Goal: Task Accomplishment & Management: Manage account settings

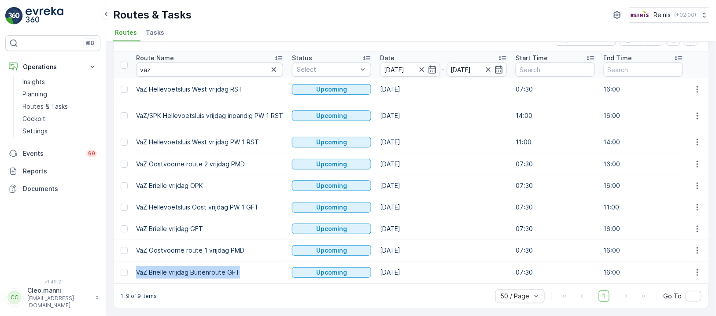
scroll to position [27, 0]
click at [274, 64] on input "[DATE]" at bounding box center [410, 70] width 60 height 14
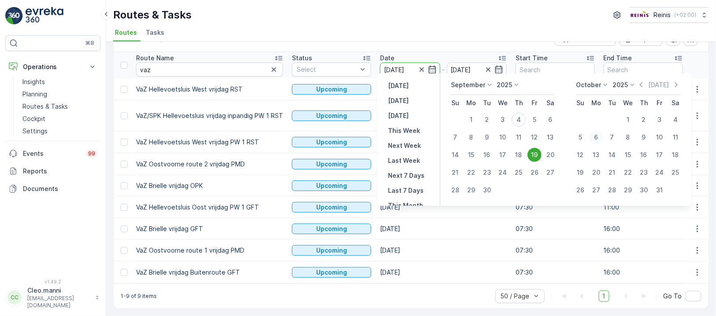
click at [274, 135] on div "6" at bounding box center [596, 137] width 14 height 14
type input "06.10.2025"
click at [274, 134] on div "6" at bounding box center [596, 137] width 14 height 14
type input "06.10.2025"
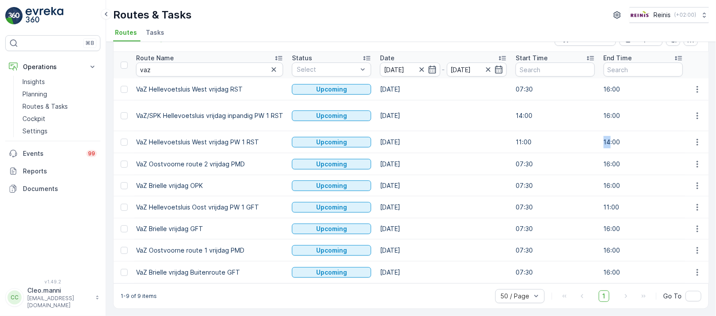
click at [274, 134] on td "14:00" at bounding box center [643, 142] width 88 height 22
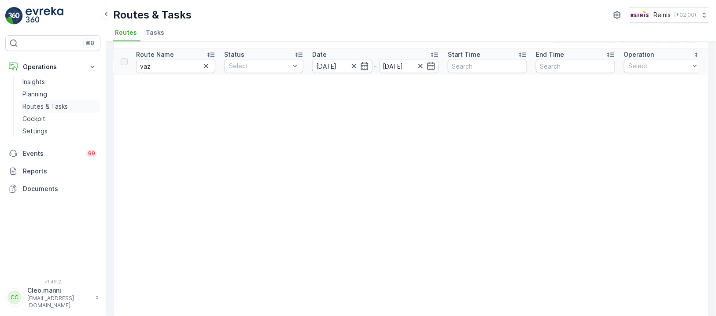
click at [42, 103] on p "Routes & Tasks" at bounding box center [44, 106] width 45 height 9
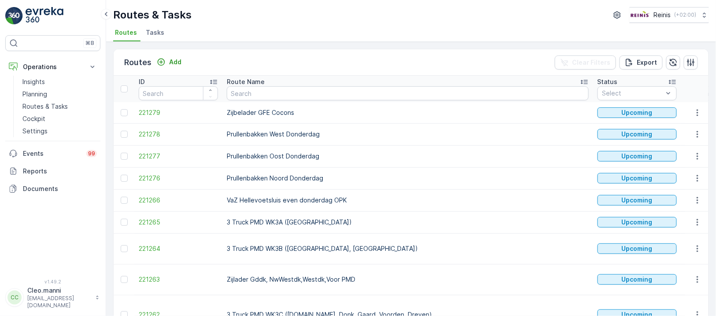
click at [274, 92] on input at bounding box center [716, 93] width 60 height 14
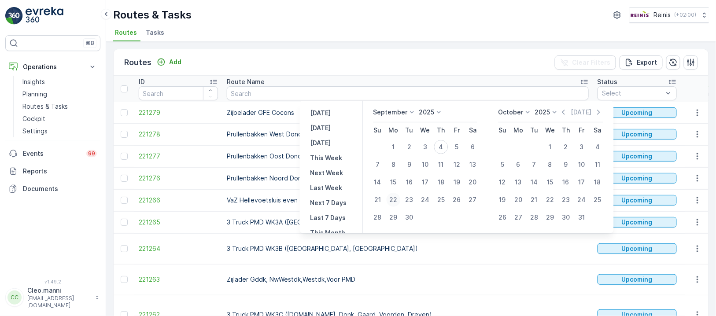
click at [274, 198] on div "22" at bounding box center [393, 200] width 14 height 14
type input "[DATE]"
click at [274, 197] on div "22" at bounding box center [393, 200] width 14 height 14
type input "[DATE]"
click at [274, 197] on td "VaZ Hellevoetsluis even donderdag OPK" at bounding box center [407, 200] width 371 height 22
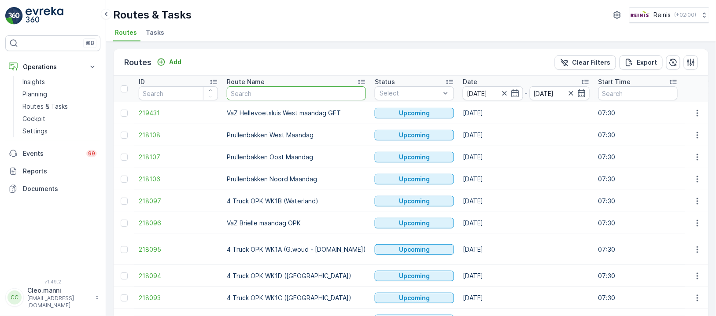
click at [274, 97] on input "text" at bounding box center [296, 93] width 139 height 14
type input "vaz"
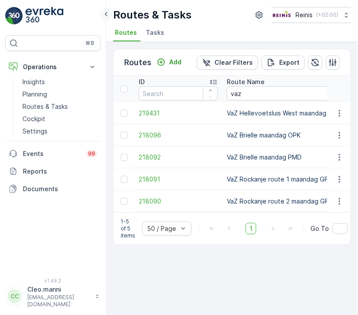
click at [105, 15] on icon at bounding box center [106, 14] width 10 height 11
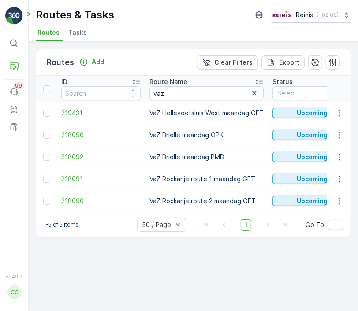
click at [222, 147] on td "VaZ Brielle maandag PMD" at bounding box center [206, 157] width 123 height 22
click at [212, 136] on td "VaZ Brielle maandag OPK" at bounding box center [206, 135] width 123 height 22
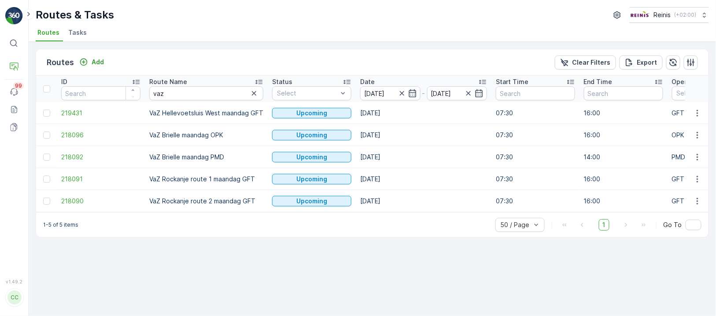
click at [259, 112] on td "VaZ Hellevoetsluis West maandag GFT" at bounding box center [206, 113] width 123 height 22
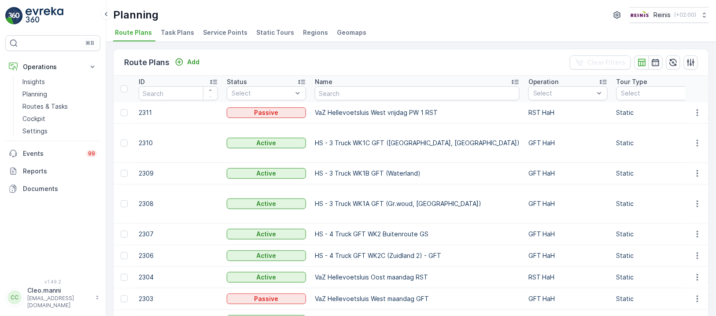
click at [272, 29] on span "Static Tours" at bounding box center [275, 32] width 38 height 9
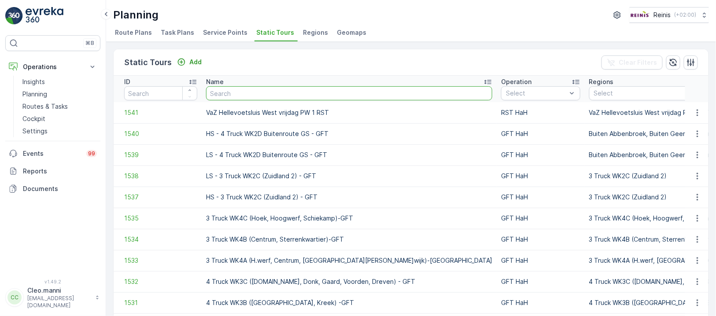
click at [310, 96] on input "text" at bounding box center [349, 93] width 286 height 14
type input "vaz Hellevoetsluis Oost"
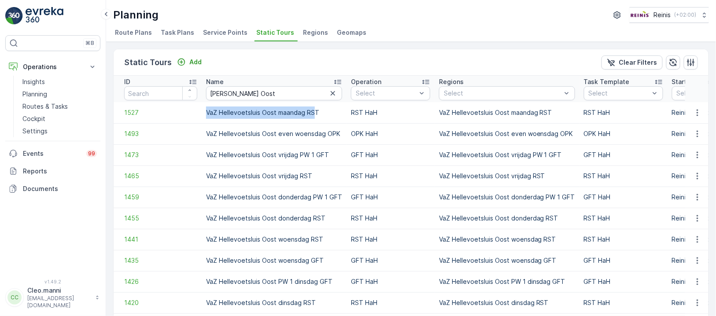
drag, startPoint x: 313, startPoint y: 110, endPoint x: 207, endPoint y: 111, distance: 106.1
click at [207, 111] on td "VaZ Hellevoetsluis Oost maandag RST" at bounding box center [274, 112] width 145 height 21
drag, startPoint x: 324, startPoint y: 112, endPoint x: 200, endPoint y: 112, distance: 123.3
click at [200, 112] on tr "1527 VaZ Hellevoetsluis Oost maandag RST RST HaH VaZ Hellevoetsluis Oost maanda…" at bounding box center [645, 112] width 1062 height 21
copy tr "VaZ Hellevoetsluis Oost maandag RST"
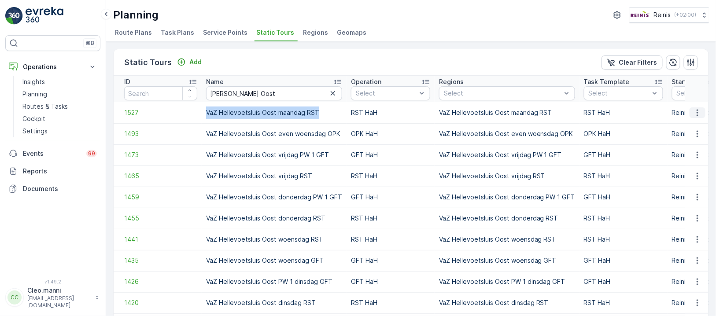
click at [697, 109] on icon "button" at bounding box center [697, 112] width 1 height 7
click at [684, 161] on span "Add Route Plan" at bounding box center [680, 162] width 46 height 9
click at [695, 111] on icon "button" at bounding box center [697, 112] width 9 height 9
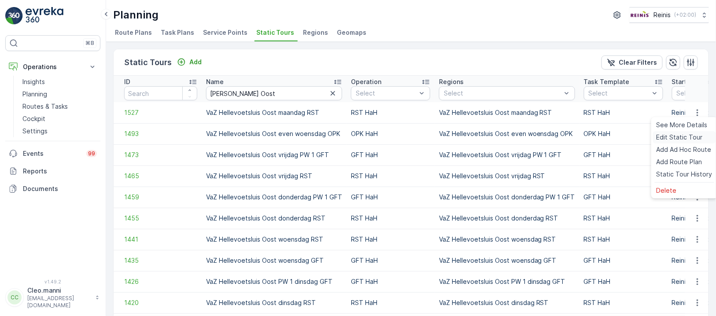
click at [683, 136] on span "Edit Static Tour" at bounding box center [680, 137] width 46 height 9
click at [133, 29] on span "Route Plans" at bounding box center [133, 32] width 37 height 9
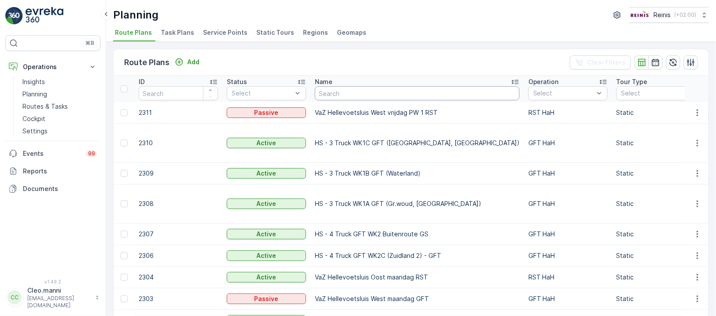
click at [395, 94] on input "text" at bounding box center [417, 93] width 205 height 14
paste input "VaZ Hellevoetsluis Oost maandag RST"
type input "VaZ Hellevoetsluis Oost maandag RST"
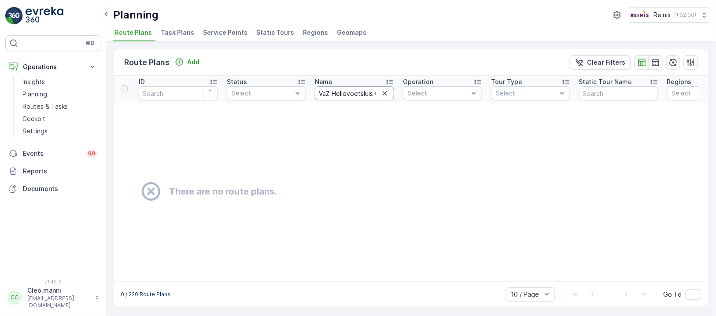
click at [332, 91] on input "VaZ Hellevoetsluis Oost maandag RST" at bounding box center [354, 93] width 79 height 14
type input "VaZ Hellevoetsluis Oost maandag RST"
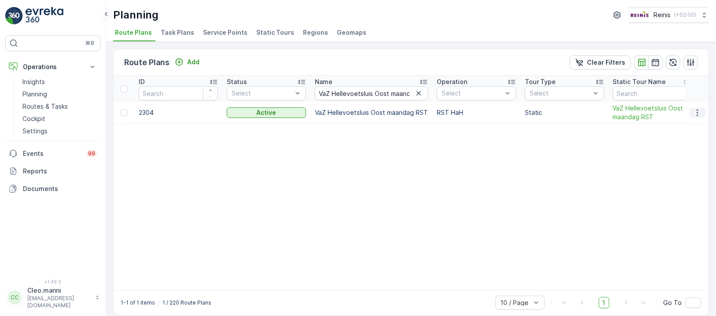
click at [693, 111] on icon "button" at bounding box center [697, 112] width 9 height 9
click at [691, 124] on span "Edit Route Plan" at bounding box center [689, 125] width 45 height 9
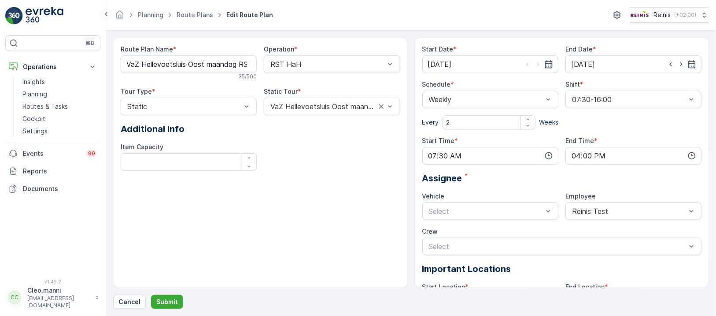
click at [546, 62] on icon "button" at bounding box center [548, 64] width 9 height 9
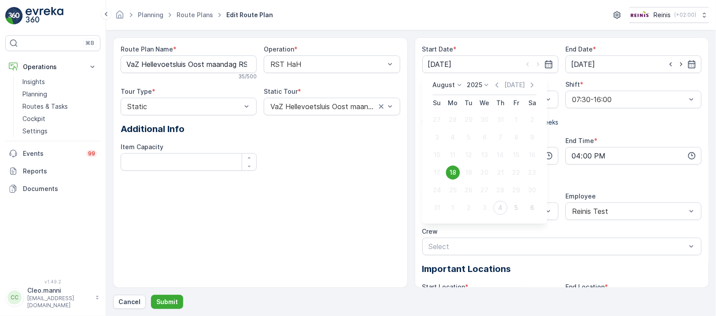
click at [459, 82] on icon at bounding box center [459, 85] width 9 height 9
click at [454, 126] on span "September" at bounding box center [454, 129] width 33 height 9
click at [453, 137] on div "8" at bounding box center [453, 137] width 14 height 14
type input "[DATE]"
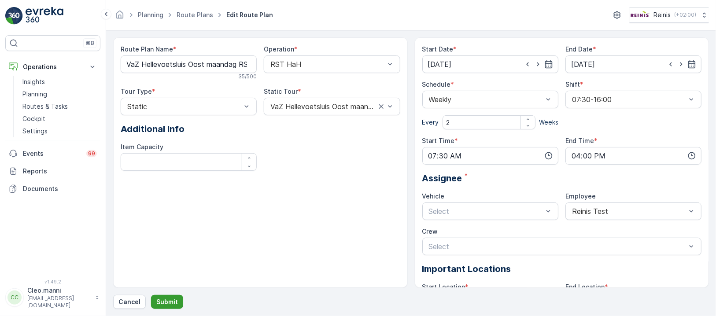
click at [167, 297] on button "Submit" at bounding box center [167, 302] width 32 height 14
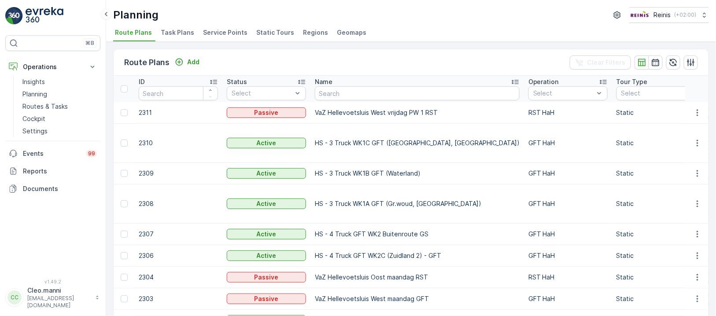
click at [262, 30] on span "Static Tours" at bounding box center [275, 32] width 38 height 9
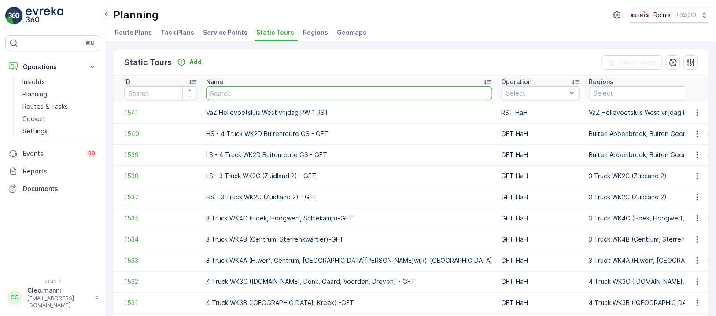
click at [250, 91] on input "text" at bounding box center [349, 93] width 286 height 14
type input "VAZ Hellevoetsluis"
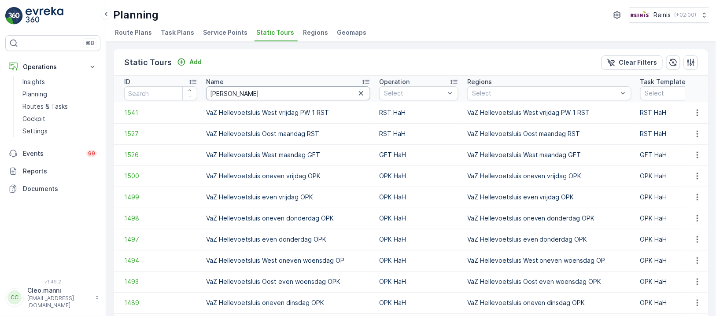
click at [303, 92] on input "VAZ Hellevoetsluis" at bounding box center [288, 93] width 164 height 14
type input "VAZ Hellevoetsluis maandag"
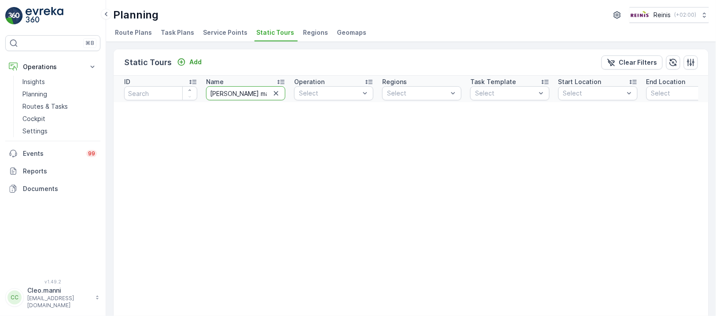
click at [258, 92] on input "VAZ Hellevoetsluis maandag" at bounding box center [245, 93] width 79 height 14
click at [274, 93] on icon "button" at bounding box center [276, 93] width 9 height 9
click at [252, 93] on input "text" at bounding box center [245, 93] width 79 height 14
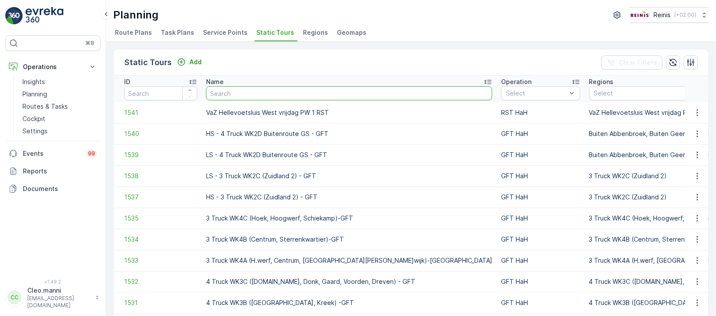
click at [254, 93] on input "text" at bounding box center [349, 93] width 286 height 14
paste input "VaZ Hellevoetsluis West GFT"
type input "VaZ Hellevoetsluis West GFT"
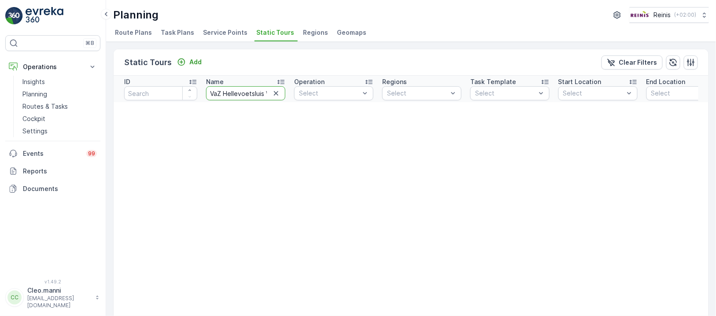
drag, startPoint x: 262, startPoint y: 93, endPoint x: 280, endPoint y: 80, distance: 22.0
click at [263, 92] on input "VaZ Hellevoetsluis West GFT" at bounding box center [245, 93] width 79 height 14
type input "VaZ Hellevoetsluis West"
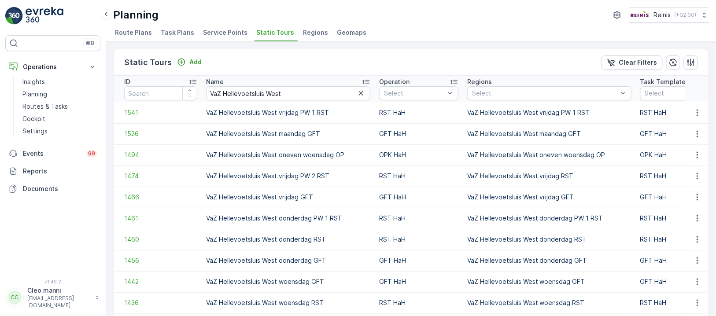
click at [288, 133] on td "VaZ Hellevoetsluis West maandag GFT" at bounding box center [288, 133] width 173 height 21
click at [333, 132] on td "VaZ Hellevoetsluis West maandag GFT" at bounding box center [288, 133] width 173 height 21
click at [697, 133] on icon "button" at bounding box center [697, 133] width 9 height 9
click at [679, 160] on span "Edit Static Tour" at bounding box center [680, 158] width 46 height 9
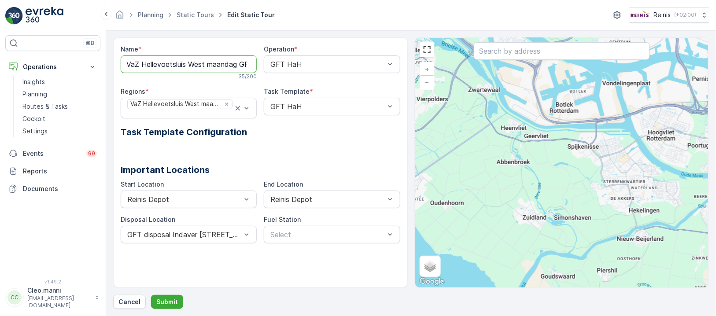
drag, startPoint x: 241, startPoint y: 64, endPoint x: 250, endPoint y: 55, distance: 12.5
click at [242, 63] on input "VaZ Hellevoetsluis West maandag GFT" at bounding box center [189, 64] width 136 height 18
drag, startPoint x: 127, startPoint y: 61, endPoint x: 335, endPoint y: 58, distance: 207.9
click at [335, 58] on div "Name * VaZ Hellevoetsluis West maandag GFT 35 / 200 Operation * GFT HaH Regions…" at bounding box center [261, 99] width 280 height 108
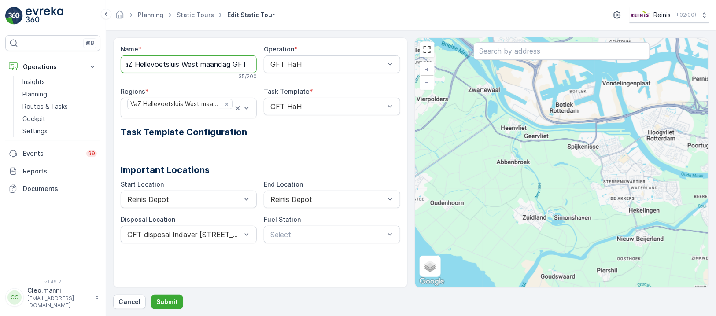
click at [239, 64] on input "VaZ Hellevoetsluis West maandag GFT" at bounding box center [189, 64] width 136 height 18
drag, startPoint x: 234, startPoint y: 61, endPoint x: 241, endPoint y: 60, distance: 7.1
click at [235, 61] on input "VaZ Hellevoetsluis West maandag GFT" at bounding box center [189, 64] width 136 height 18
type input "VaZ Hellevoetsluis West maandag PW 1 GFT"
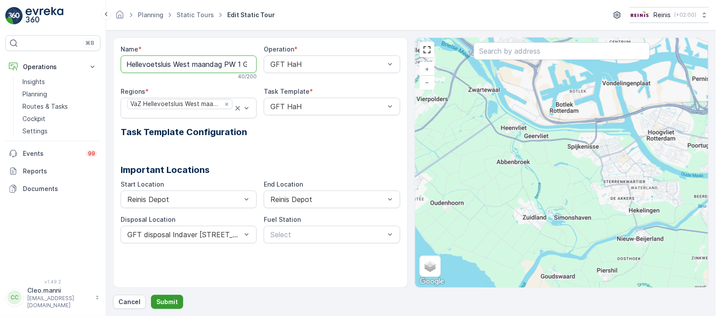
click at [166, 302] on p "Submit" at bounding box center [167, 302] width 22 height 9
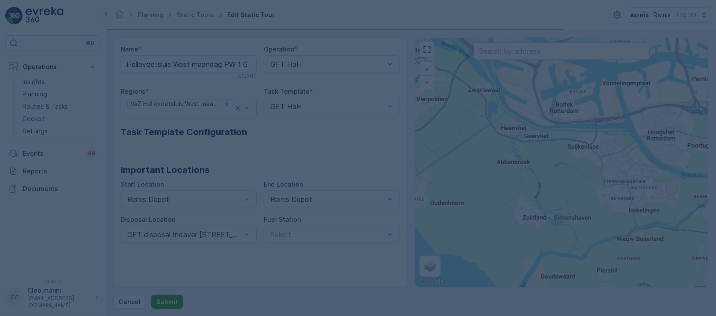
scroll to position [0, 0]
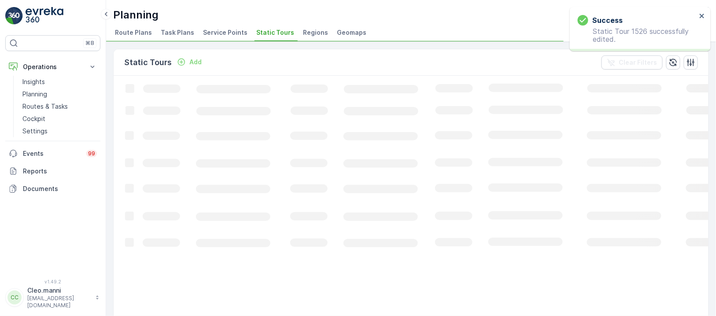
click at [130, 29] on span "Route Plans" at bounding box center [133, 32] width 37 height 9
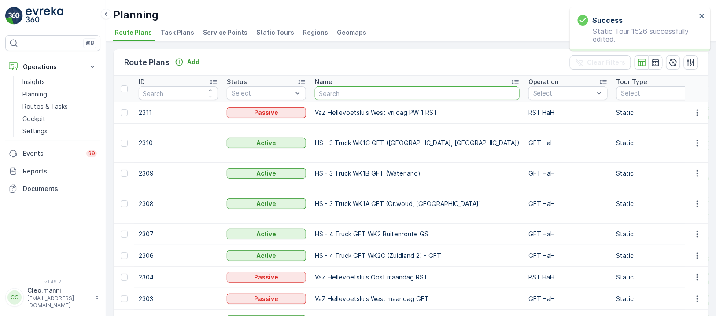
click at [349, 90] on input "text" at bounding box center [417, 93] width 205 height 14
paste input "VaZ Hellevoetsluis West maandag GFT"
type input "VaZ Hellevoetsluis West maandag GFT"
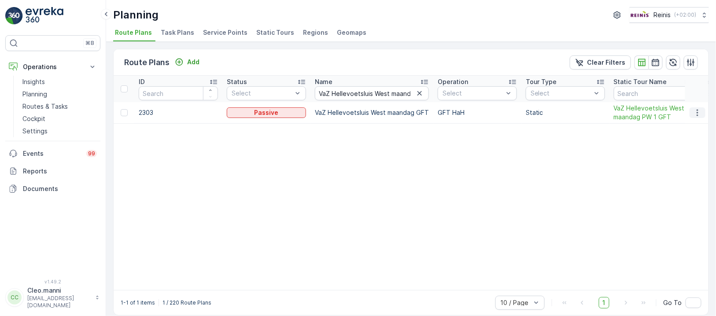
click at [698, 114] on icon "button" at bounding box center [697, 112] width 9 height 9
click at [692, 124] on span "Edit Route Plan" at bounding box center [689, 125] width 45 height 9
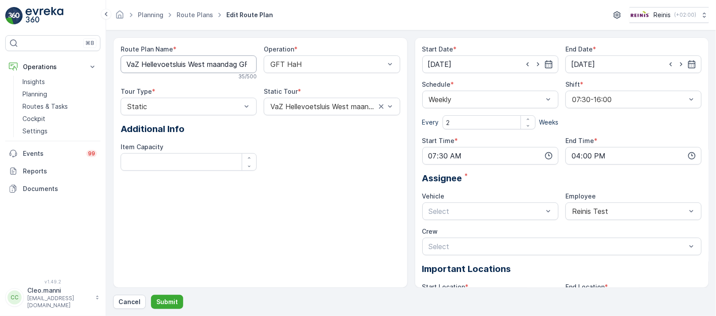
click at [240, 66] on Name "VaZ Hellevoetsluis West maandag GFT" at bounding box center [189, 64] width 136 height 18
type Name "VaZ Hellevoetsluis West maandag PW 1 GFT"
click at [170, 301] on p "Submit" at bounding box center [167, 302] width 22 height 9
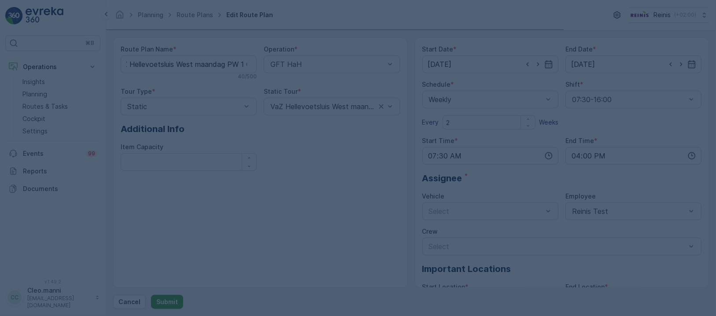
scroll to position [0, 0]
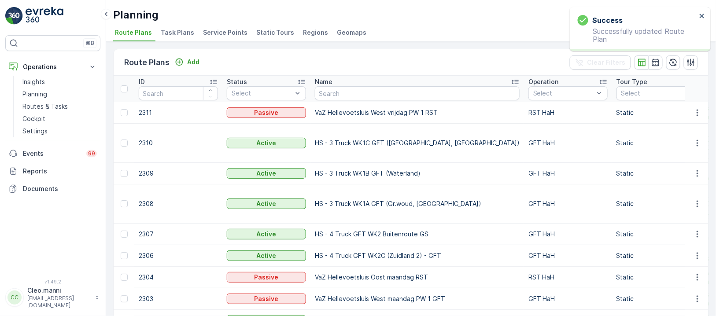
click at [308, 30] on span "Regions" at bounding box center [315, 32] width 25 height 9
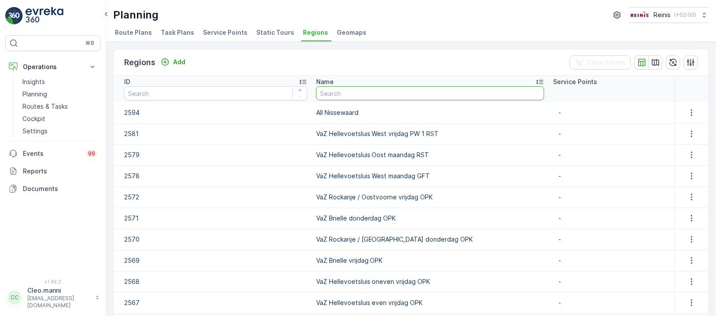
click at [347, 92] on input "text" at bounding box center [430, 93] width 228 height 14
paste input "VaZ Hellevoetsluis West maandag GFT"
type input "VaZ Hellevoetsluis West maandag GFT"
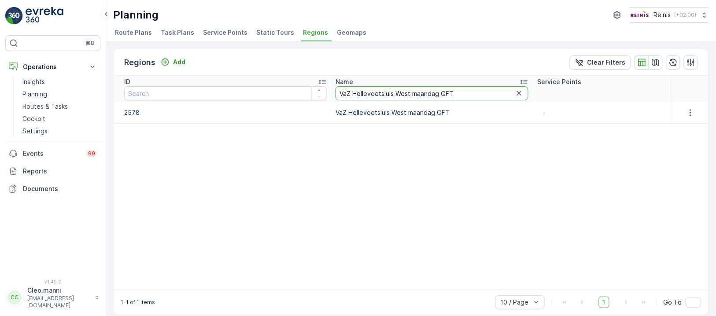
click at [428, 90] on input "VaZ Hellevoetsluis West maandag GFT" at bounding box center [432, 93] width 193 height 14
click at [688, 110] on icon "button" at bounding box center [690, 112] width 9 height 9
click at [688, 123] on span "Edit Region" at bounding box center [687, 125] width 34 height 9
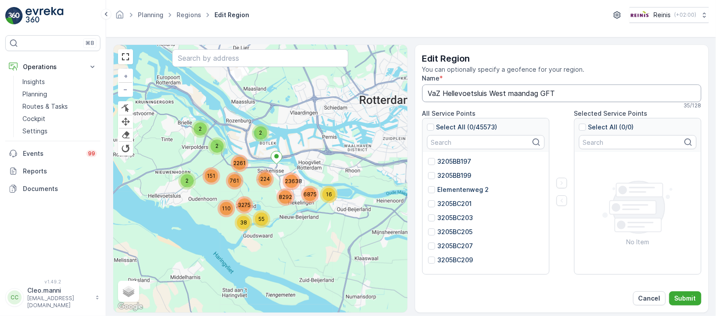
click at [540, 91] on input "VaZ Hellevoetsluis West maandag GFT" at bounding box center [562, 94] width 280 height 18
type input "VaZ Hellevoetsluis West maandag PW 1 GFT"
drag, startPoint x: 686, startPoint y: 297, endPoint x: 506, endPoint y: 2, distance: 346.0
click at [684, 294] on p "Submit" at bounding box center [686, 298] width 22 height 9
click at [684, 294] on button "Submit" at bounding box center [685, 299] width 32 height 14
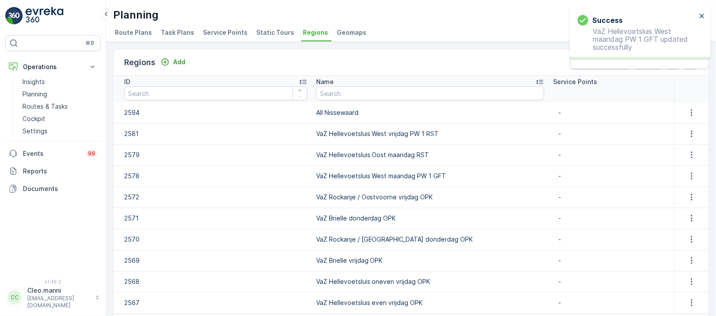
click at [266, 33] on span "Static Tours" at bounding box center [275, 32] width 38 height 9
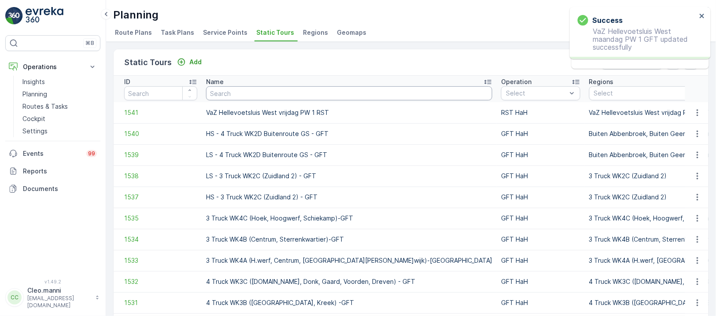
click at [277, 90] on input "text" at bounding box center [349, 93] width 286 height 14
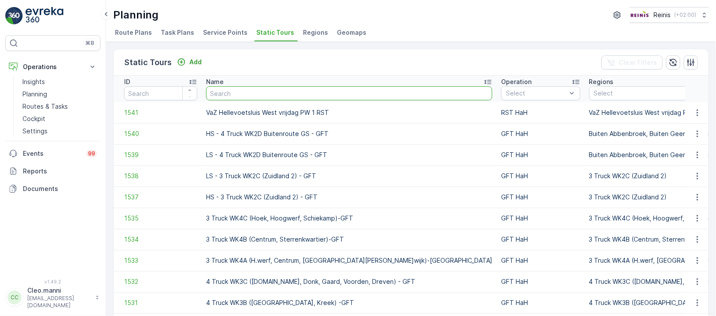
paste input "VaZ Hellevoetsluis West maandag GFT"
type input "VaZ Hellevoetsluis West maandag GFT"
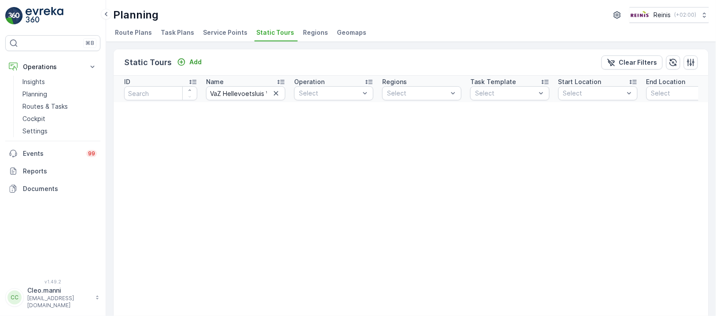
click at [473, 32] on ul "Route Plans Task Plans Service Points Static Tours Regions Geomaps" at bounding box center [407, 33] width 589 height 15
click at [277, 96] on icon "button" at bounding box center [276, 93] width 9 height 9
click at [247, 92] on input "text" at bounding box center [245, 93] width 79 height 14
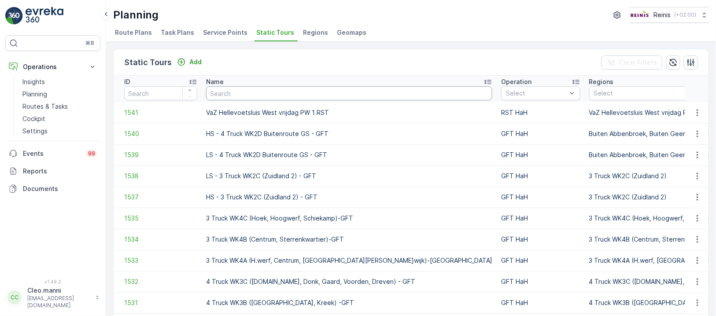
click at [247, 92] on input "text" at bounding box center [349, 93] width 286 height 14
paste input "VaZ Hellevoetsluis West Buitenroute PW 1 GFT"
type input "VaZ Hellevoetsluis West Buitenroute PW 1 GFT"
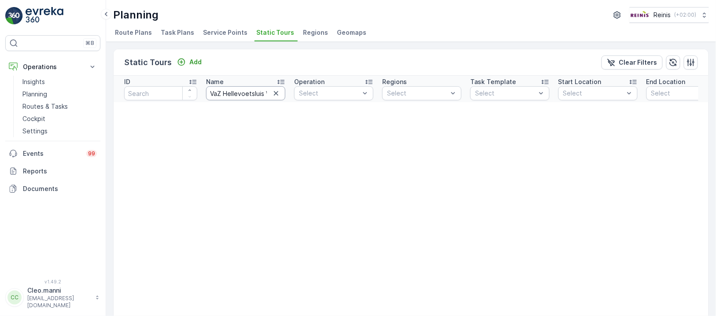
click at [266, 95] on input "VaZ Hellevoetsluis West Buitenroute PW 1 GFT" at bounding box center [245, 93] width 79 height 14
type input "VaZ Hellevoetsluis West"
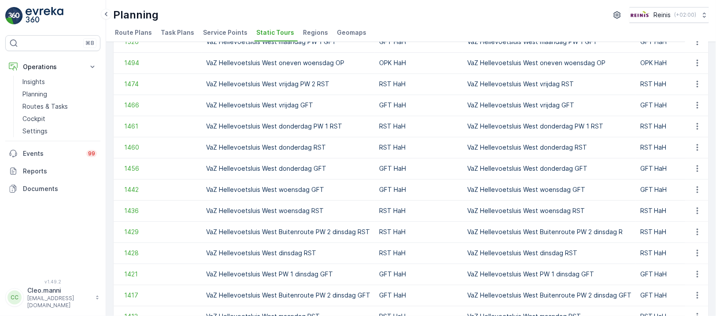
scroll to position [80, 0]
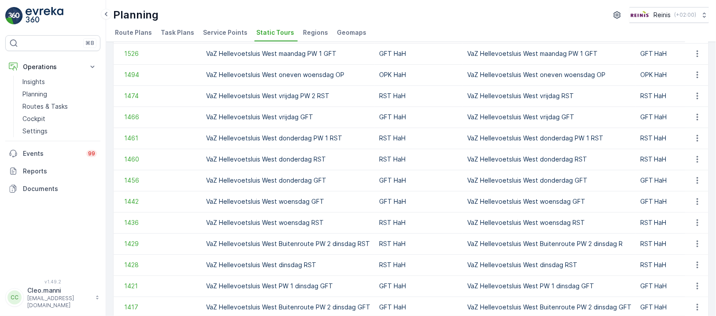
click at [492, 118] on td "VaZ Hellevoetsluis West vrijdag GFT" at bounding box center [549, 117] width 173 height 21
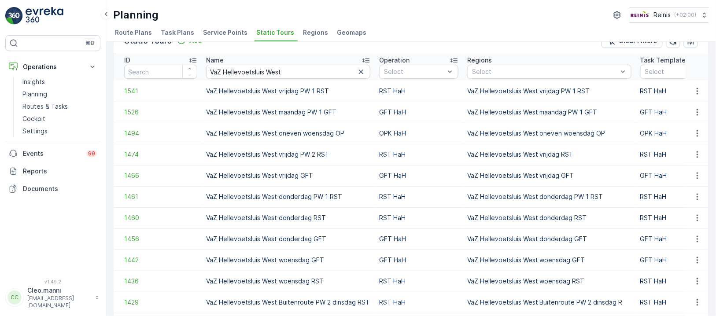
click at [549, 197] on td "VaZ Hellevoetsluis West donderdag PW 1 RST" at bounding box center [549, 196] width 173 height 21
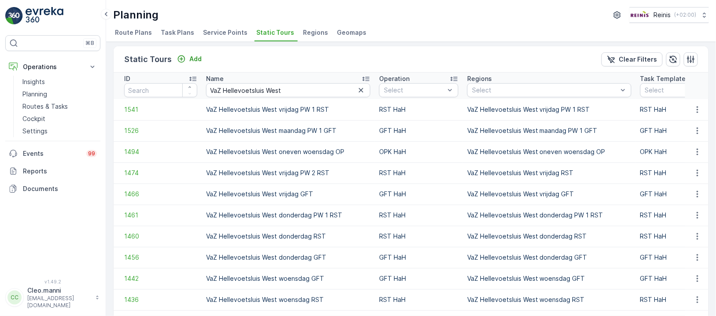
scroll to position [0, 0]
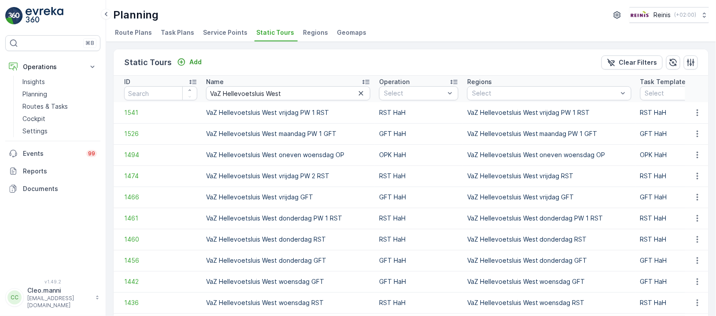
click at [132, 31] on span "Route Plans" at bounding box center [133, 32] width 37 height 9
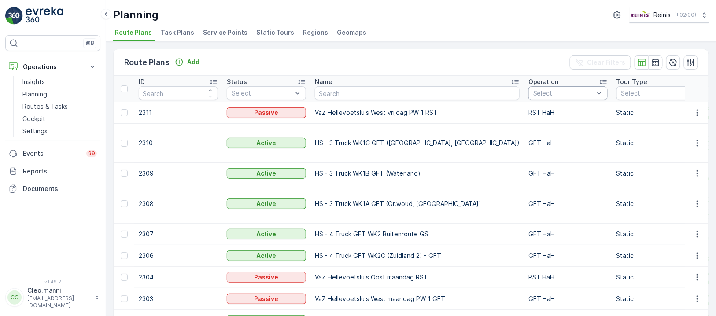
click at [492, 53] on div "Route Plans Add Clear Filters" at bounding box center [411, 62] width 595 height 26
click at [265, 31] on span "Static Tours" at bounding box center [275, 32] width 38 height 9
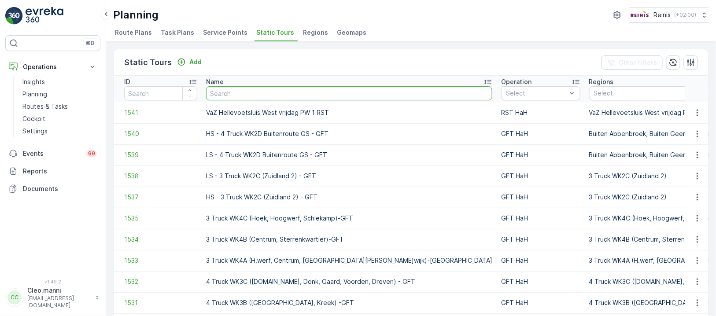
click at [258, 92] on input "text" at bounding box center [349, 93] width 286 height 14
type input "V"
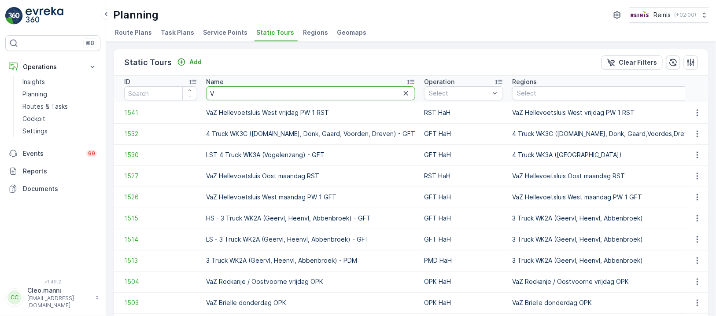
click at [186, 93] on tr "ID Name V Operation Select Regions Select Task Template Select Start Location S…" at bounding box center [719, 89] width 1211 height 26
paste input "aZ Hellevoetsluis West Buitenroute PW 1 GFT"
type input "VaZ Hellevoetsluis West Buitenroute PW 1 GFT"
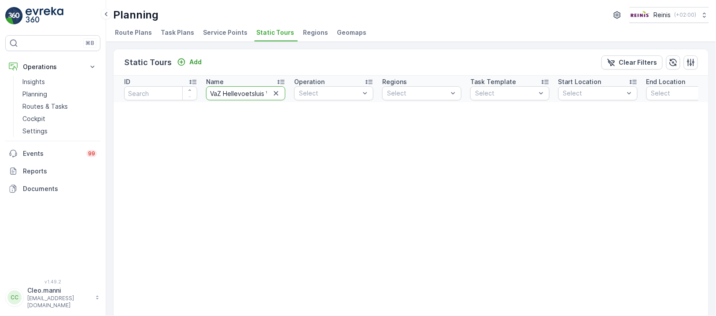
click at [265, 91] on input "VaZ Hellevoetsluis West Buitenroute PW 1 GFT" at bounding box center [245, 93] width 79 height 14
type input "VaZ Hellevoetsluis West Buitenroute PW 1"
click at [265, 92] on input "VaZ Hellevoetsluis West Buitenroute PW 1" at bounding box center [245, 93] width 79 height 14
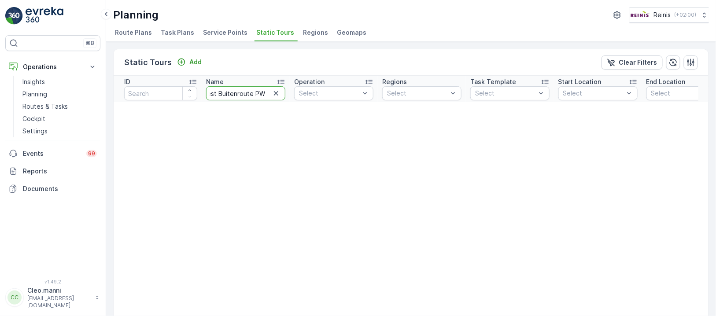
scroll to position [0, 66]
type input "VaZ Hellevoetsluis West Buitenroute PW 1 R"
click at [270, 91] on input "VaZ Hellevoetsluis West Buitenroute PW 1 R" at bounding box center [245, 93] width 79 height 14
click at [262, 91] on input "VaZ Hellevoetsluis West Buitenroute PW 1 R" at bounding box center [245, 93] width 79 height 14
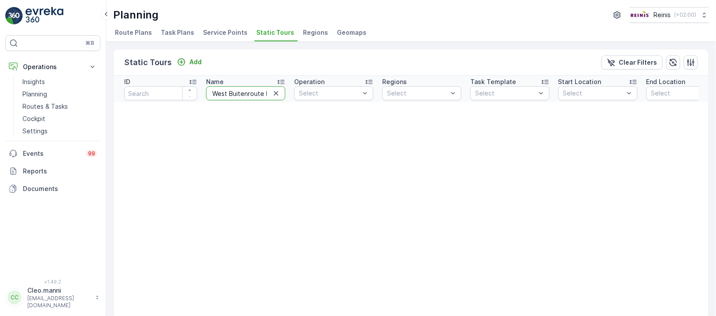
scroll to position [0, 70]
type input "VaZ Hellevoetsluis West Buitenroute PW 1 RST"
drag, startPoint x: 258, startPoint y: 95, endPoint x: 289, endPoint y: 94, distance: 30.8
click at [259, 96] on input "VaZ Hellevoetsluis West Buitenroute PW 1 RST" at bounding box center [245, 93] width 79 height 14
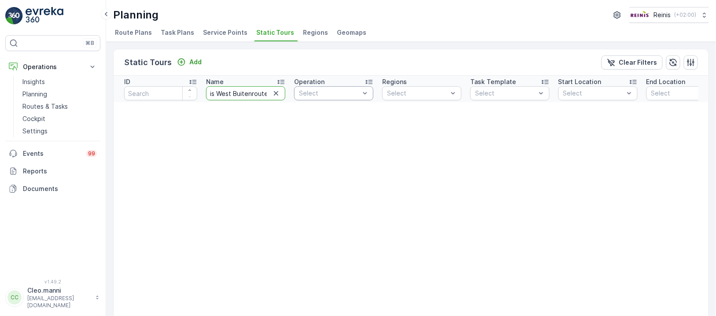
scroll to position [0, 54]
type input "VaZ Hellevoetsluis West Buitenroute"
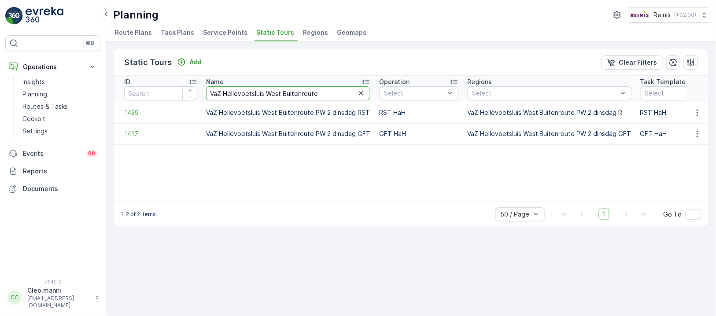
click at [318, 93] on input "VaZ Hellevoetsluis West Buitenroute" at bounding box center [288, 93] width 164 height 14
type input "VaZ Hellevoetsluis West"
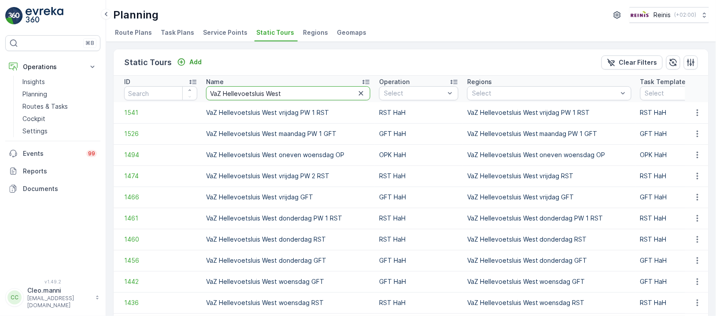
click at [304, 95] on input "VaZ Hellevoetsluis West" at bounding box center [288, 93] width 164 height 14
click at [153, 91] on input "number" at bounding box center [160, 93] width 73 height 14
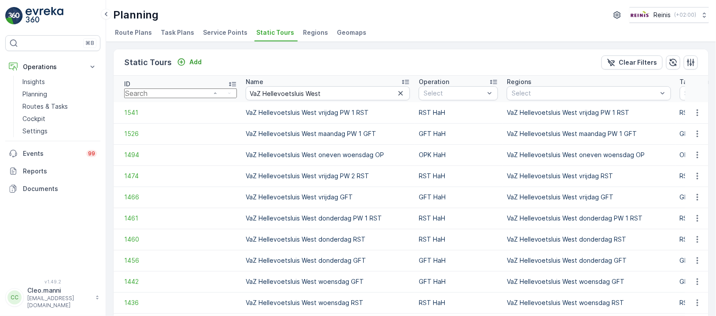
drag, startPoint x: 361, startPoint y: 92, endPoint x: 352, endPoint y: 91, distance: 8.4
click at [396, 92] on icon "button" at bounding box center [400, 93] width 9 height 9
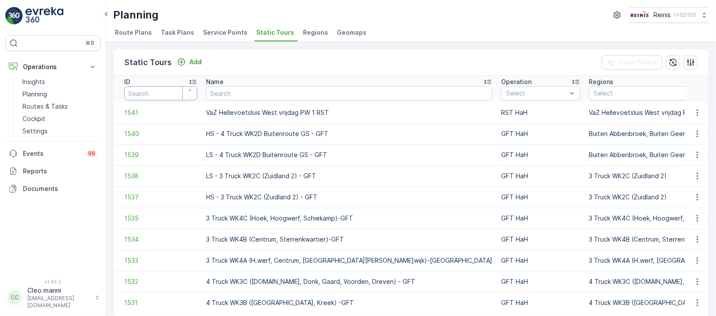
click at [143, 93] on input "number" at bounding box center [160, 93] width 73 height 14
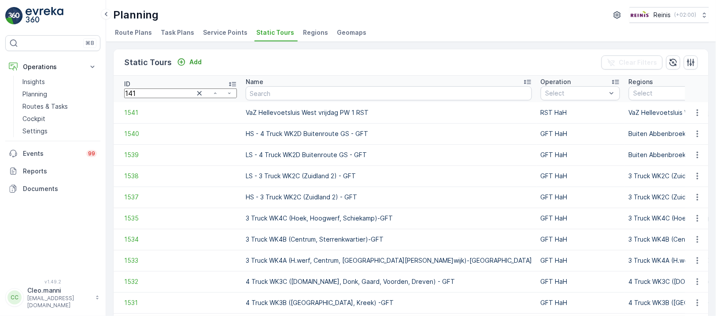
type input "1414"
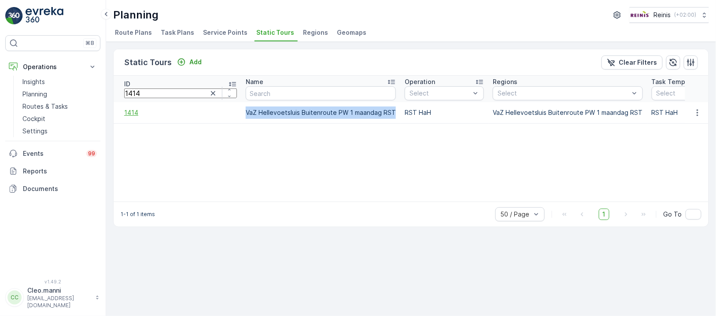
drag, startPoint x: 352, startPoint y: 112, endPoint x: 178, endPoint y: 114, distance: 174.0
click at [179, 114] on tr "1414 VaZ Hellevoetsluis Buitenroute PW 1 maandag RST RST HaH VaZ Hellevoetsluis…" at bounding box center [666, 112] width 1104 height 21
click at [696, 111] on icon "button" at bounding box center [697, 112] width 9 height 9
click at [688, 121] on span "See More Details" at bounding box center [682, 125] width 51 height 9
drag, startPoint x: 351, startPoint y: 111, endPoint x: 205, endPoint y: 106, distance: 146.3
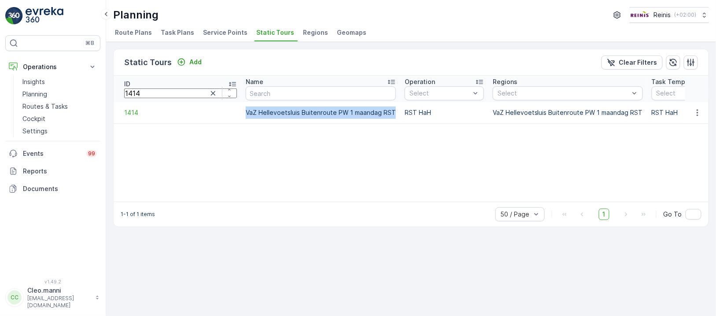
click at [241, 106] on td "VaZ Hellevoetsluis Buitenroute PW 1 maandag RST" at bounding box center [320, 112] width 159 height 21
click at [697, 111] on icon "button" at bounding box center [697, 112] width 9 height 9
click at [185, 58] on div "Add" at bounding box center [189, 62] width 25 height 9
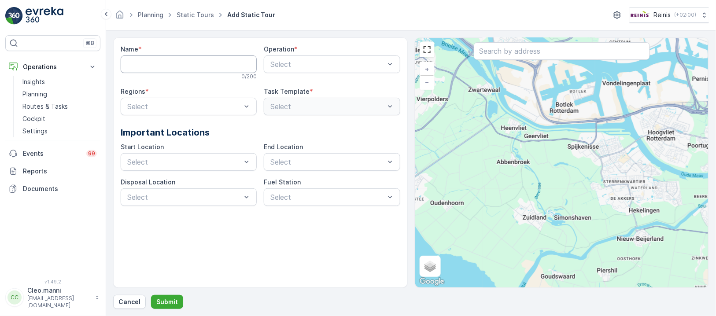
click at [173, 65] on input "Name" at bounding box center [189, 64] width 136 height 18
paste input "VaZ Hellevoetsluis West Buitenroute PW 1 GFT"
type input "VaZ Hellevoetsluis West Buitenroute PW 1 GFT"
click at [133, 299] on button "Cancel" at bounding box center [129, 302] width 33 height 14
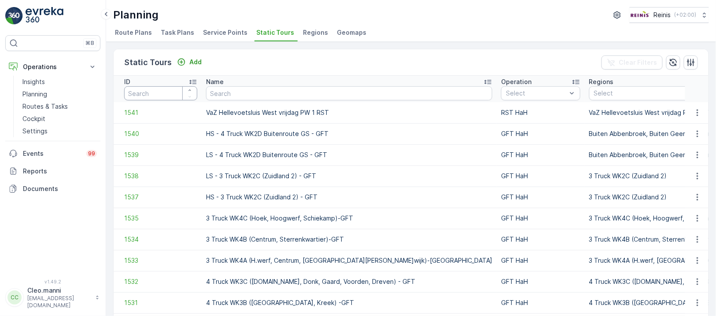
click at [157, 93] on input "number" at bounding box center [160, 93] width 73 height 14
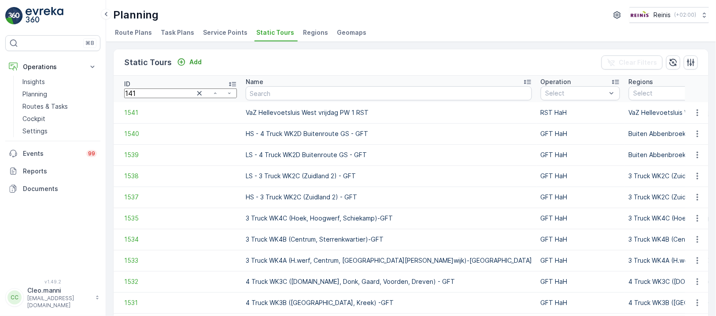
type input "1414"
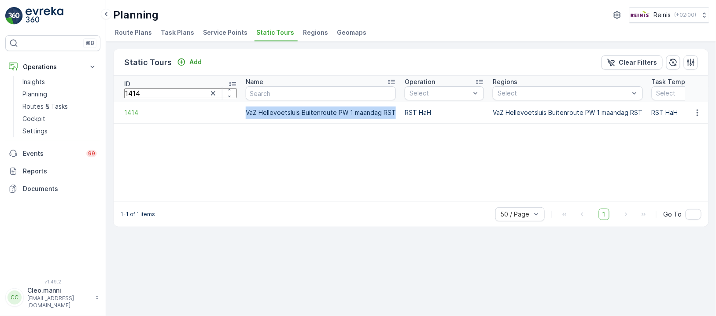
drag, startPoint x: 352, startPoint y: 111, endPoint x: 206, endPoint y: 112, distance: 146.2
click at [241, 112] on td "VaZ Hellevoetsluis Buitenroute PW 1 maandag RST" at bounding box center [320, 112] width 159 height 21
copy td "VaZ Hellevoetsluis Buitenroute PW 1 maandag RST"
click at [190, 58] on p "Add" at bounding box center [195, 62] width 12 height 9
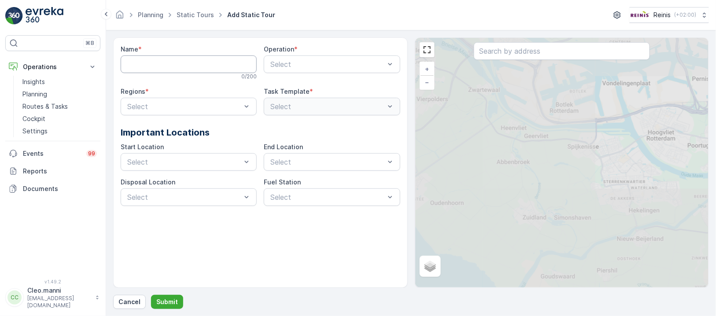
click at [189, 60] on input "Name" at bounding box center [189, 64] width 136 height 18
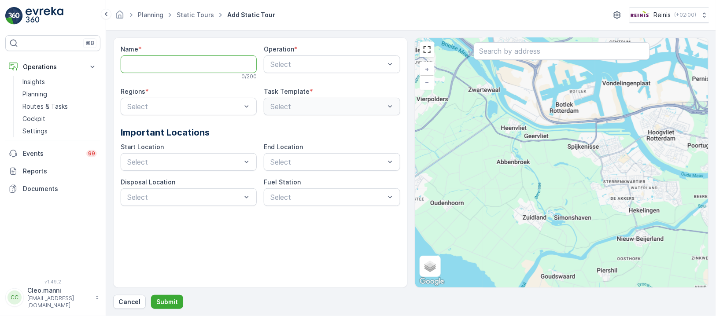
paste input "VaZ Hellevoetsluis Buitenroute PW 1 maandag RST"
drag, startPoint x: 254, startPoint y: 61, endPoint x: 2, endPoint y: 62, distance: 251.4
click at [0, 62] on div "⌘B Operations Insights Planning Routes & Tasks Cockpit Settings Events 99 Repor…" at bounding box center [358, 158] width 716 height 316
type input "VaZ Hellevoetsluis Buitenroute PW 1 maandag GFT"
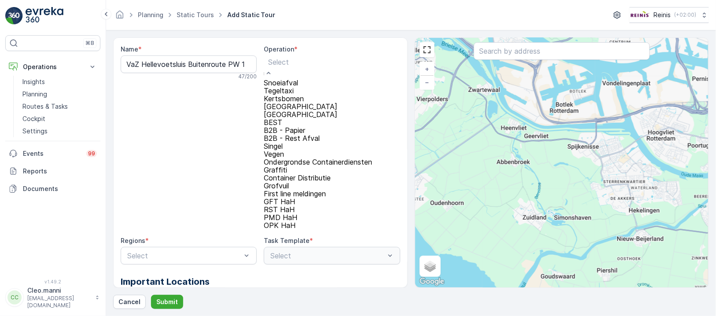
scroll to position [155, 0]
click at [289, 197] on span "GFT HaH" at bounding box center [279, 201] width 31 height 9
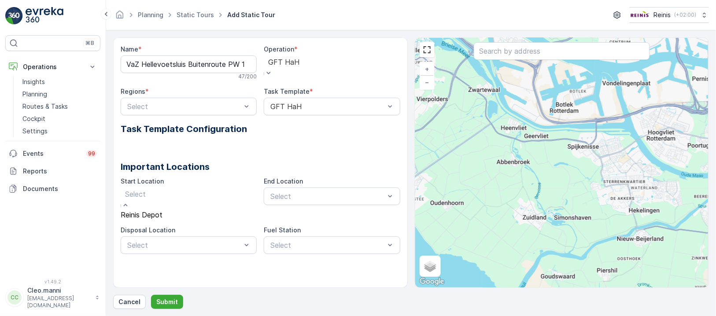
click at [162, 216] on div "Reinis Depot" at bounding box center [142, 215] width 42 height 8
click at [306, 211] on div "Reinis Depot" at bounding box center [285, 215] width 42 height 8
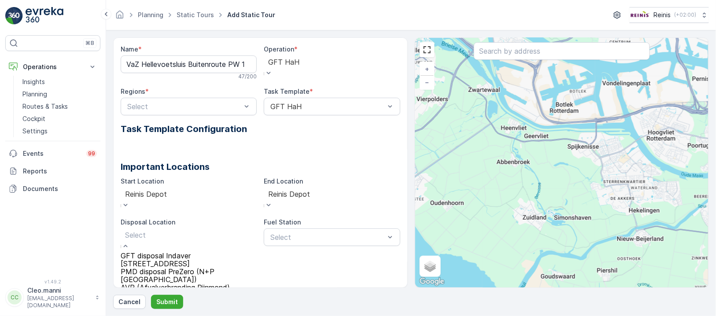
scroll to position [0, 0]
click at [191, 251] on span "GFT disposal Indaver [STREET_ADDRESS]" at bounding box center [156, 259] width 70 height 17
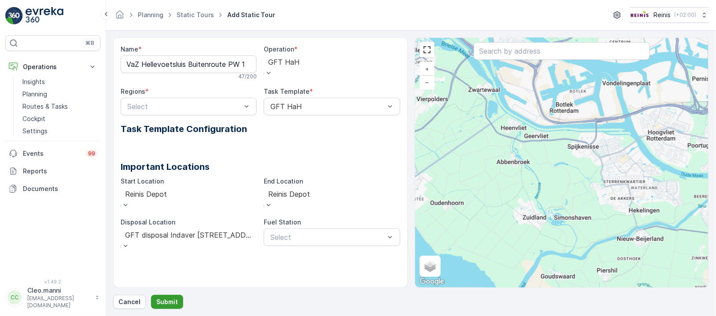
click at [156, 300] on p "Submit" at bounding box center [167, 302] width 22 height 9
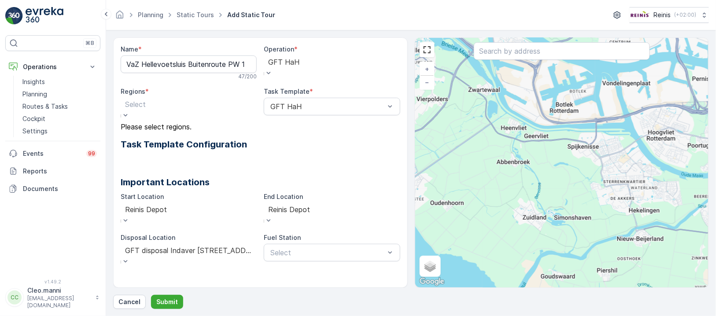
click at [290, 138] on h2 "Task Template Configuration" at bounding box center [261, 144] width 280 height 13
click at [150, 107] on div "Select" at bounding box center [136, 109] width 30 height 23
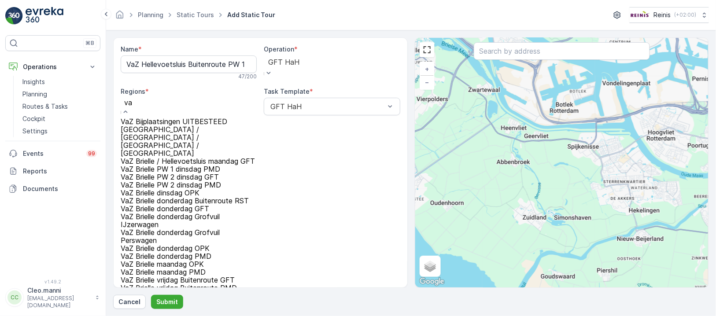
type input "vaz"
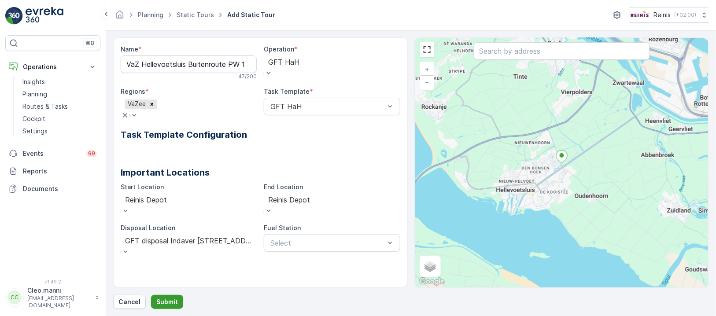
click at [160, 303] on p "Submit" at bounding box center [167, 302] width 22 height 9
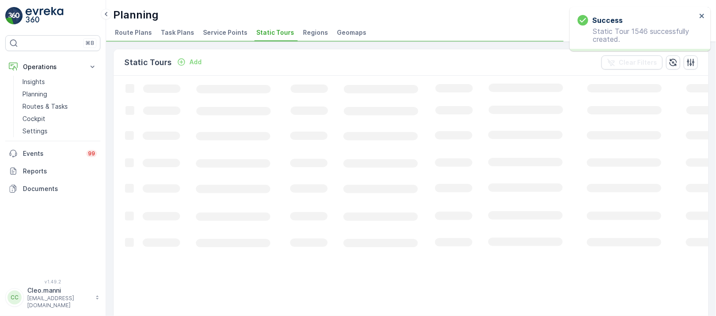
click at [312, 32] on span "Regions" at bounding box center [315, 32] width 25 height 9
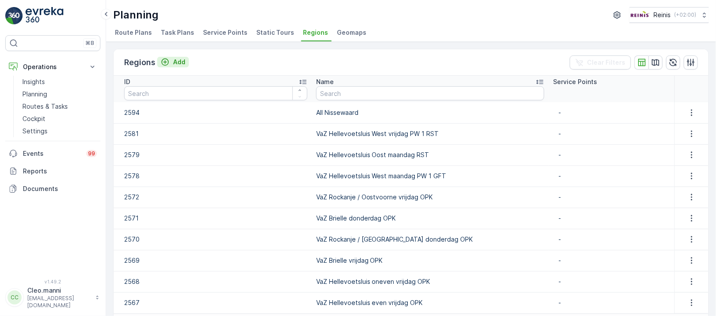
click at [176, 61] on p "Add" at bounding box center [179, 62] width 12 height 9
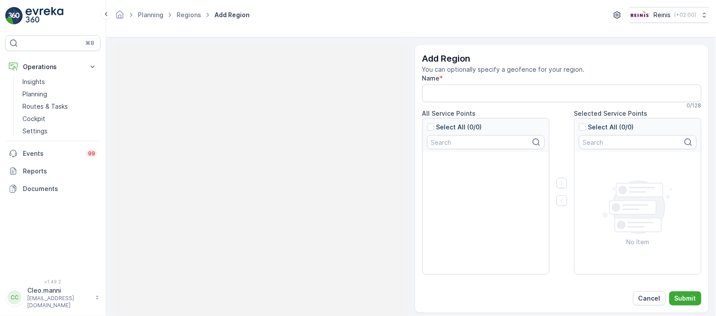
click at [476, 93] on input "Name" at bounding box center [562, 94] width 280 height 18
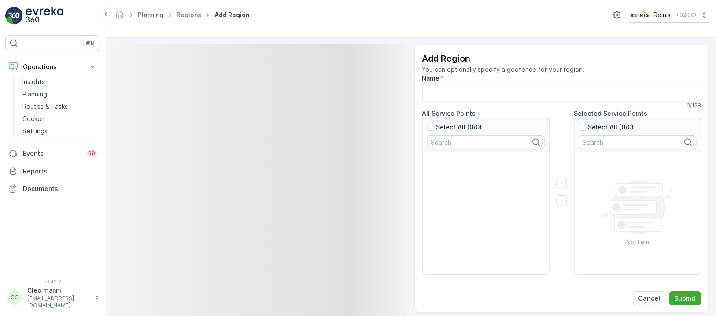
click at [474, 92] on input "Name" at bounding box center [562, 94] width 280 height 18
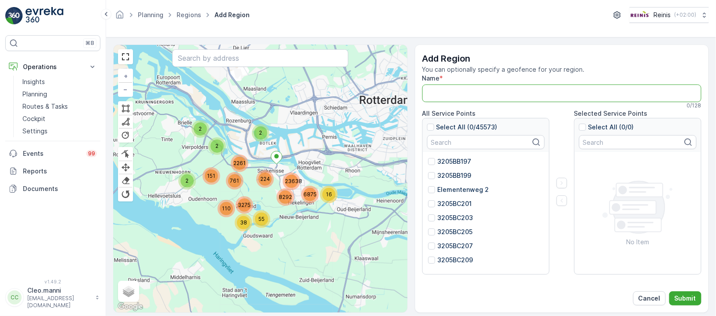
paste input "VaZ Hellevoetsluis Buitenroute PW 1 maandag GFT"
type input "VaZ Hellevoetsluis Buitenroute PW 1 maandag GFT"
drag, startPoint x: 676, startPoint y: 294, endPoint x: 516, endPoint y: 141, distance: 220.8
click at [675, 294] on p "Submit" at bounding box center [686, 298] width 22 height 9
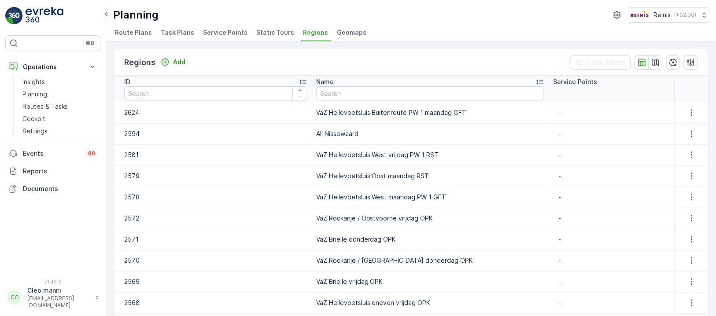
click at [279, 32] on span "Static Tours" at bounding box center [275, 32] width 38 height 9
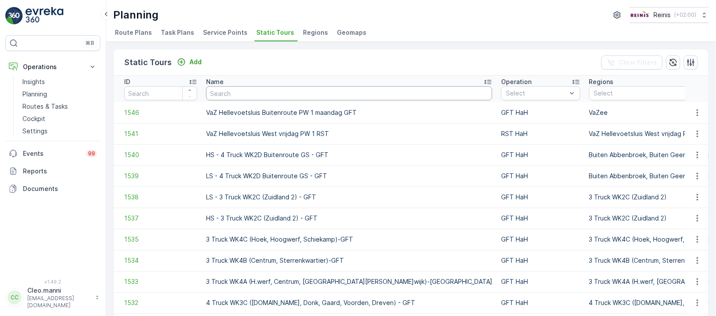
click at [272, 96] on input "text" at bounding box center [349, 93] width 286 height 14
paste input "VaZ Hellevoetsluis Buitenroute PW 1 maandag GFT"
type input "VaZ Hellevoetsluis Buitenroute PW 1 maandag GFT"
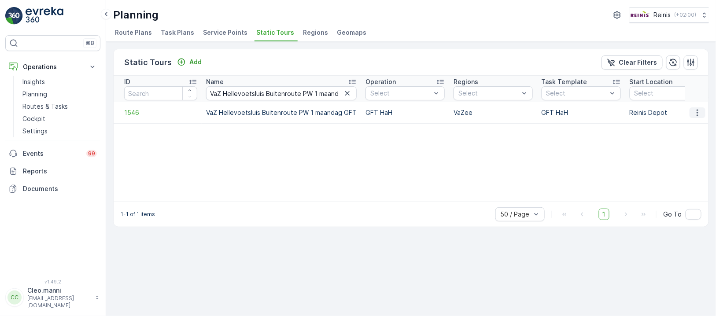
click at [702, 111] on button "button" at bounding box center [698, 112] width 16 height 11
click at [701, 136] on div "Edit Static Tour" at bounding box center [684, 137] width 63 height 12
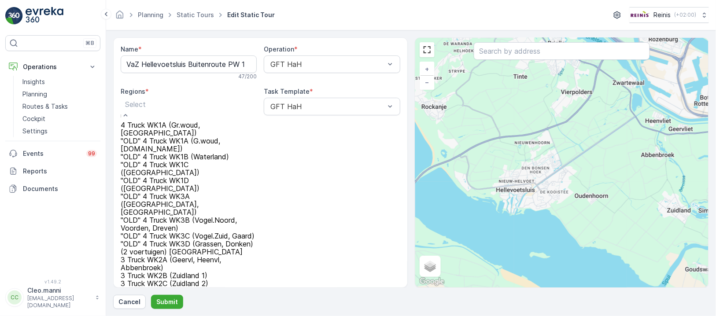
paste input "VaZ Hellevoetsluis Buitenroute PW 1 maandag GFT"
type input "VaZ Hellevoetsluis Buitenroute PW 1 maandag GFT"
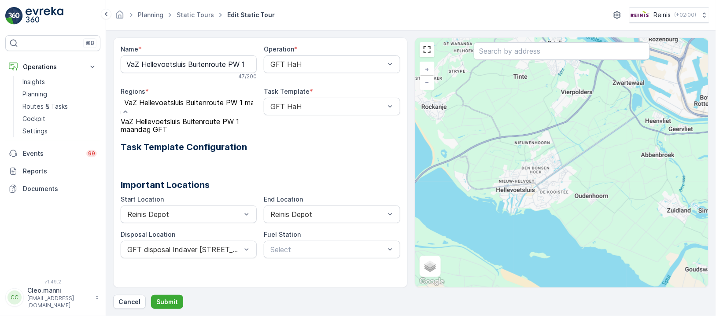
click at [220, 125] on span "VaZ Hellevoetsluis Buitenroute PW 1 maandag GFT" at bounding box center [180, 125] width 118 height 17
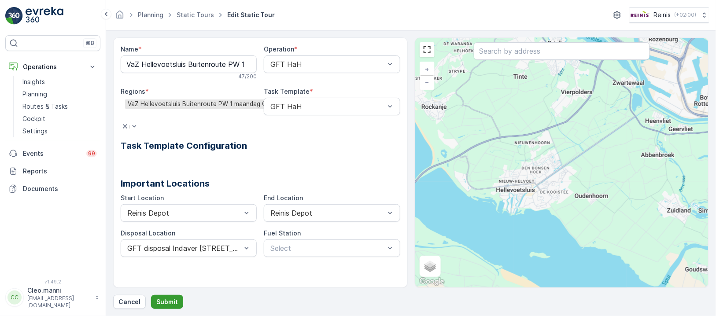
click at [170, 298] on button "Submit" at bounding box center [167, 302] width 32 height 14
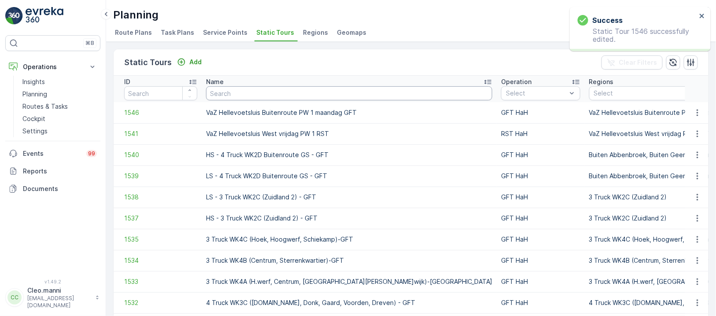
click at [325, 89] on input "text" at bounding box center [349, 93] width 286 height 14
paste input "VaZ Hellevoetsluis Buitenroute PW 1 maandag GFT"
type input "VaZ Hellevoetsluis Buitenroute PW 1 maandag GFT"
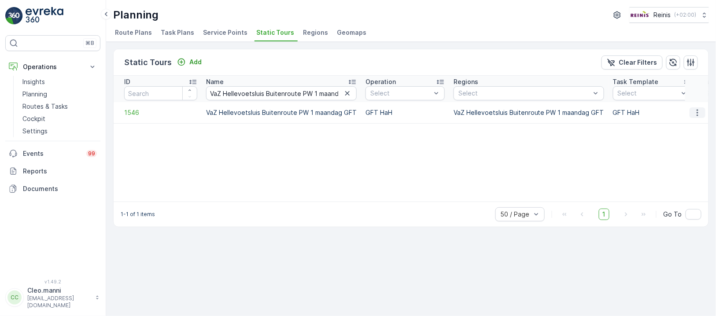
click at [699, 113] on icon "button" at bounding box center [697, 112] width 9 height 9
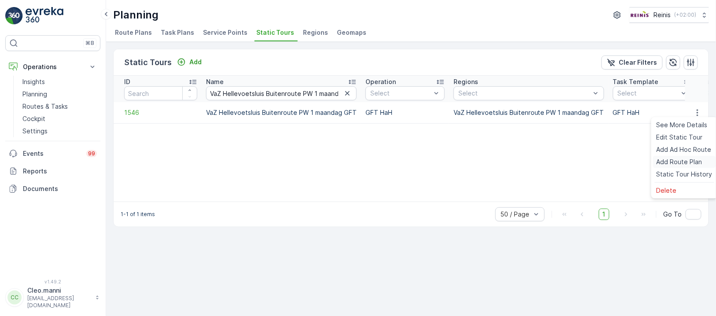
click at [691, 160] on span "Add Route Plan" at bounding box center [680, 162] width 46 height 9
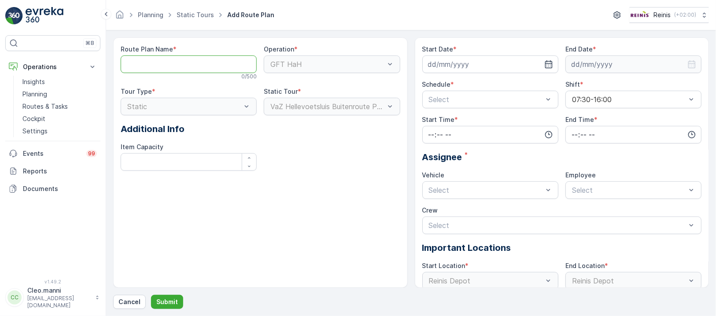
click at [214, 63] on Name "Route Plan Name" at bounding box center [189, 64] width 136 height 18
paste Name "VaZ Hellevoetsluis Buitenroute PW 1 maandag GFT"
type Name "VaZ Hellevoetsluis Buitenroute PW 1 maandag GFT"
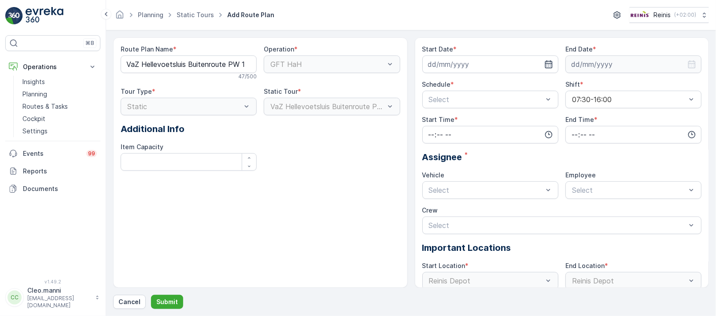
click at [546, 62] on icon "button" at bounding box center [548, 64] width 9 height 9
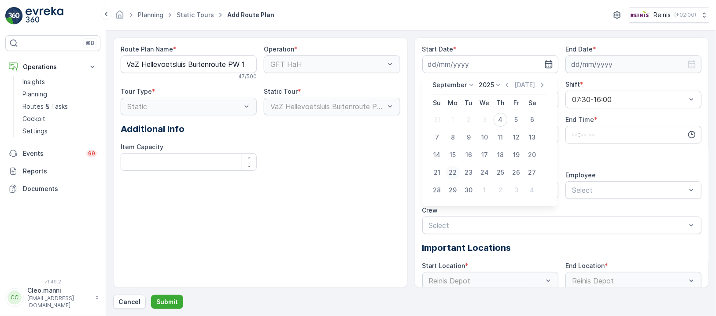
click at [453, 172] on div "22" at bounding box center [453, 173] width 14 height 14
type input "[DATE]"
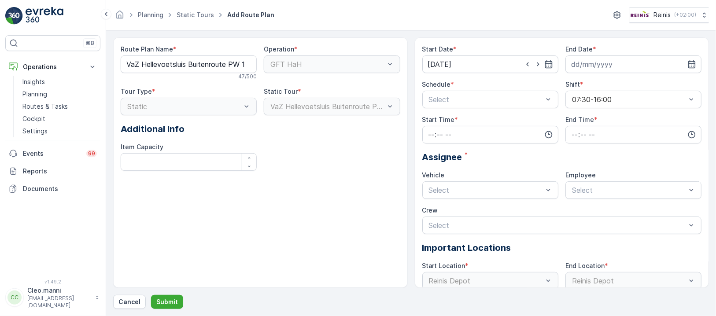
click at [453, 172] on div "Vehicle" at bounding box center [490, 175] width 136 height 9
click at [691, 63] on icon "button" at bounding box center [691, 64] width 7 height 8
click at [612, 85] on icon at bounding box center [613, 85] width 9 height 9
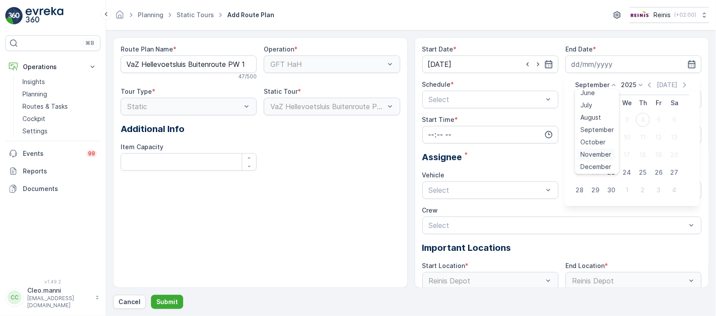
scroll to position [66, 0]
click at [602, 163] on span "December" at bounding box center [595, 166] width 31 height 9
click at [639, 83] on icon at bounding box center [638, 85] width 9 height 9
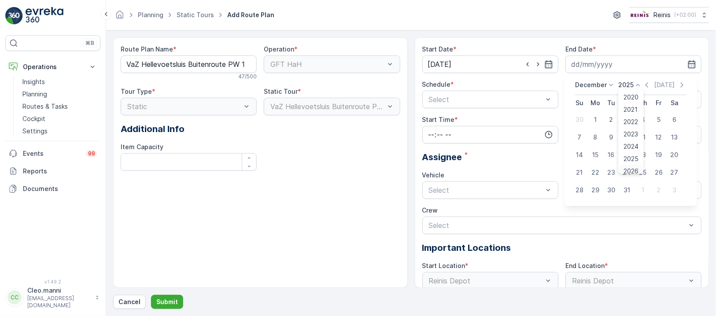
scroll to position [4, 0]
click at [639, 166] on div "2026" at bounding box center [631, 168] width 22 height 12
click at [639, 189] on div "31" at bounding box center [643, 190] width 14 height 14
type input "[DATE]"
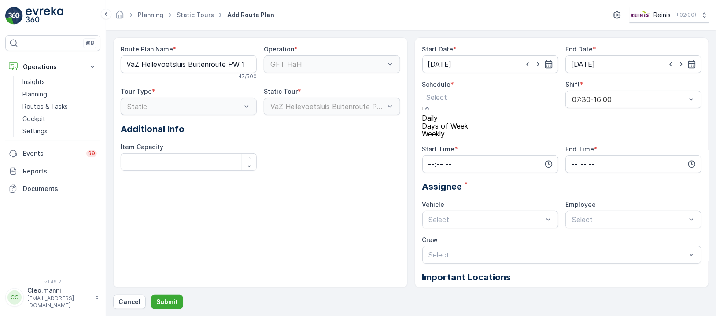
click at [468, 138] on div "Weekly" at bounding box center [445, 134] width 46 height 8
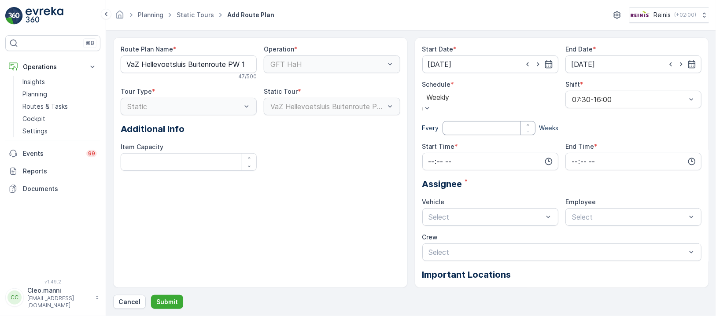
click at [463, 126] on input "number" at bounding box center [489, 128] width 93 height 14
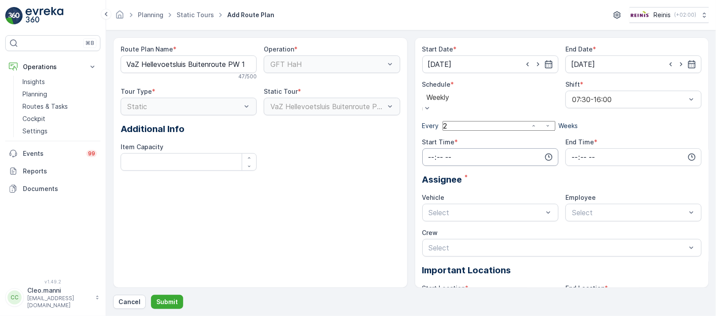
type input "2"
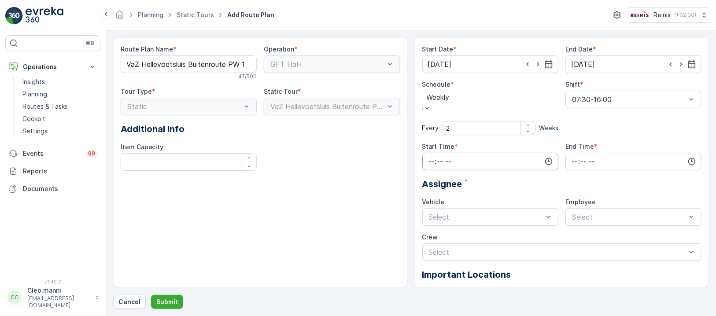
click at [456, 153] on input "time" at bounding box center [490, 162] width 136 height 18
drag, startPoint x: 443, startPoint y: 175, endPoint x: 444, endPoint y: 181, distance: 6.0
click at [444, 181] on ul "00 01 02 03 04 05 06 07 08 09 10 11 12 13 14 15 16 17 18 19 20 21 22 23 24 25 2…" at bounding box center [450, 214] width 18 height 85
click at [434, 219] on div "12" at bounding box center [431, 225] width 15 height 12
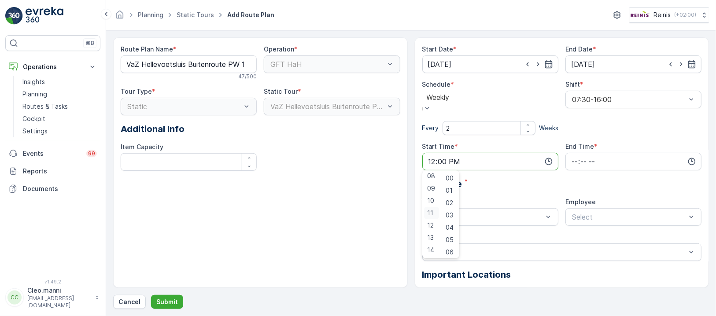
click at [431, 209] on span "11" at bounding box center [431, 213] width 6 height 9
click at [429, 157] on input "11:00" at bounding box center [490, 162] width 136 height 18
click at [436, 222] on div "12" at bounding box center [431, 228] width 15 height 12
type input "12:00"
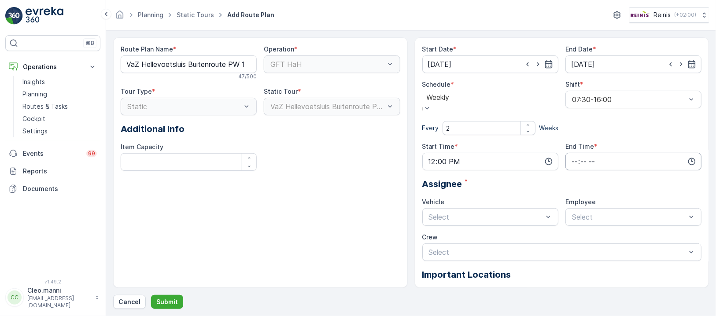
click at [577, 153] on input "time" at bounding box center [633, 162] width 136 height 18
click at [583, 192] on ul "00 01 02 03 04 05 06 07 08 09 10 11 12 13 14 15 16 17 18 19 20 21 22 23" at bounding box center [574, 214] width 18 height 85
click at [576, 226] on span "16" at bounding box center [574, 230] width 7 height 9
type input "16:00"
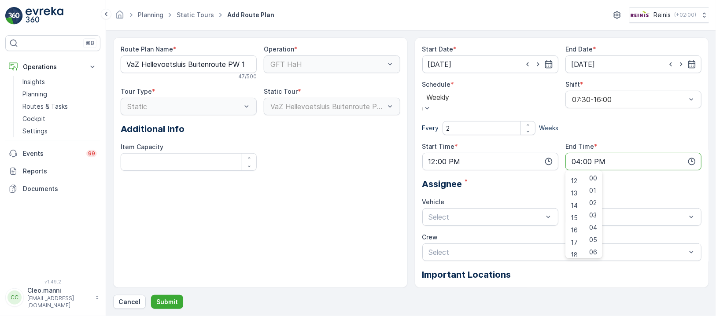
drag, startPoint x: 675, startPoint y: 182, endPoint x: 654, endPoint y: 202, distance: 28.7
click at [675, 183] on div "Assignee *" at bounding box center [562, 183] width 280 height 13
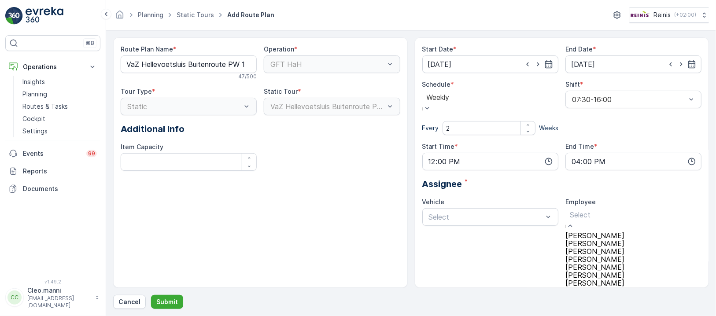
scroll to position [0, 0]
type input "re"
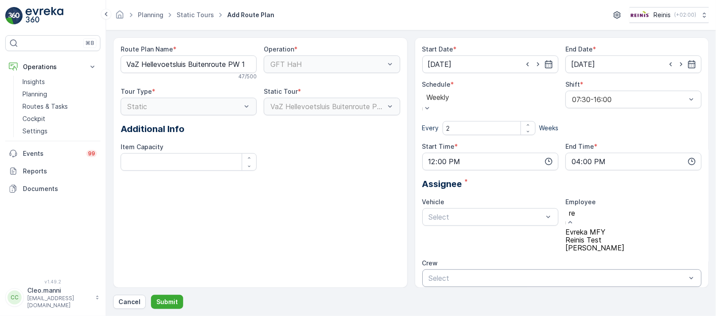
click at [612, 243] on div "Reinis Test" at bounding box center [624, 240] width 118 height 8
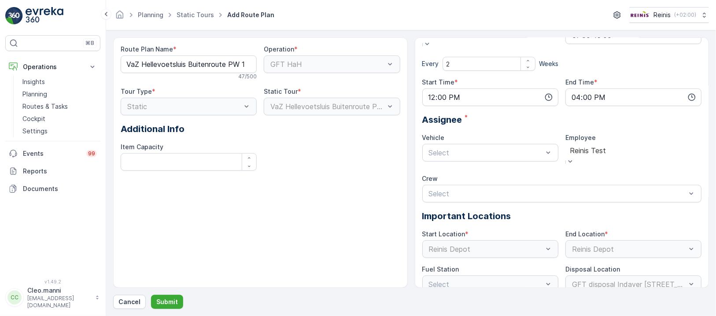
scroll to position [65, 0]
click at [162, 299] on p "Submit" at bounding box center [167, 302] width 22 height 9
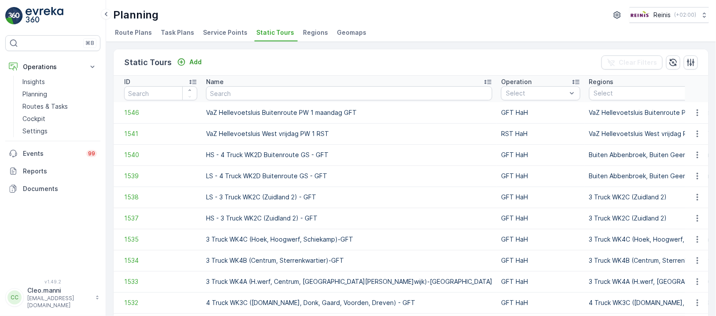
click at [133, 31] on span "Route Plans" at bounding box center [133, 32] width 37 height 9
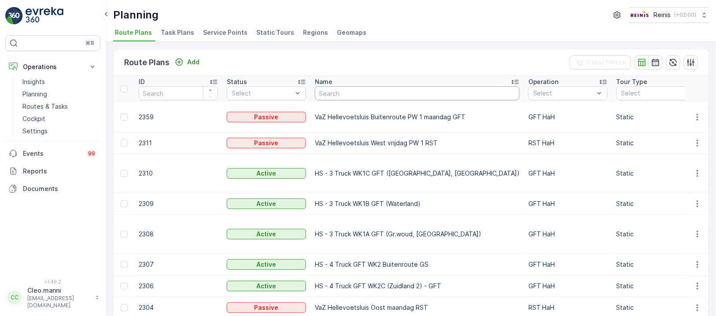
click at [350, 92] on input "text" at bounding box center [417, 93] width 205 height 14
paste input "VaZ Hellevoetsluis West maandag PW 1 GFT"
type input "VaZ Hellevoetsluis West maandag PW 1 GFT"
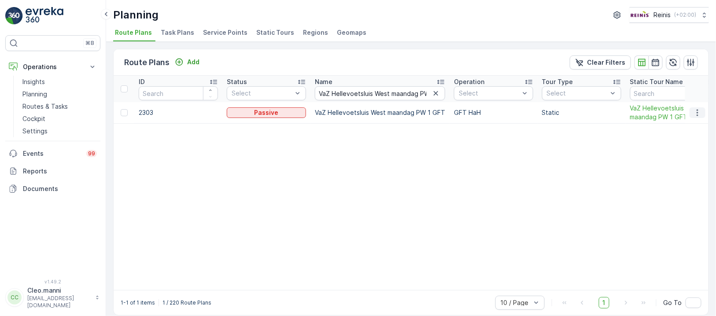
click at [694, 114] on icon "button" at bounding box center [697, 112] width 9 height 9
click at [695, 125] on span "Edit Route Plan" at bounding box center [689, 125] width 45 height 9
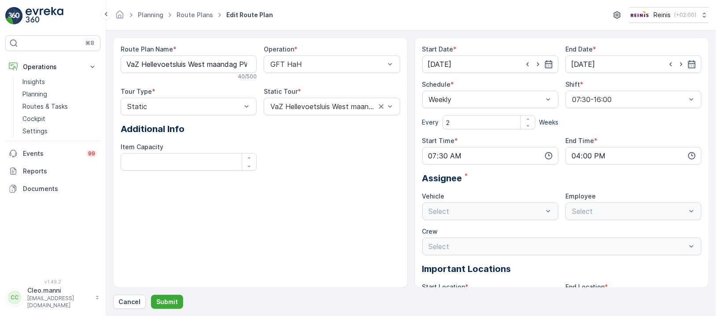
type input "[DATE]"
type input "07:30"
click at [689, 156] on icon "button" at bounding box center [691, 155] width 9 height 9
drag, startPoint x: 585, startPoint y: 180, endPoint x: 588, endPoint y: 191, distance: 11.0
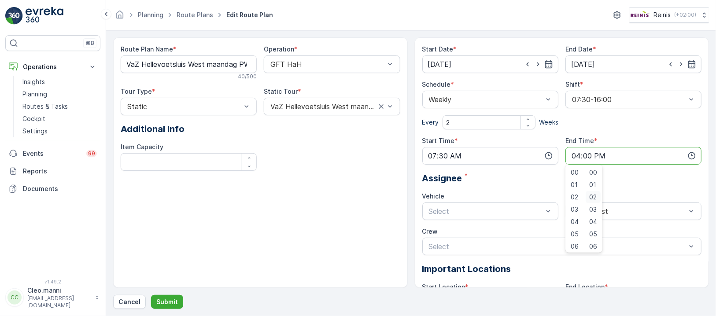
click at [588, 191] on ul "00 01 02 03 04 05 06 07 08 09 10 11 12 13 14 15 16 17 18 19 20 21 22 23 24 25 2…" at bounding box center [593, 208] width 18 height 85
click at [571, 229] on span "12" at bounding box center [574, 232] width 7 height 9
type input "12:00"
click at [497, 190] on div "Start Date * 08.09.2025 End Date * 31.12.2026 Schedule * Weekly Every 2 Weeks S…" at bounding box center [562, 195] width 280 height 301
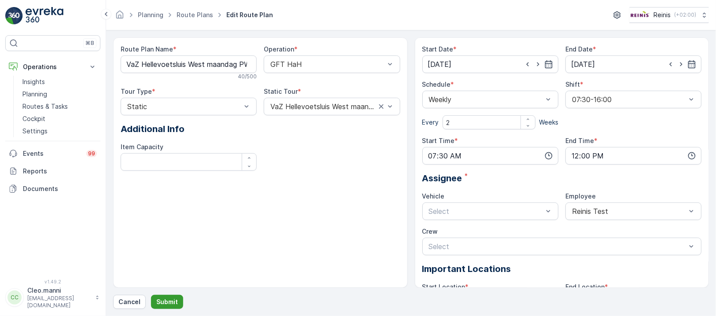
click at [168, 303] on p "Submit" at bounding box center [167, 302] width 22 height 9
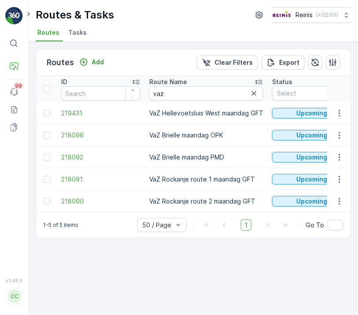
click at [218, 113] on td "VaZ Hellevoetsluis West maandag GFT" at bounding box center [206, 113] width 123 height 22
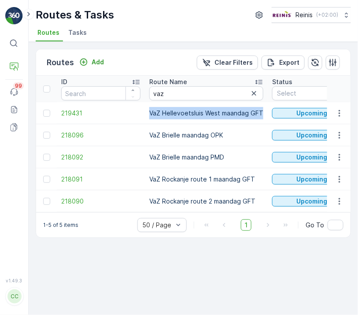
drag, startPoint x: 261, startPoint y: 114, endPoint x: 142, endPoint y: 113, distance: 118.9
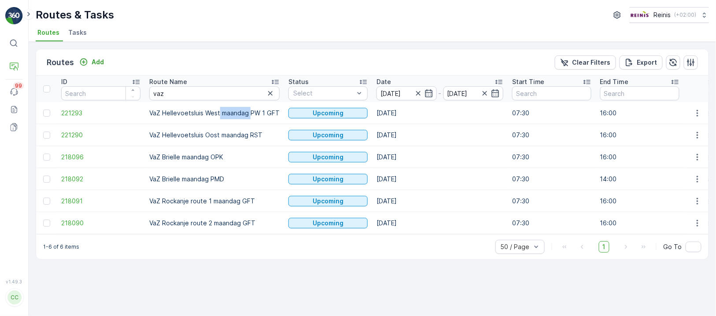
drag, startPoint x: 218, startPoint y: 111, endPoint x: 249, endPoint y: 112, distance: 30.9
click at [249, 112] on td "VaZ Hellevoetsluis West maandag PW 1 GFT" at bounding box center [214, 113] width 139 height 22
click at [266, 273] on div "Routes Add Clear Filters Export ID Route Name vaz Status Select Date 22.09.2025…" at bounding box center [372, 179] width 687 height 274
drag, startPoint x: 278, startPoint y: 111, endPoint x: 249, endPoint y: 112, distance: 29.1
click at [249, 112] on td "VaZ Hellevoetsluis West maandag PW 1 GFT" at bounding box center [214, 113] width 139 height 22
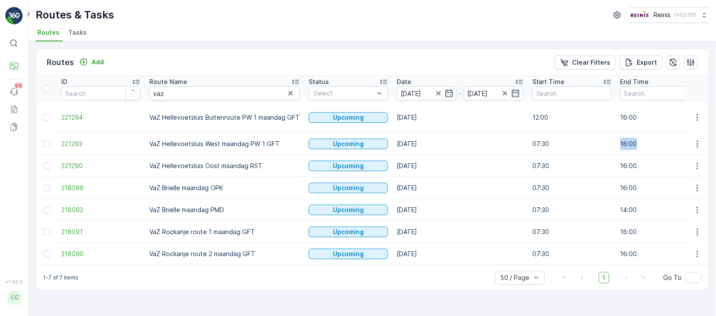
drag, startPoint x: 632, startPoint y: 144, endPoint x: 600, endPoint y: 144, distance: 32.1
click at [695, 142] on icon "button" at bounding box center [697, 144] width 9 height 9
drag, startPoint x: 277, startPoint y: 141, endPoint x: 145, endPoint y: 144, distance: 132.1
click at [145, 144] on td "VaZ Hellevoetsluis West maandag PW 1 GFT" at bounding box center [224, 144] width 159 height 22
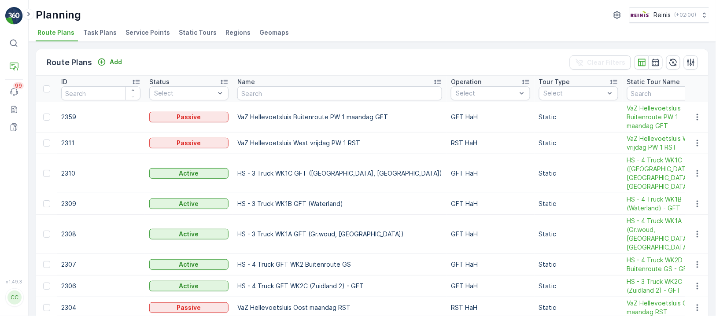
click at [203, 30] on span "Static Tours" at bounding box center [198, 32] width 38 height 9
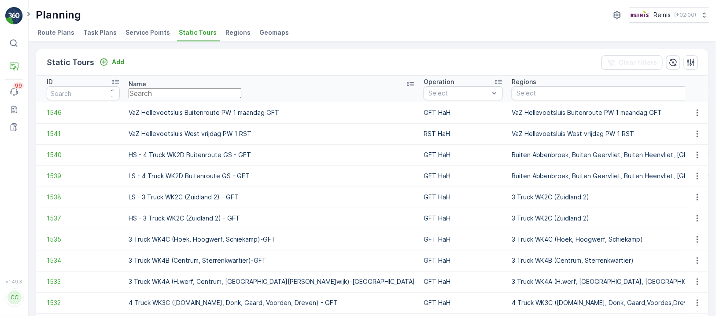
click at [241, 94] on input "text" at bounding box center [185, 94] width 113 height 10
paste input "VaZ Hellevoetsluis Buitenroute PW 1 maandag GFT"
type input "VaZ Hellevoetsluis Buitenroute PW 1 maandag GFT"
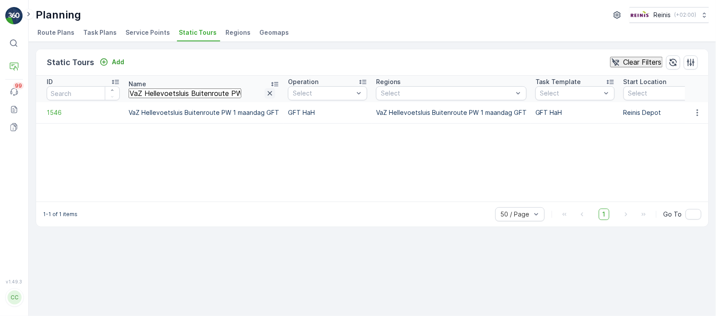
drag, startPoint x: 266, startPoint y: 92, endPoint x: 232, endPoint y: 99, distance: 35.2
click at [266, 92] on icon "button" at bounding box center [270, 93] width 9 height 9
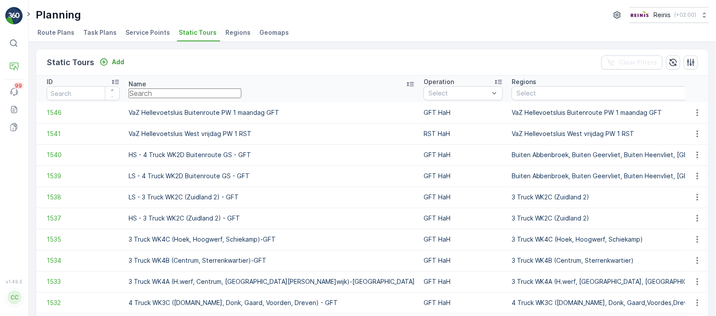
click at [195, 93] on input "text" at bounding box center [185, 94] width 113 height 10
paste input "VaZ Hellevoetsluis Oost PW 1 dinsdag GFT"
type input "VaZ Hellevoetsluis Oost PW 1 dinsdag GFT"
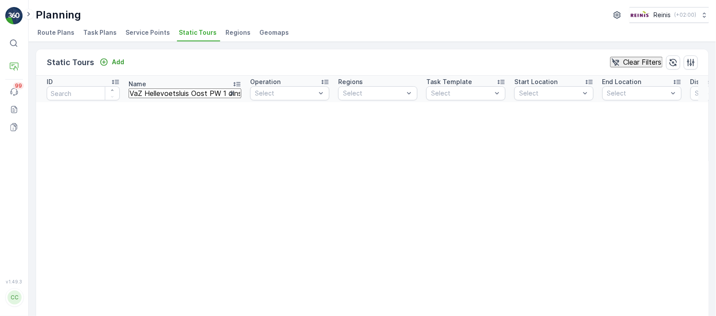
drag, startPoint x: 185, startPoint y: 94, endPoint x: 212, endPoint y: 81, distance: 30.9
click at [185, 94] on input "VaZ Hellevoetsluis Oost PW 1 dinsdag GFT" at bounding box center [185, 94] width 113 height 10
type input "VaZ Hellevoetsluis Oost"
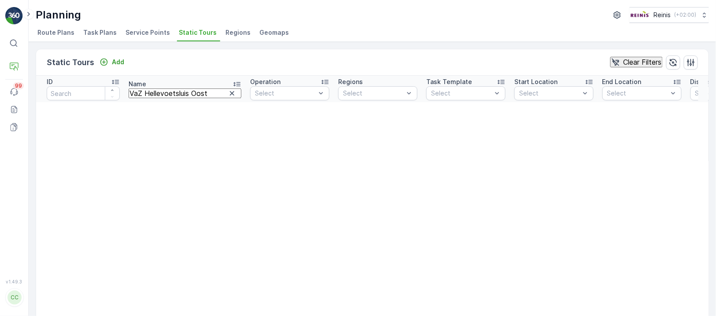
click at [147, 89] on input "VaZ Hellevoetsluis Oost" at bounding box center [185, 94] width 113 height 10
type input "VaZ Hellevoetsluis Oost"
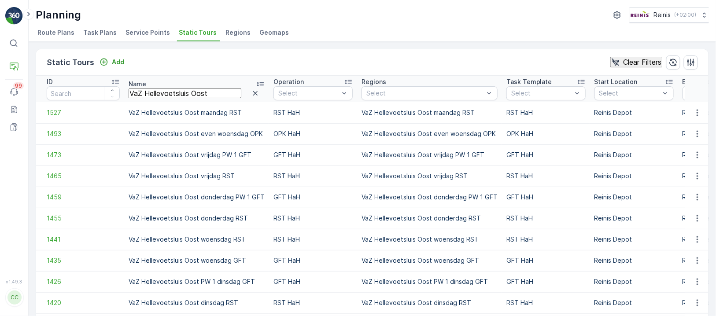
scroll to position [55, 0]
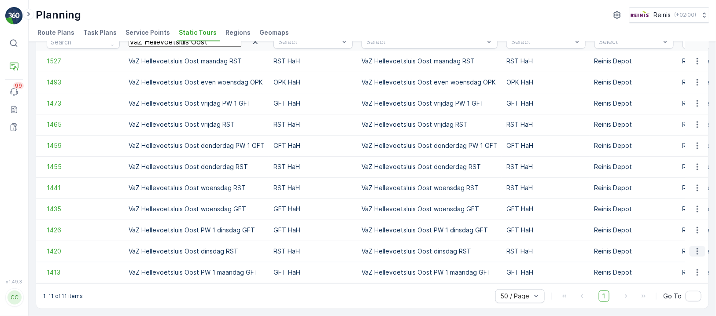
click at [695, 247] on icon "button" at bounding box center [697, 251] width 9 height 9
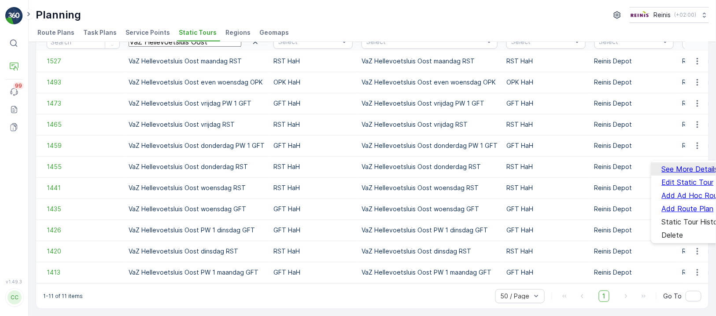
click at [692, 167] on span "See More Details" at bounding box center [690, 169] width 56 height 8
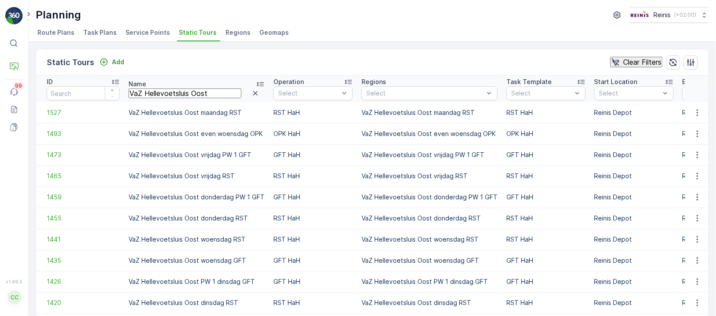
scroll to position [55, 0]
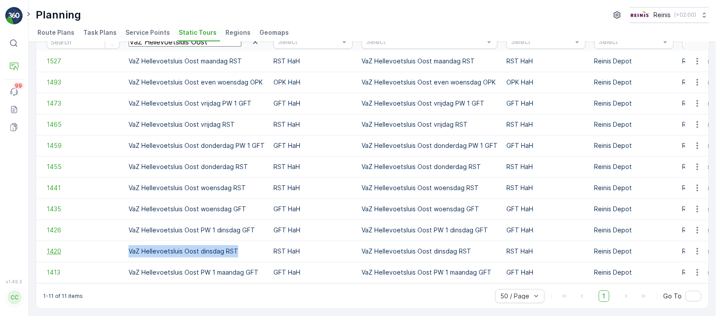
drag, startPoint x: 234, startPoint y: 247, endPoint x: 108, endPoint y: 247, distance: 126.4
click at [108, 247] on tr "1420 VaZ Hellevoetsluis Oost dinsdag RST RST HaH VaZ Hellevoetsluis Oost dinsda…" at bounding box center [567, 251] width 1062 height 21
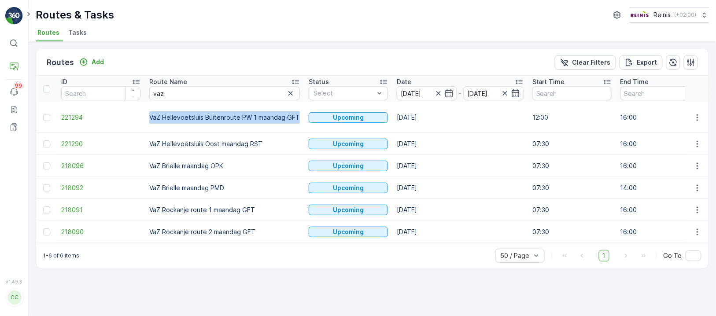
drag, startPoint x: 300, startPoint y: 115, endPoint x: 149, endPoint y: 112, distance: 151.1
click at [149, 112] on td "VaZ Hellevoetsluis Buitenroute PW 1 maandag GFT" at bounding box center [224, 117] width 159 height 31
copy td "VaZ Hellevoetsluis Buitenroute PW 1 maandag GFT"
click at [253, 47] on div "Routes Add Clear Filters Export ID Route Name vaz Status Select Date [DATE] - […" at bounding box center [372, 179] width 687 height 274
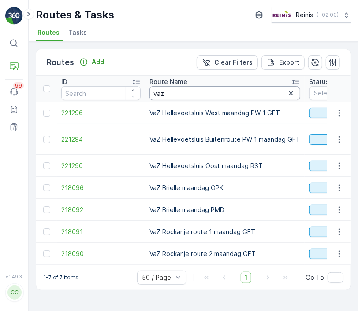
click at [181, 91] on input "vaz" at bounding box center [224, 93] width 151 height 14
type input "vaz"
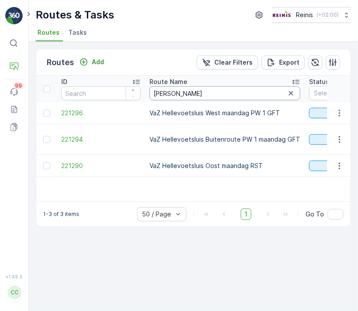
click at [177, 94] on input "vaz h" at bounding box center [224, 93] width 151 height 14
type input "vaz hellevoetsluis maandag"
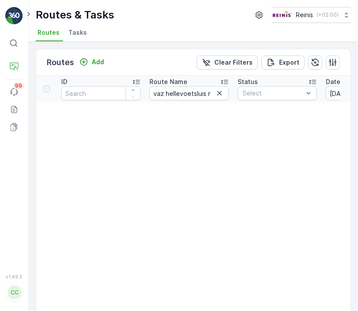
click at [221, 94] on icon "button" at bounding box center [219, 93] width 9 height 9
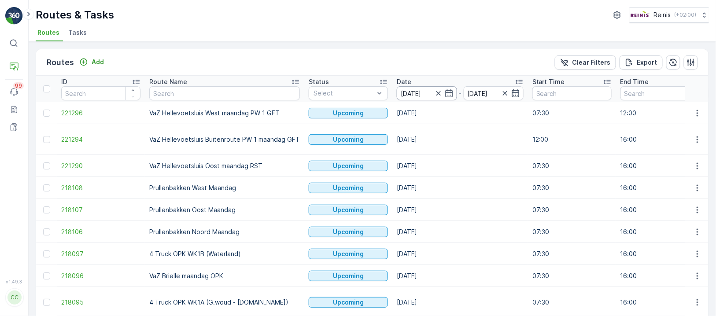
click at [412, 96] on input "[DATE]" at bounding box center [427, 93] width 60 height 14
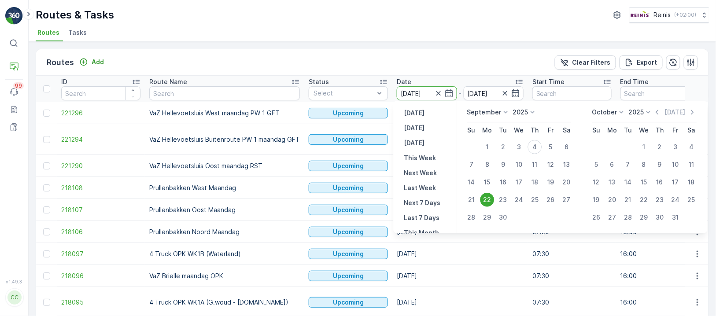
click at [394, 12] on div "Routes & Tasks Reinis ( +02:00 )" at bounding box center [372, 15] width 673 height 16
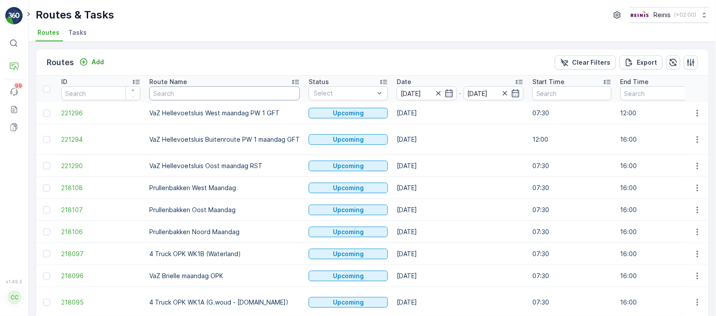
click at [208, 93] on input "text" at bounding box center [224, 93] width 151 height 14
type input "vaz"
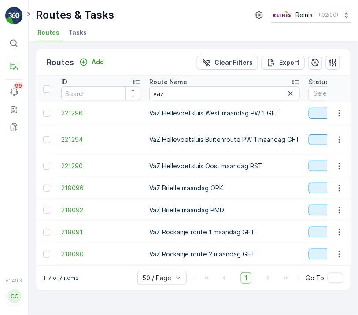
click at [232, 168] on td "VaZ Hellevoetsluis Oost maandag RST" at bounding box center [224, 166] width 159 height 22
drag, startPoint x: 227, startPoint y: 211, endPoint x: 158, endPoint y: 212, distance: 69.1
click at [158, 213] on td "VaZ Brielle maandag PMD" at bounding box center [224, 210] width 159 height 22
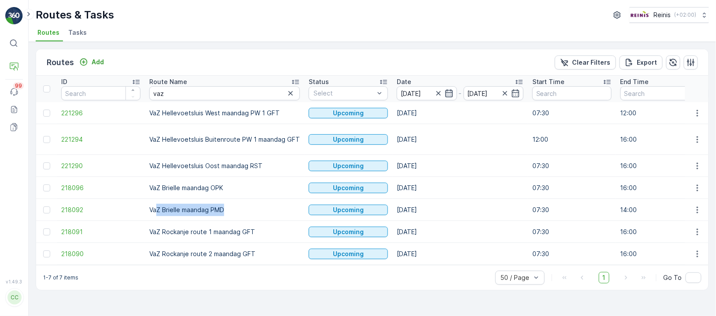
click at [446, 91] on icon "button" at bounding box center [449, 93] width 9 height 9
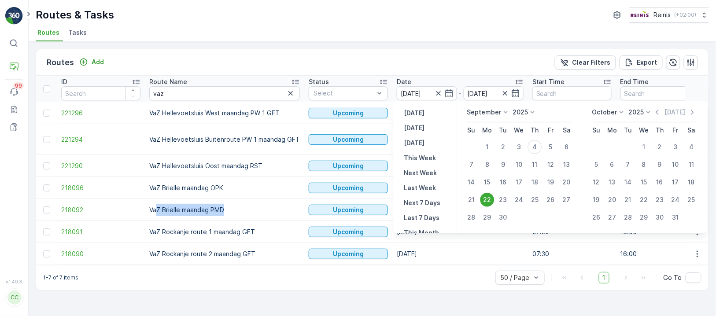
click at [506, 199] on div "23" at bounding box center [503, 200] width 14 height 14
type input "[DATE]"
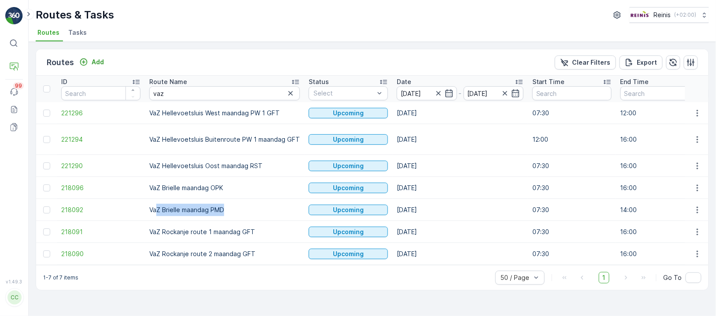
click at [506, 199] on td "[DATE]" at bounding box center [460, 210] width 136 height 22
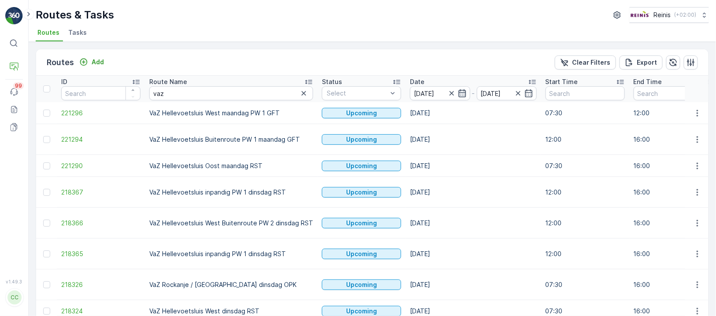
click at [458, 92] on icon "button" at bounding box center [461, 93] width 7 height 8
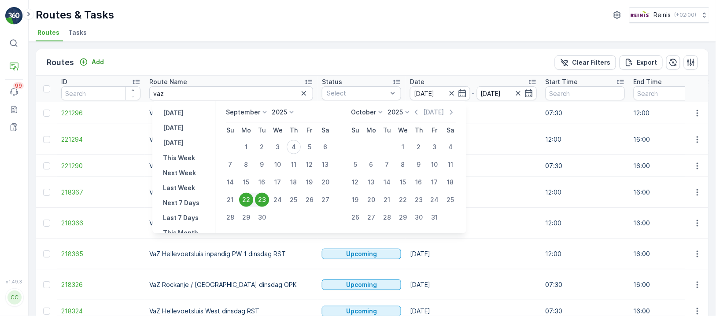
click at [261, 196] on div "23" at bounding box center [262, 200] width 14 height 14
click at [260, 200] on div "23" at bounding box center [262, 200] width 14 height 14
type input "[DATE]"
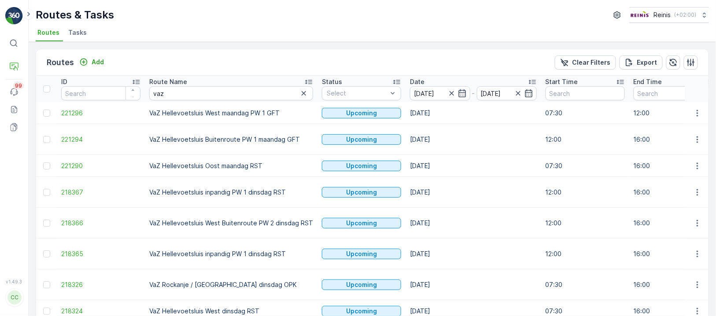
click at [467, 91] on div "22.09.2025 - 23.09.2025" at bounding box center [473, 93] width 127 height 14
click at [459, 94] on icon "button" at bounding box center [462, 93] width 9 height 9
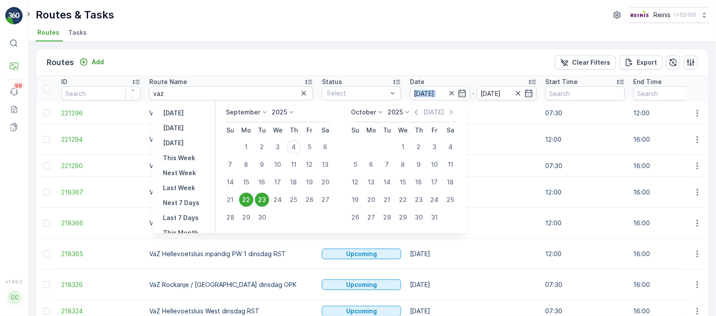
click at [261, 194] on div "23" at bounding box center [262, 200] width 14 height 14
type input "[DATE]"
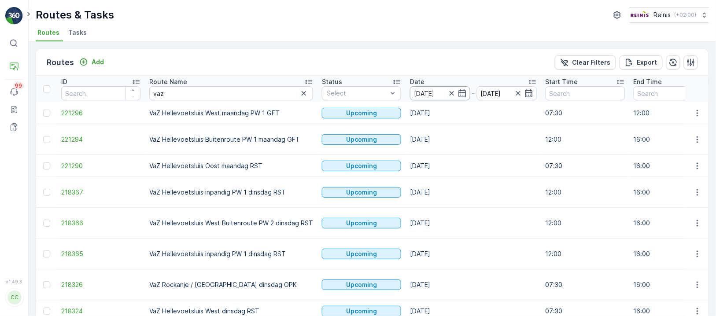
click at [422, 95] on input "[DATE]" at bounding box center [440, 93] width 60 height 14
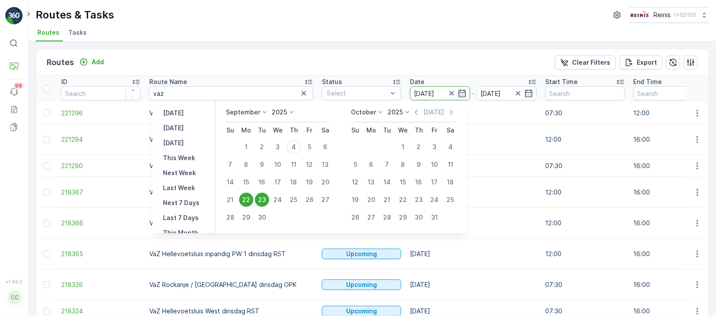
click at [264, 196] on div "23" at bounding box center [262, 200] width 14 height 14
type input "[DATE]"
click at [264, 196] on div "23" at bounding box center [262, 200] width 14 height 14
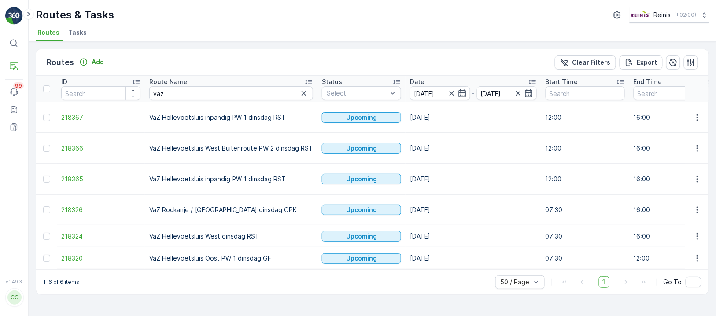
click at [276, 164] on td "VaZ Hellevoetsluis inpandig PW 1 dinsdag RST" at bounding box center [231, 179] width 173 height 31
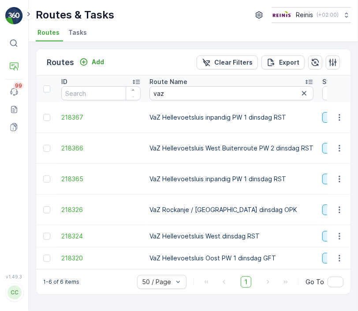
click at [251, 78] on div "Route Name" at bounding box center [231, 82] width 164 height 9
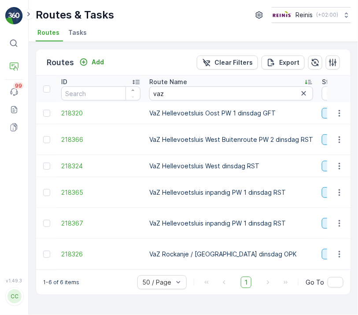
click at [164, 196] on td "VaZ Hellevoetsluis inpandig PW 1 dinsdag RST" at bounding box center [231, 192] width 173 height 31
click at [182, 94] on input "vaz" at bounding box center [231, 93] width 164 height 14
type input "vaz Helle"
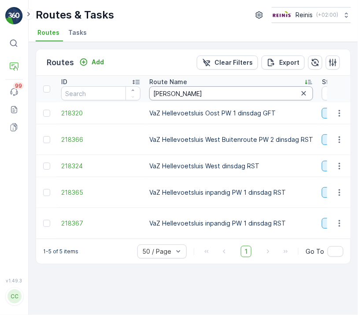
drag, startPoint x: 186, startPoint y: 95, endPoint x: 192, endPoint y: 100, distance: 8.1
click at [188, 96] on input "vaz Helle" at bounding box center [231, 93] width 164 height 14
type input "vaz Hellevoetsluis O"
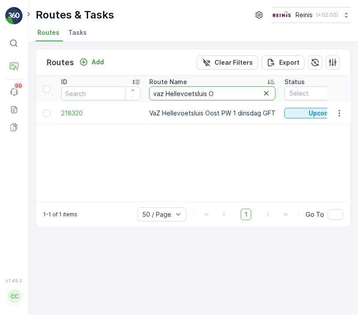
click at [224, 93] on input "vaz Hellevoetsluis O" at bounding box center [212, 93] width 126 height 14
type input "vaz Hellevoetsluis Oos"
click at [249, 92] on input "vaz Hellevoetsluis Oos" at bounding box center [212, 93] width 126 height 14
type input "vaz"
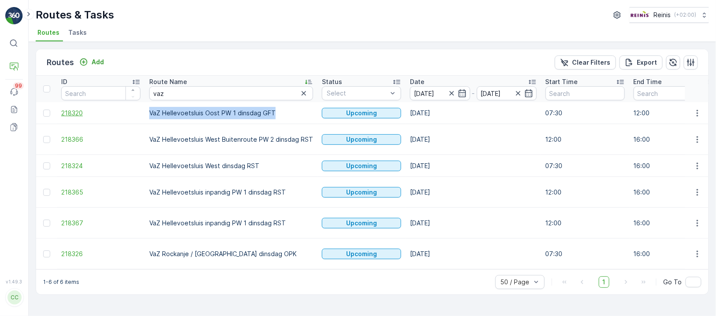
drag, startPoint x: 278, startPoint y: 110, endPoint x: 139, endPoint y: 111, distance: 138.7
copy tr "VaZ Hellevoetsluis Oost PW 1 dinsdag GFT"
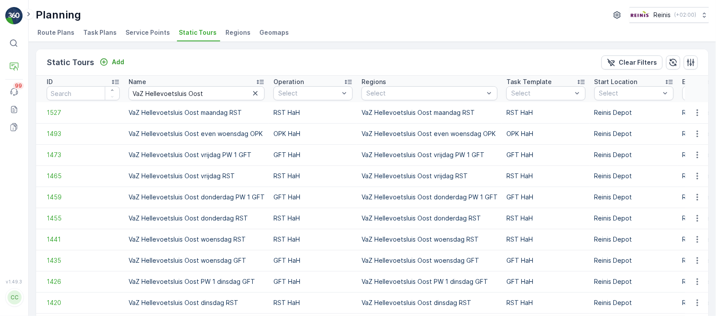
click at [45, 32] on span "Route Plans" at bounding box center [55, 32] width 37 height 9
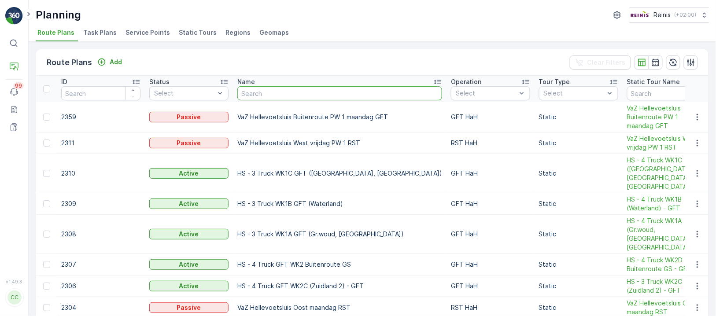
click at [264, 92] on input "text" at bounding box center [339, 93] width 205 height 14
paste input "VaZ Hellevoetsluis Oost dinsdag RST"
type input "VaZ Hellevoetsluis Oost dinsdag RST"
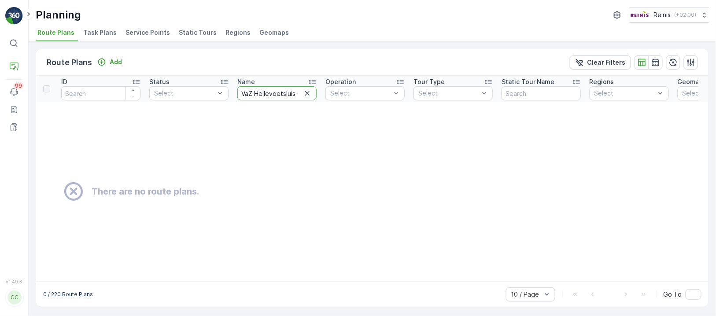
click at [255, 92] on input "VaZ Hellevoetsluis Oost dinsdag RST" at bounding box center [276, 93] width 79 height 14
type input "VaZ Hellevoetsluis Oost dinsdag RST"
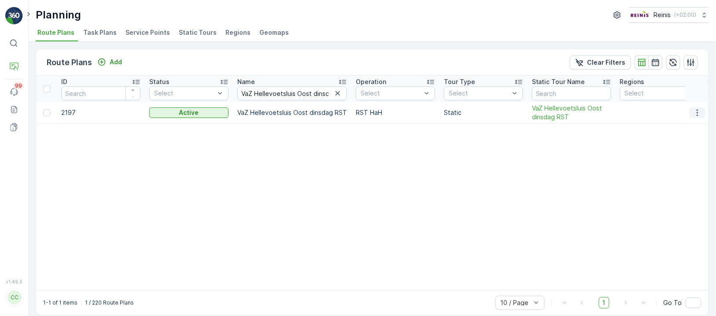
click at [697, 110] on icon "button" at bounding box center [697, 113] width 1 height 7
click at [682, 125] on span "Edit Route Plan" at bounding box center [689, 125] width 45 height 9
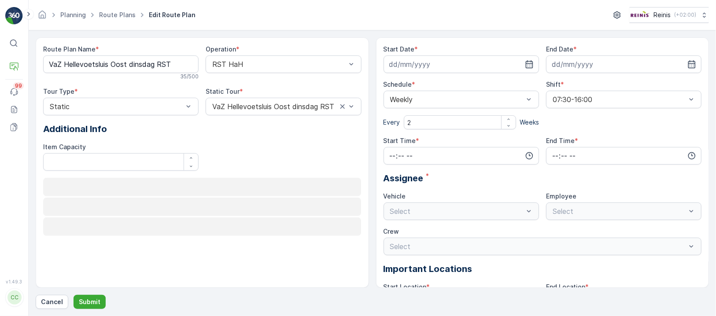
type Name "VaZ Hellevoetsluis Oost dinsdag RST"
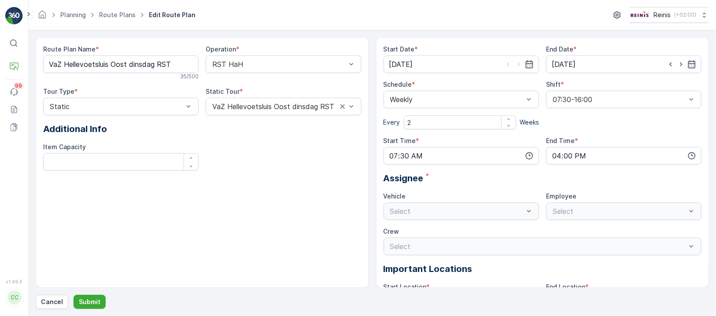
type input "[DATE]"
type input "07:30"
type input "16:00"
click at [529, 63] on icon "button" at bounding box center [529, 64] width 9 height 9
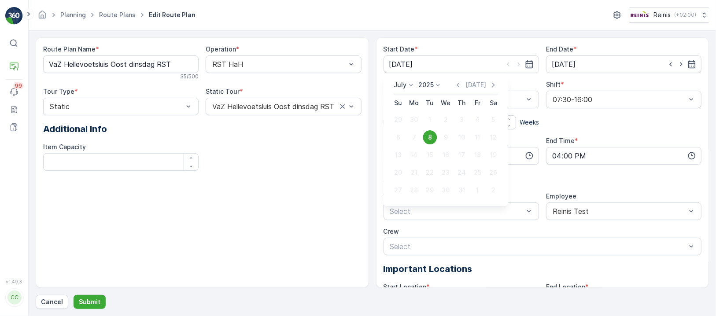
click at [412, 84] on icon at bounding box center [411, 85] width 9 height 9
click at [413, 135] on span "September" at bounding box center [415, 137] width 33 height 9
click at [431, 172] on div "23" at bounding box center [430, 173] width 14 height 14
type input "[DATE]"
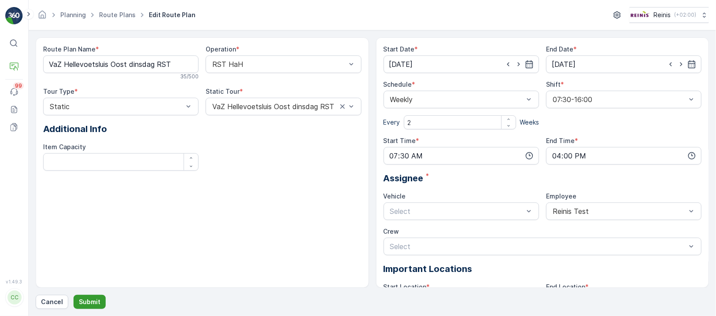
click at [88, 300] on p "Submit" at bounding box center [90, 302] width 22 height 9
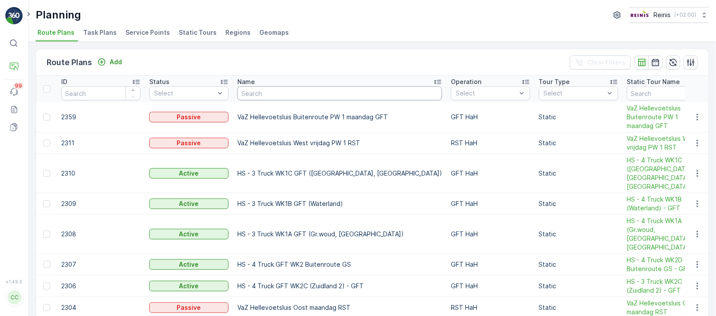
click at [309, 92] on input "text" at bounding box center [339, 93] width 205 height 14
paste input "VaZ Hellevoetsluis West GFT"
click at [308, 92] on input "text" at bounding box center [339, 93] width 205 height 14
type input "VaZ Hellevoetsluis West GFT"
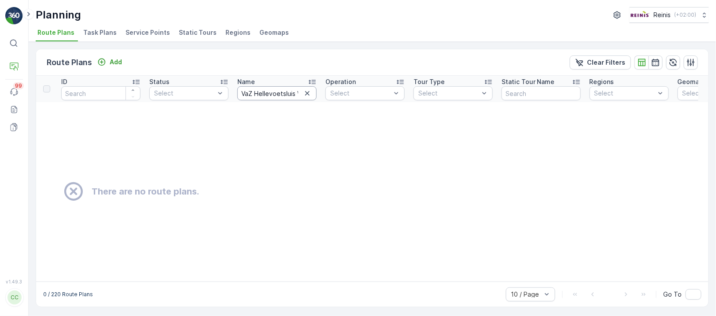
click at [290, 92] on input "VaZ Hellevoetsluis West GFT" at bounding box center [276, 93] width 79 height 14
type input "VaZ Hellevoetsluis Wes"
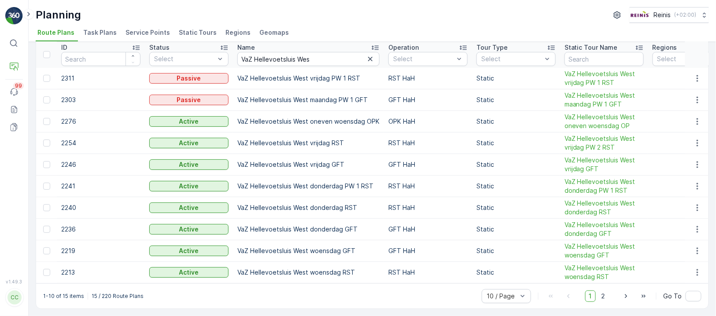
scroll to position [37, 0]
click at [505, 269] on div "30 / Page" at bounding box center [506, 263] width 49 height 14
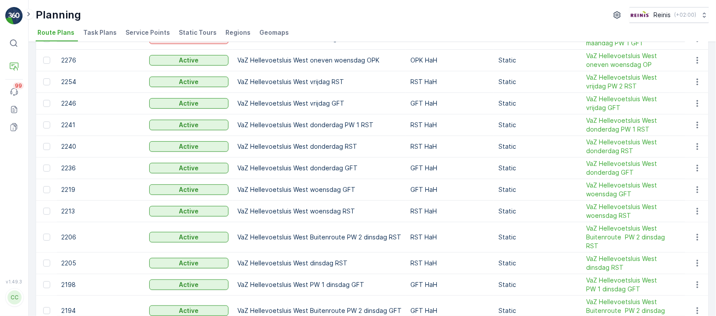
scroll to position [154, 0]
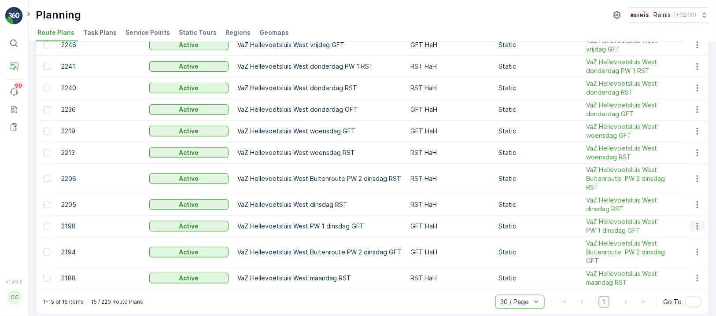
click at [693, 224] on icon "button" at bounding box center [697, 226] width 9 height 9
click at [689, 236] on span "Edit Route Plan" at bounding box center [689, 237] width 45 height 9
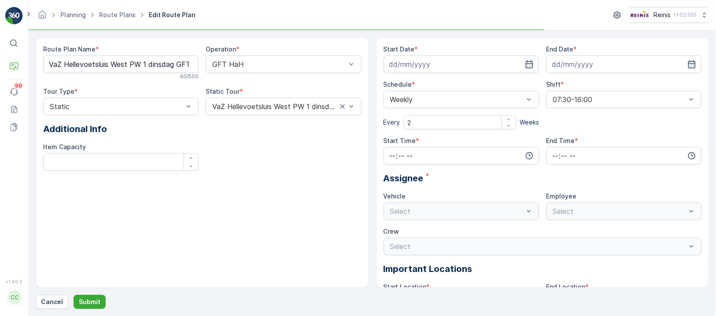
type input "[DATE]"
type input "07:30"
type input "12:00"
click at [530, 64] on icon "button" at bounding box center [528, 64] width 7 height 8
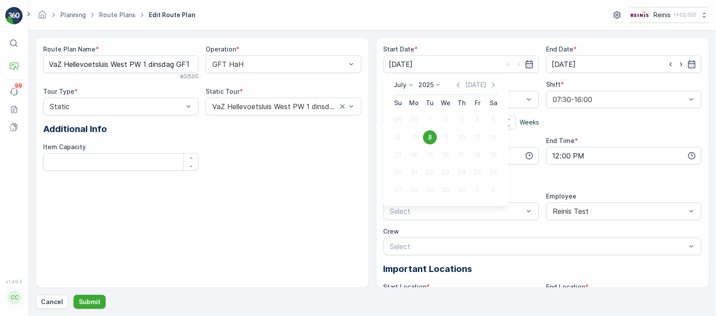
click at [410, 85] on icon at bounding box center [411, 85] width 9 height 9
click at [409, 128] on span "September" at bounding box center [415, 129] width 33 height 9
click at [428, 170] on div "23" at bounding box center [430, 173] width 14 height 14
type input "[DATE]"
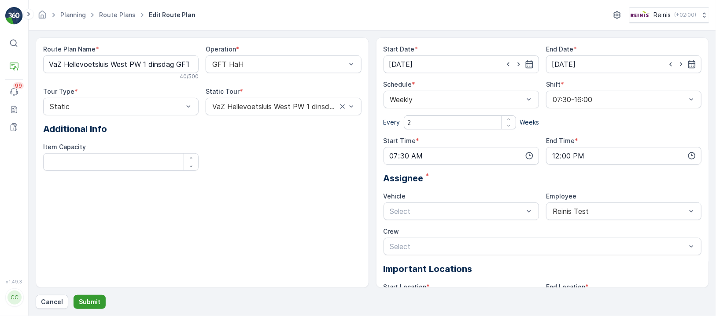
click at [87, 299] on p "Submit" at bounding box center [90, 302] width 22 height 9
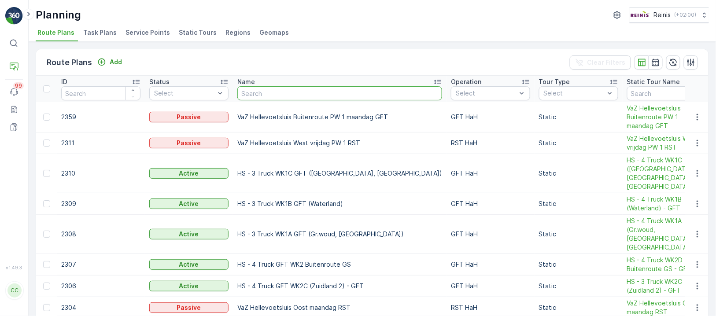
click at [317, 92] on input "text" at bounding box center [339, 93] width 205 height 14
paste input "VaZ Hellevoetsluis West GFT"
type input "VaZ Hellevoetsluis West GFT"
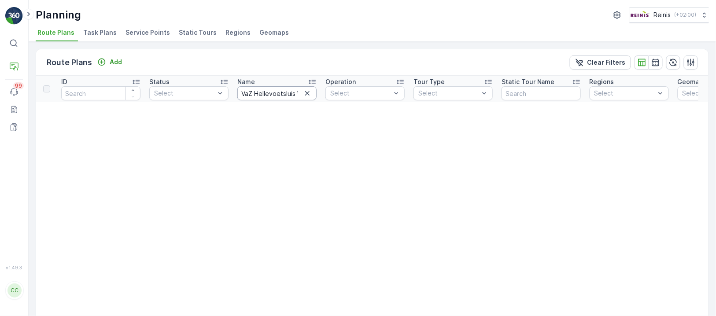
click at [284, 92] on input "VaZ Hellevoetsluis West GFT" at bounding box center [276, 93] width 79 height 14
type input "VaZ Hellevoetsluis West"
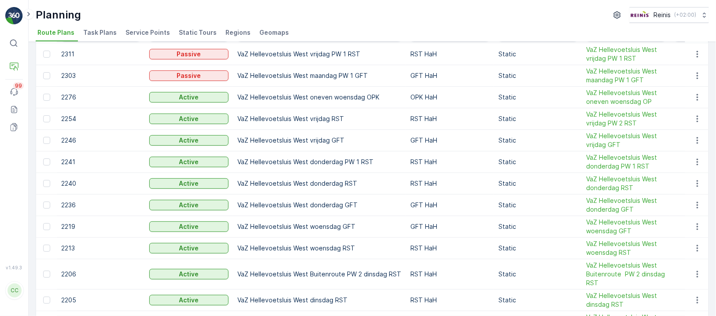
scroll to position [117, 0]
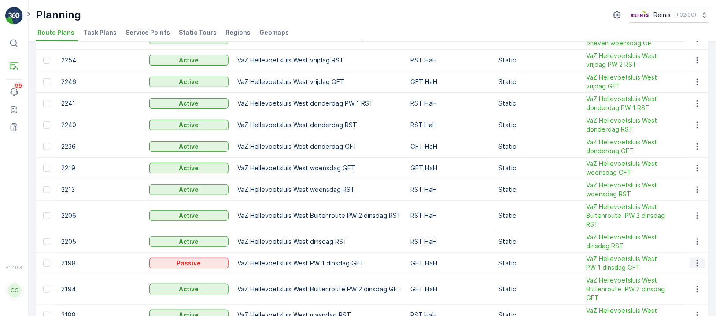
click at [697, 261] on icon "button" at bounding box center [697, 263] width 1 height 7
click at [690, 273] on span "Edit Route Plan" at bounding box center [689, 274] width 45 height 9
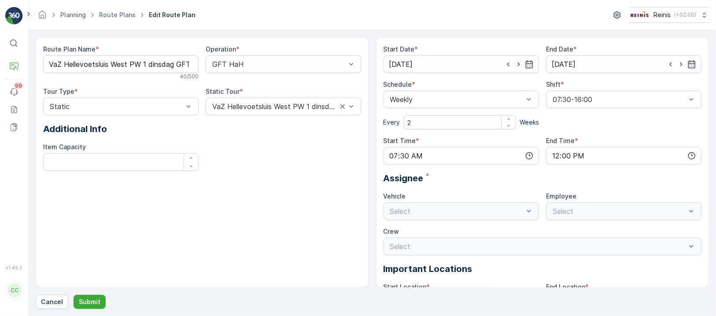
type input "[DATE]"
type input "07:30"
type input "12:00"
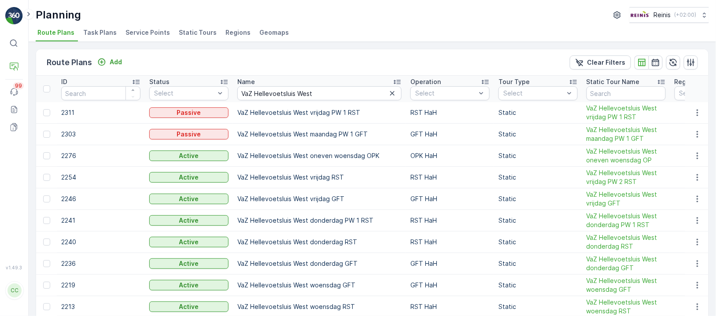
drag, startPoint x: 389, startPoint y: 92, endPoint x: 367, endPoint y: 93, distance: 22.5
click at [390, 92] on icon "button" at bounding box center [392, 93] width 4 height 4
click at [294, 92] on input "text" at bounding box center [319, 93] width 164 height 14
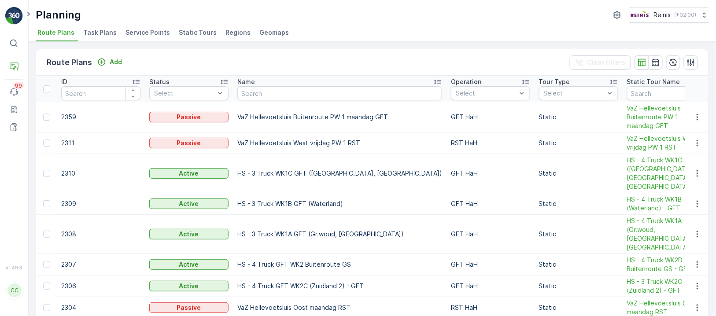
click at [294, 92] on input "text" at bounding box center [339, 93] width 205 height 14
click at [295, 91] on input "text" at bounding box center [339, 93] width 205 height 14
paste input "VaZ Hellevoetsluis inpandig PW 1 dinsdag RST"
type input "VaZ Hellevoetsluis inpandig PW 1 dinsdag RST"
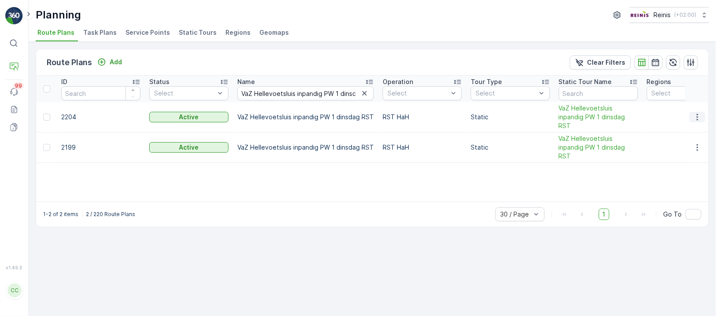
click at [698, 117] on icon "button" at bounding box center [697, 117] width 1 height 7
click at [676, 127] on span "Edit Route Plan" at bounding box center [689, 129] width 45 height 9
click at [696, 146] on icon "button" at bounding box center [697, 147] width 9 height 9
click at [671, 160] on span "Edit Route Plan" at bounding box center [689, 159] width 45 height 9
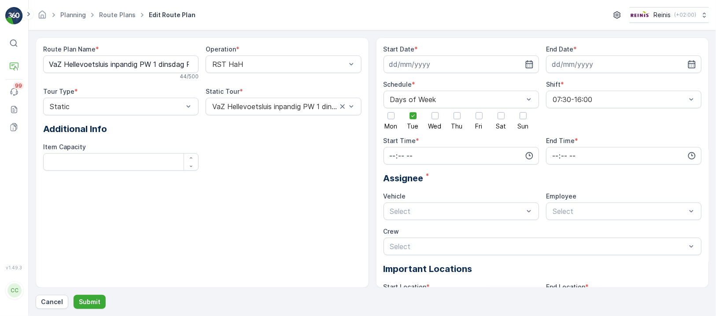
type input "08.07.2025"
type input "31.12.2026"
type input "12:00"
type input "16:00"
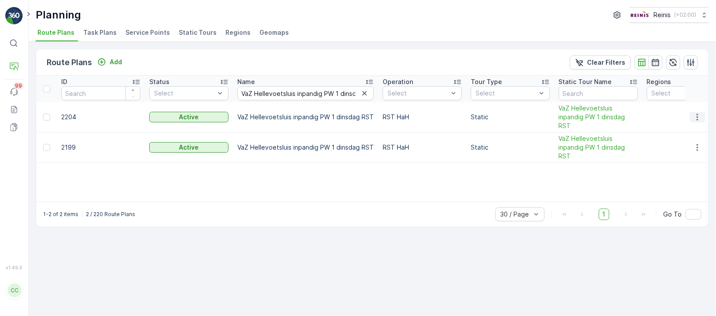
click at [698, 118] on icon "button" at bounding box center [697, 117] width 9 height 9
click at [674, 128] on span "Edit Route Plan" at bounding box center [689, 129] width 45 height 9
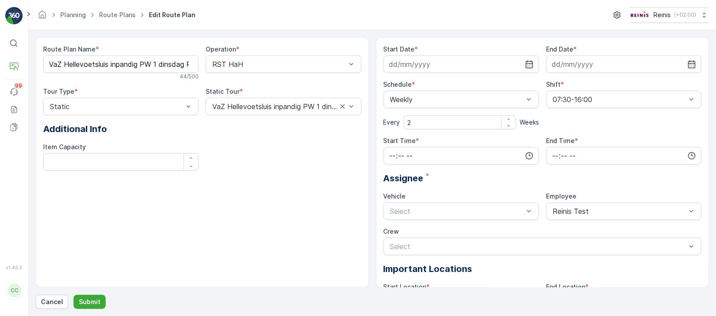
type input "[DATE]"
type input "12:00"
type input "16:00"
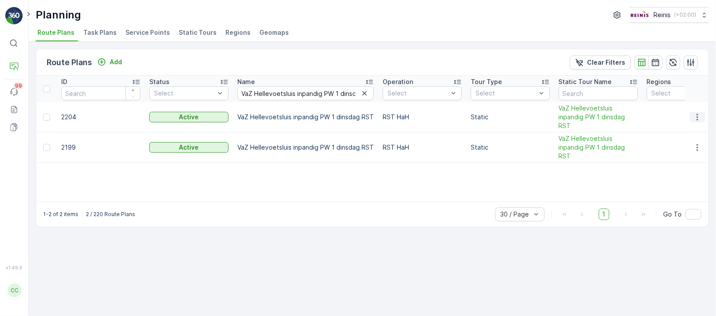
click at [699, 116] on icon "button" at bounding box center [697, 117] width 9 height 9
click at [678, 127] on span "Edit Route Plan" at bounding box center [689, 129] width 45 height 9
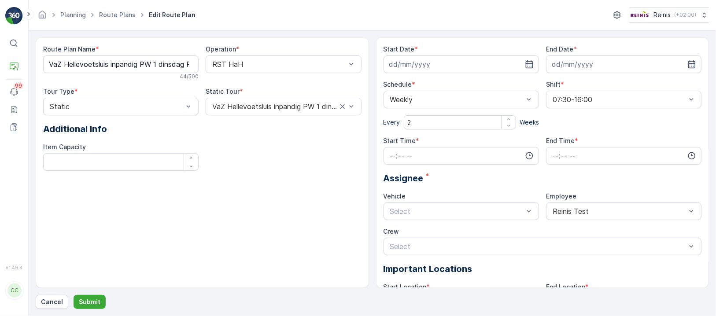
type input "[DATE]"
type input "12:00"
type input "16:00"
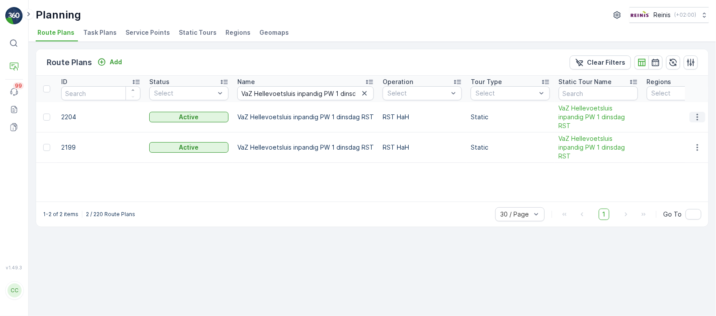
click at [695, 116] on icon "button" at bounding box center [697, 117] width 9 height 9
click at [677, 144] on span "Delete" at bounding box center [677, 145] width 20 height 9
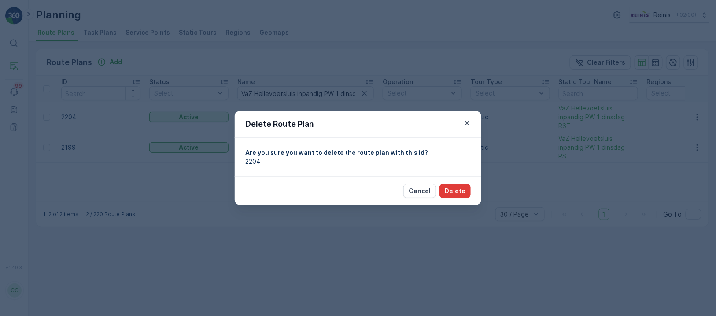
click at [461, 188] on p "Delete" at bounding box center [455, 191] width 21 height 9
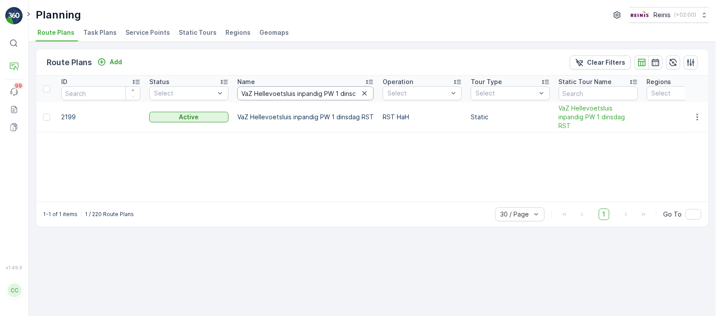
drag, startPoint x: 284, startPoint y: 92, endPoint x: 289, endPoint y: 89, distance: 6.1
click at [285, 92] on input "VaZ Hellevoetsluis inpandig PW 1 dinsdag RST" at bounding box center [305, 93] width 137 height 14
click at [365, 92] on icon "button" at bounding box center [364, 93] width 9 height 9
click at [284, 88] on input "text" at bounding box center [305, 93] width 137 height 14
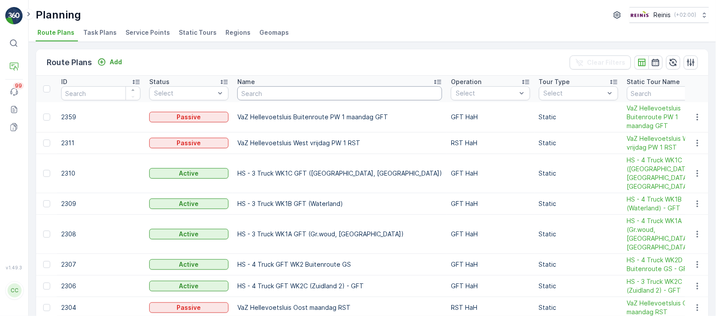
click at [286, 91] on input "text" at bounding box center [339, 93] width 205 height 14
type input "Va"
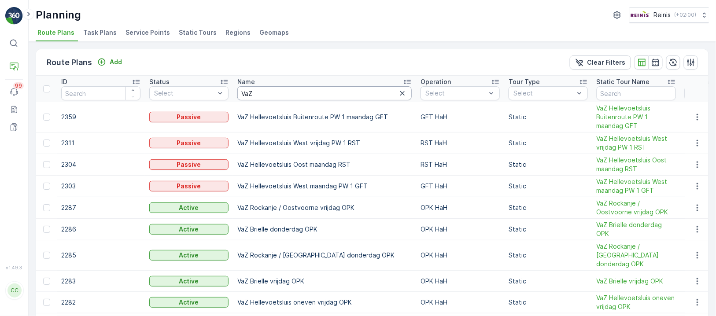
click at [286, 91] on input "VaZ" at bounding box center [324, 93] width 174 height 14
type input "VaZ Brielle"
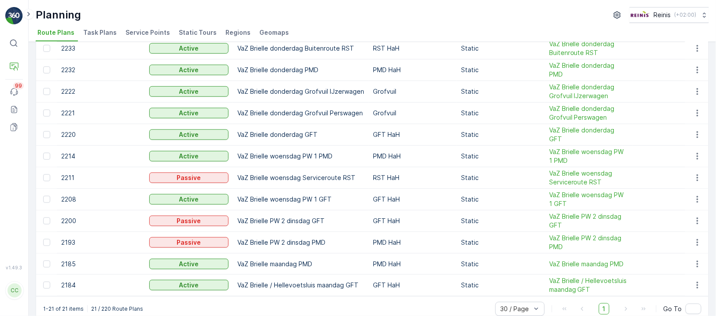
scroll to position [270, 0]
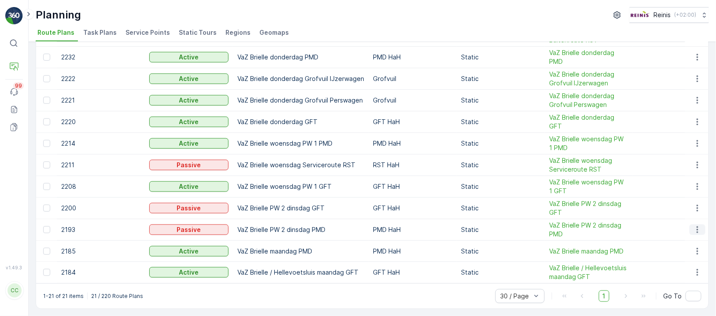
click at [697, 227] on icon "button" at bounding box center [697, 229] width 9 height 9
click at [681, 238] on span "Edit Route Plan" at bounding box center [689, 239] width 45 height 9
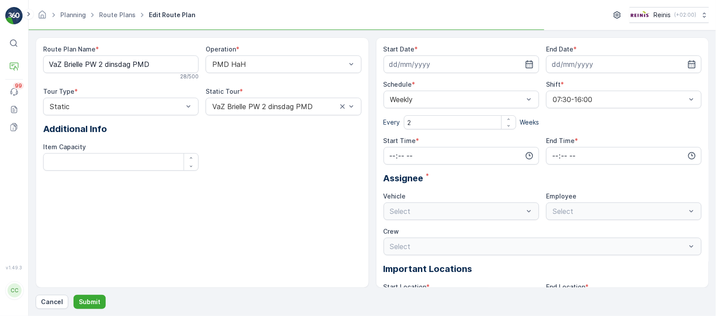
type input "07.10.2025"
type input "[DATE]"
type input "07:30"
type input "12:00"
click at [529, 64] on icon "button" at bounding box center [529, 64] width 9 height 9
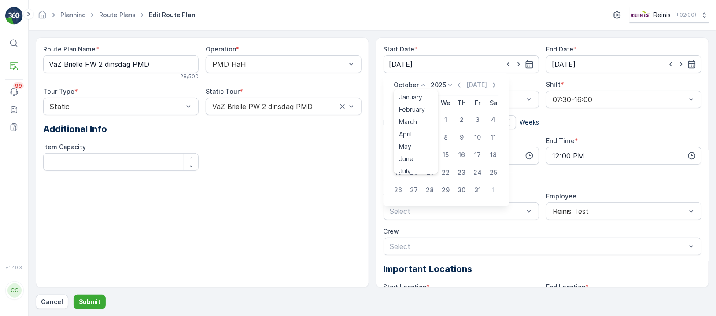
click at [422, 83] on icon at bounding box center [423, 85] width 9 height 9
click at [41, 301] on p "Cancel" at bounding box center [52, 302] width 22 height 9
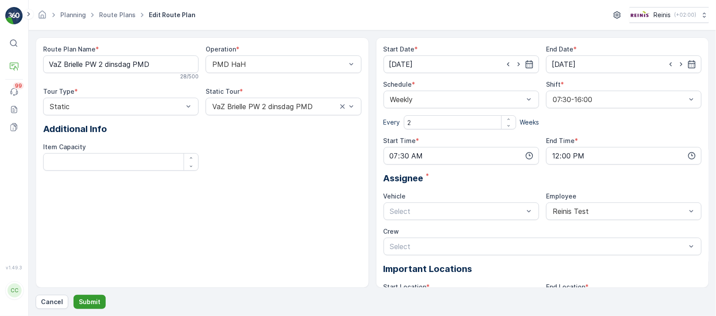
click at [92, 299] on p "Submit" at bounding box center [90, 302] width 22 height 9
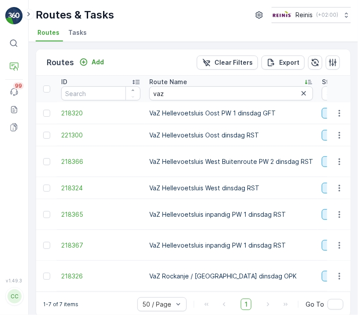
click at [214, 114] on td "VaZ Hellevoetsluis Oost PW 1 dinsdag GFT" at bounding box center [231, 113] width 173 height 22
click at [205, 191] on td "VaZ Hellevoetsluis West dinsdag RST" at bounding box center [231, 188] width 173 height 22
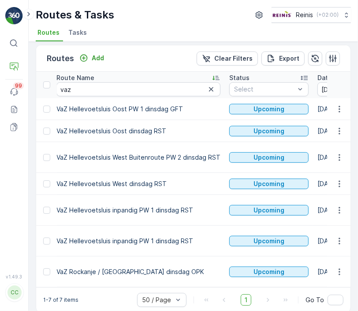
scroll to position [7, 0]
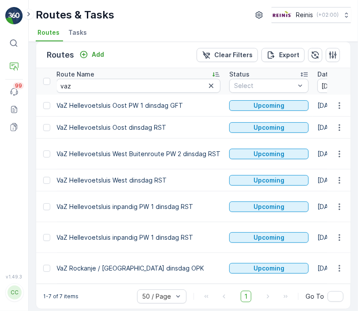
click at [148, 159] on td "VaZ Hellevoetsluis West Buitenroute PW 2 dinsdag RST" at bounding box center [138, 154] width 173 height 31
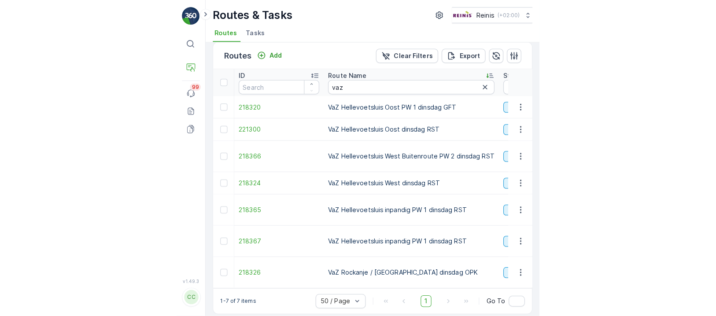
scroll to position [2, 0]
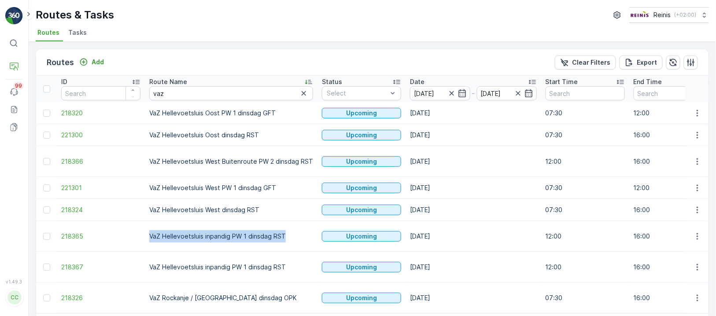
drag, startPoint x: 283, startPoint y: 235, endPoint x: 146, endPoint y: 240, distance: 136.6
click at [147, 240] on td "VaZ Hellevoetsluis inpandig PW 1 dinsdag RST" at bounding box center [231, 236] width 173 height 31
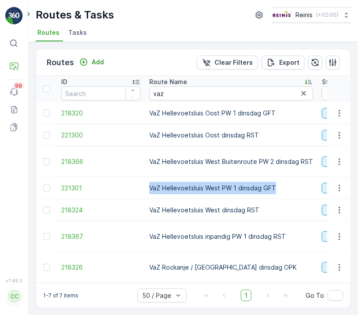
drag, startPoint x: 281, startPoint y: 186, endPoint x: 134, endPoint y: 182, distance: 147.1
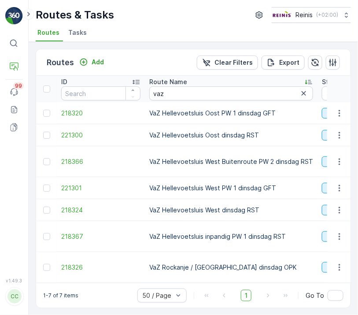
click at [224, 163] on td "VaZ Hellevoetsluis West Buitenroute PW 2 dinsdag RST" at bounding box center [231, 161] width 173 height 31
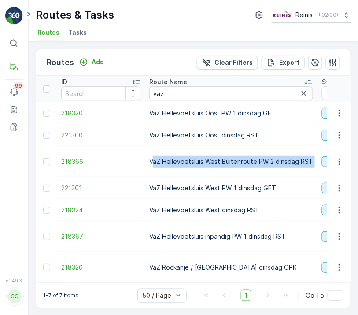
drag, startPoint x: 153, startPoint y: 162, endPoint x: 346, endPoint y: 166, distance: 193.4
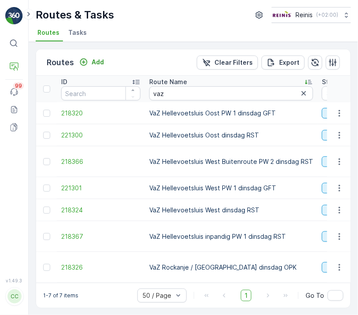
click at [149, 159] on td "VaZ Hellevoetsluis West Buitenroute PW 2 dinsdag RST" at bounding box center [231, 161] width 173 height 31
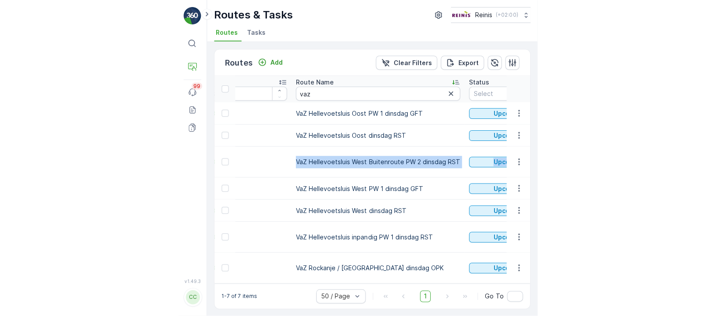
scroll to position [0, 108]
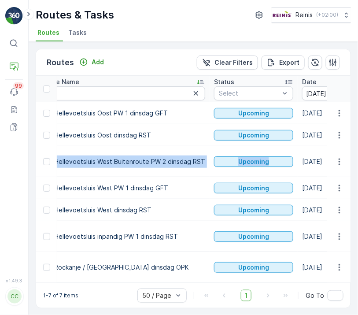
drag, startPoint x: 146, startPoint y: 158, endPoint x: 358, endPoint y: 160, distance: 211.4
click at [358, 160] on div "Routes Add Clear Filters Export ID Route Name vaz Status Select Date 23.09.2025…" at bounding box center [193, 178] width 329 height 273
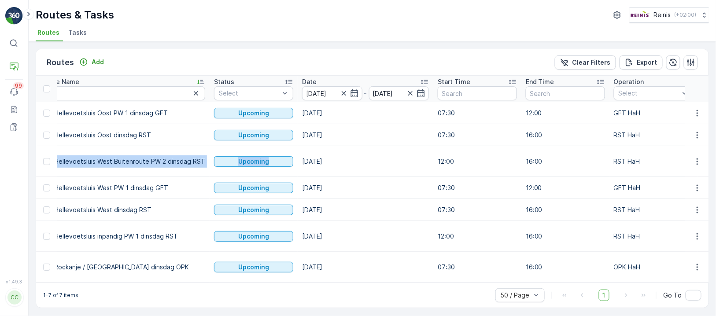
click at [213, 32] on ul "Routes Tasks" at bounding box center [369, 33] width 666 height 15
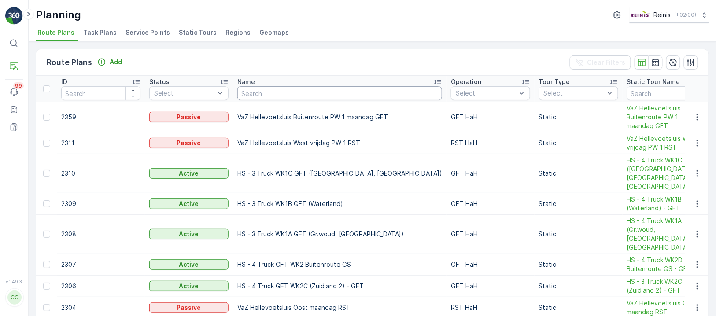
click at [273, 92] on input "text" at bounding box center [339, 93] width 205 height 14
type input "Vaz Brielle"
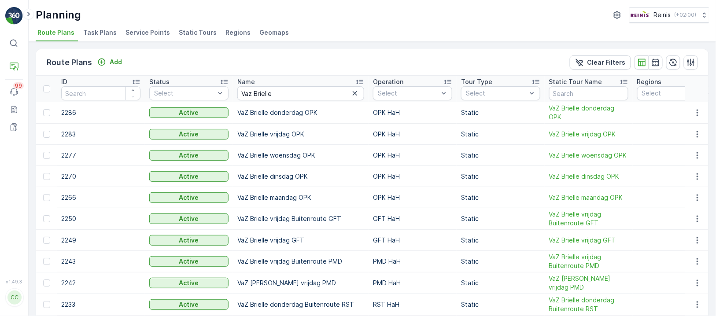
scroll to position [270, 0]
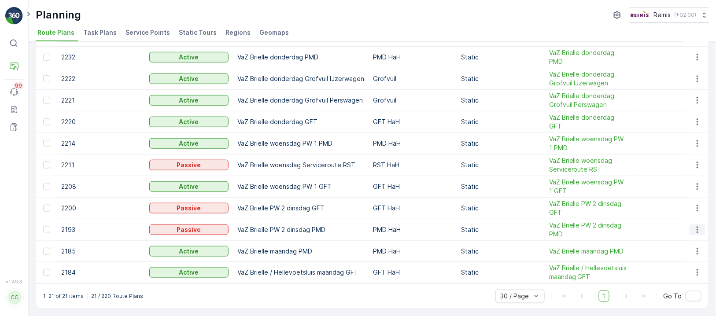
click at [697, 226] on icon "button" at bounding box center [697, 229] width 9 height 9
click at [692, 237] on span "Edit Route Plan" at bounding box center [689, 239] width 45 height 9
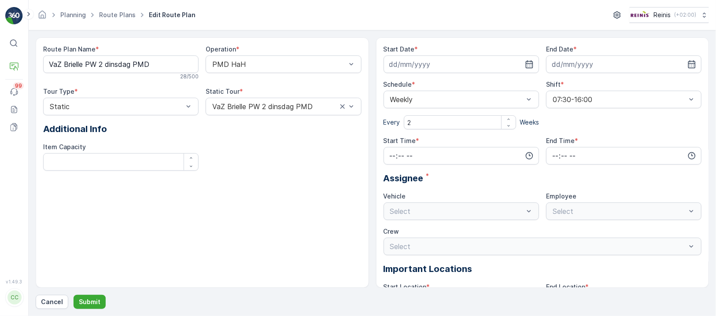
type input "[DATE]"
type input "31.12.2026"
type input "07:30"
type input "12:00"
click at [530, 66] on icon "button" at bounding box center [528, 64] width 7 height 8
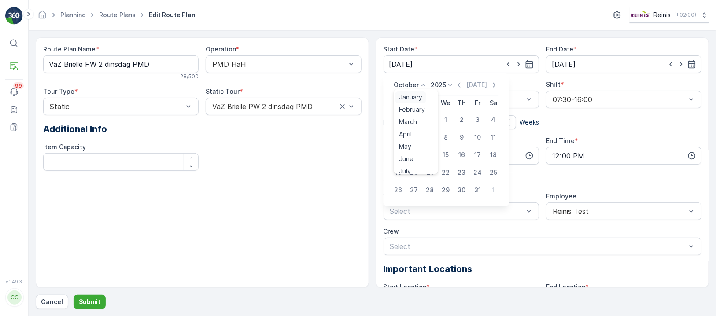
drag, startPoint x: 408, startPoint y: 85, endPoint x: 407, endPoint y: 93, distance: 7.5
click at [407, 86] on p "October" at bounding box center [406, 85] width 25 height 9
click at [415, 137] on span "September" at bounding box center [415, 137] width 33 height 9
click at [429, 172] on div "23" at bounding box center [430, 173] width 14 height 14
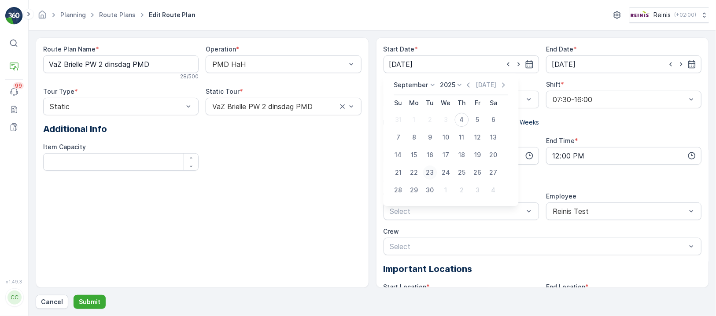
type input "[DATE]"
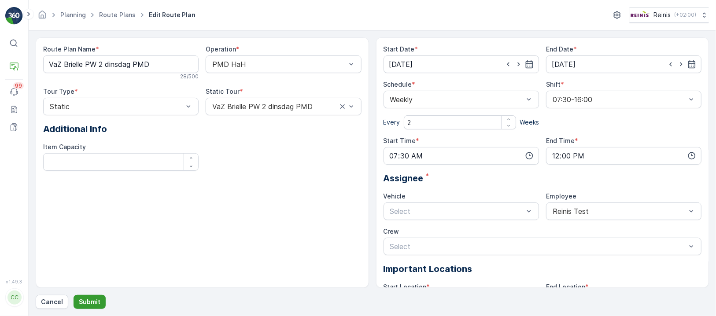
click at [93, 300] on p "Submit" at bounding box center [90, 302] width 22 height 9
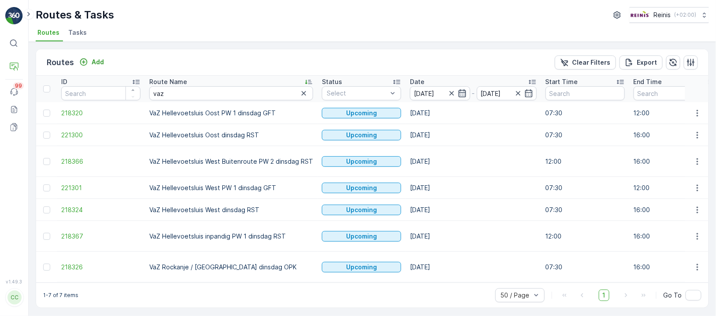
click at [461, 92] on icon "button" at bounding box center [462, 93] width 9 height 9
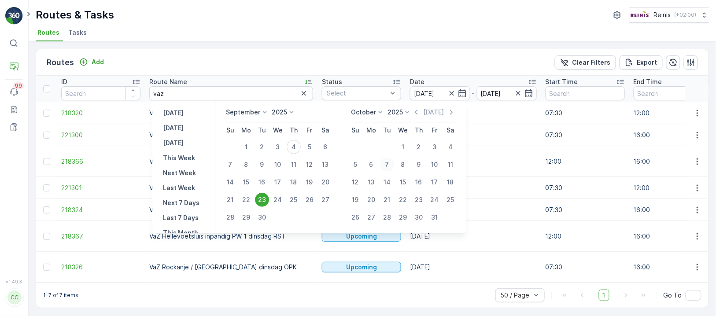
click at [390, 164] on div "7" at bounding box center [387, 165] width 14 height 14
type input "[DATE]"
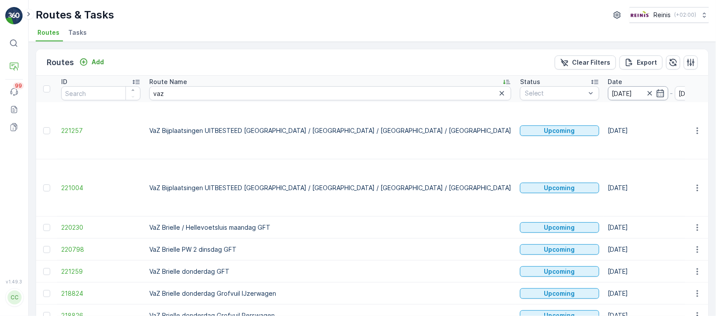
click at [608, 93] on input "[DATE]" at bounding box center [638, 93] width 60 height 14
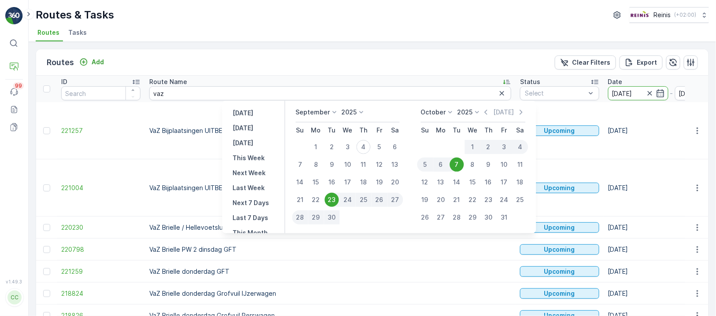
click at [458, 163] on div "7" at bounding box center [457, 165] width 14 height 14
type input "[DATE]"
click at [458, 163] on div "7" at bounding box center [457, 165] width 14 height 14
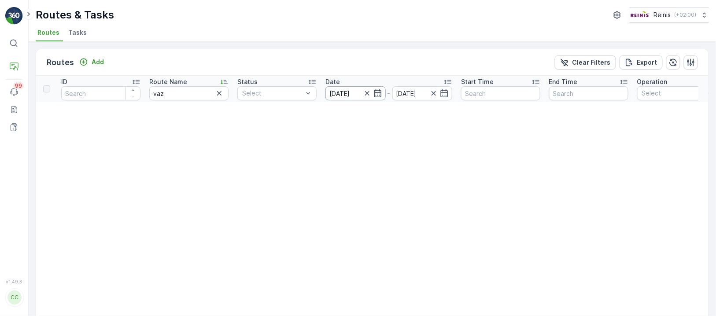
click at [351, 90] on input "[DATE]" at bounding box center [355, 93] width 60 height 14
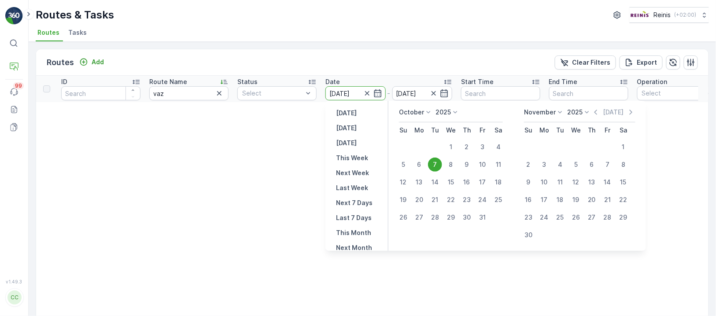
click at [427, 111] on icon at bounding box center [428, 112] width 9 height 9
click at [425, 161] on span "September" at bounding box center [420, 164] width 33 height 9
click at [436, 198] on div "23" at bounding box center [435, 200] width 14 height 14
type input "[DATE]"
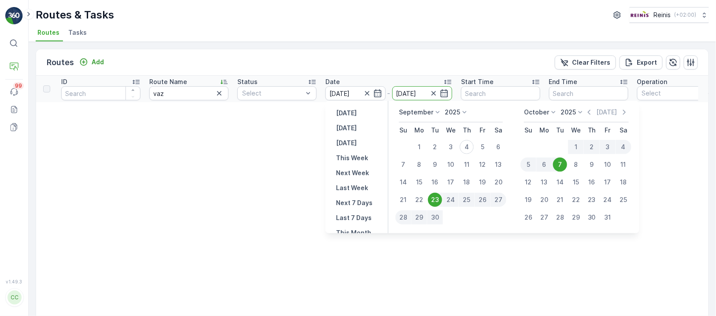
click at [435, 198] on div "23" at bounding box center [435, 200] width 14 height 14
type input "[DATE]"
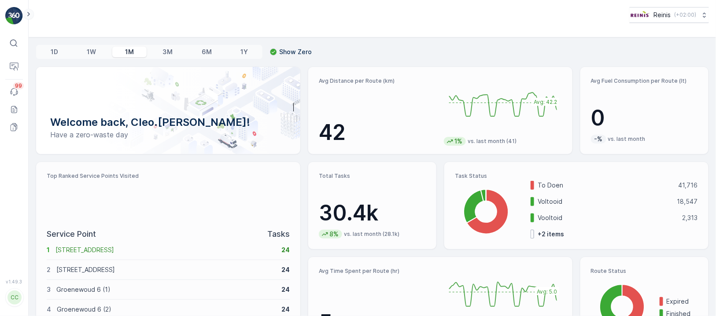
click at [31, 14] on icon at bounding box center [29, 14] width 10 height 11
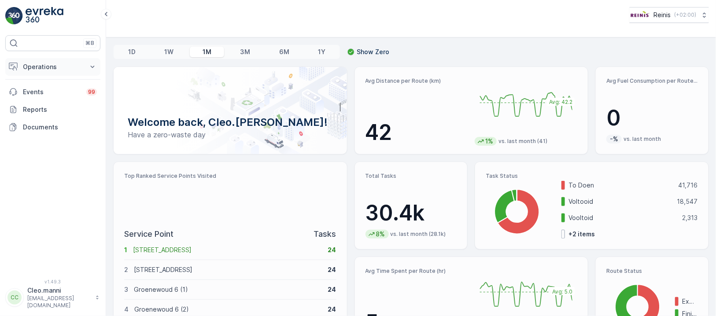
click at [36, 67] on p "Operations" at bounding box center [53, 67] width 60 height 9
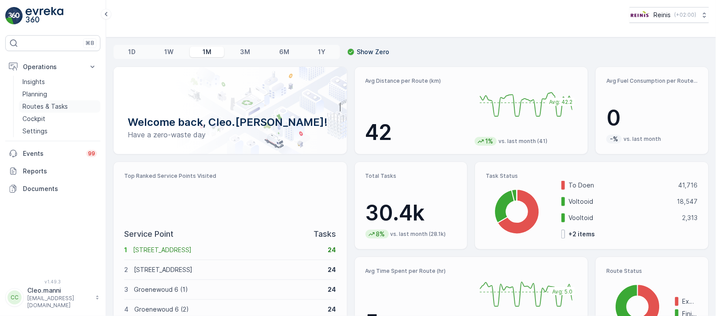
click at [45, 104] on p "Routes & Tasks" at bounding box center [44, 106] width 45 height 9
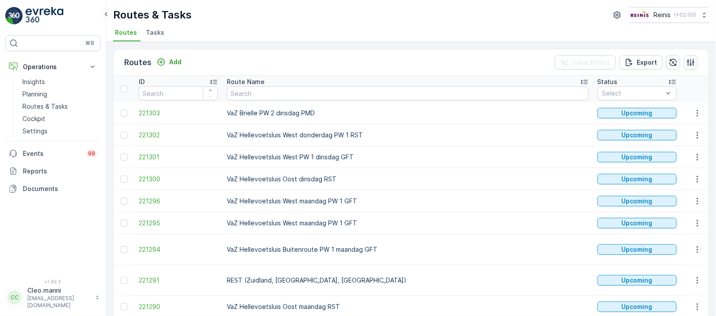
click at [686, 90] on input at bounding box center [716, 93] width 60 height 14
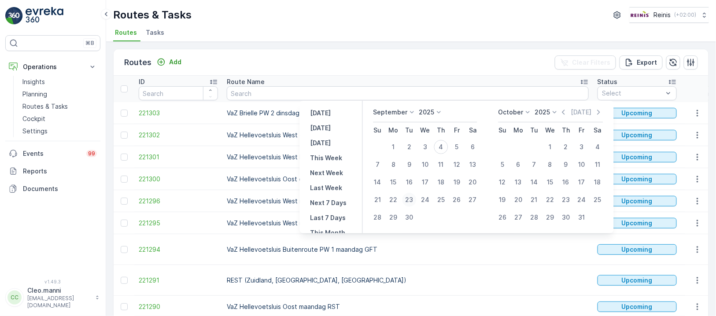
click at [412, 198] on div "23" at bounding box center [409, 200] width 14 height 14
type input "[DATE]"
click at [412, 198] on div "23" at bounding box center [409, 200] width 14 height 14
type input "[DATE]"
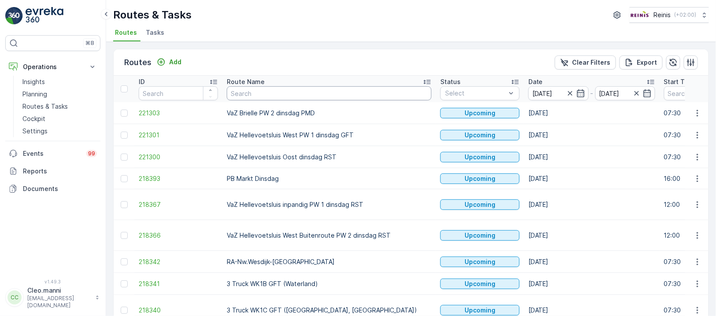
click at [266, 92] on input "text" at bounding box center [329, 93] width 205 height 14
type input "vaz"
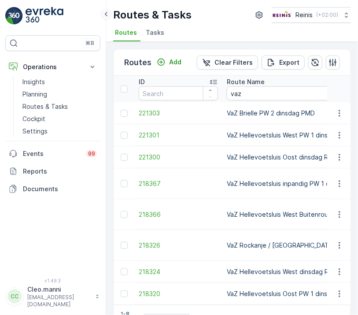
click at [106, 12] on icon at bounding box center [106, 14] width 10 height 11
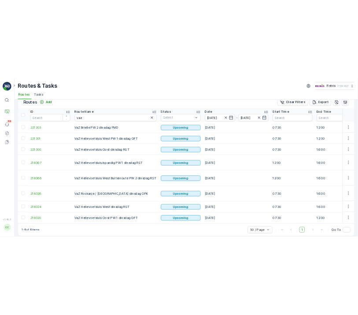
scroll to position [15, 0]
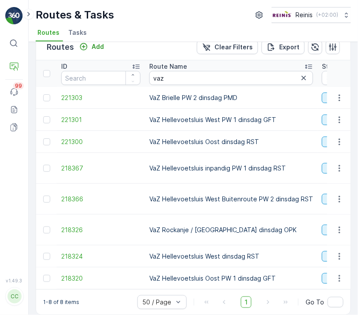
click at [244, 197] on td "VaZ Hellevoetsluis West Buitenroute PW 2 dinsdag RST" at bounding box center [231, 199] width 173 height 31
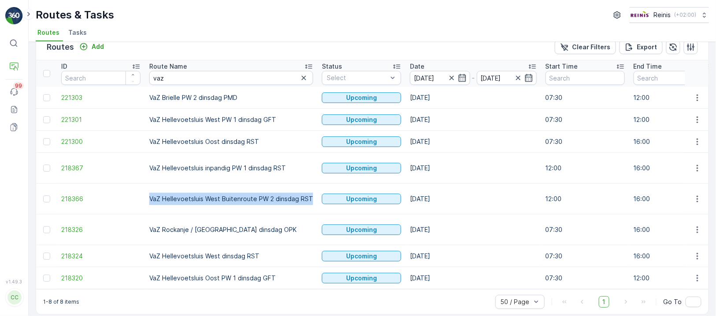
drag, startPoint x: 309, startPoint y: 197, endPoint x: 145, endPoint y: 193, distance: 163.4
click at [145, 193] on td "VaZ Hellevoetsluis West Buitenroute PW 2 dinsdag RST" at bounding box center [231, 199] width 173 height 31
copy td "VaZ Hellevoetsluis West Buitenroute PW 2 dinsdag RST"
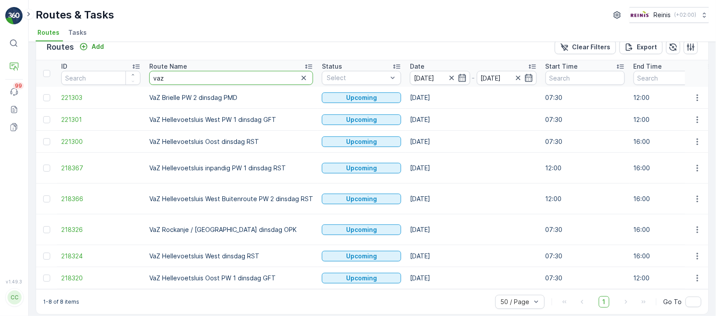
drag, startPoint x: 161, startPoint y: 76, endPoint x: 140, endPoint y: 75, distance: 20.7
paste input "VaZ Hellevoetsluis West Buitenroute PW 2 dinsdag GFT"
type input "VaZ Hellevoetsluis West Buitenroute PW 2 dinsdag GFT"
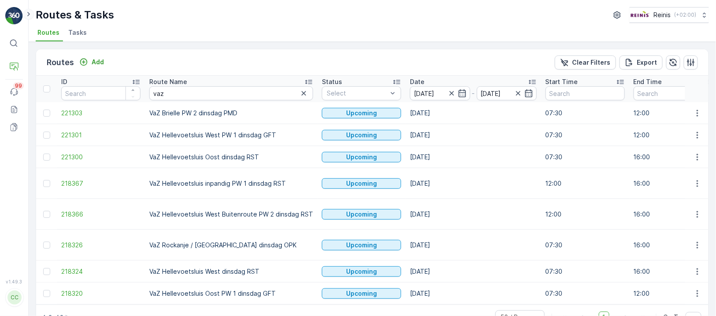
click at [27, 13] on icon at bounding box center [29, 14] width 10 height 11
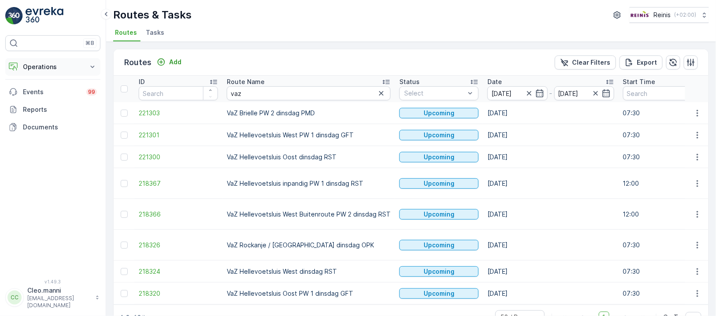
click at [64, 71] on button "Operations" at bounding box center [52, 67] width 95 height 18
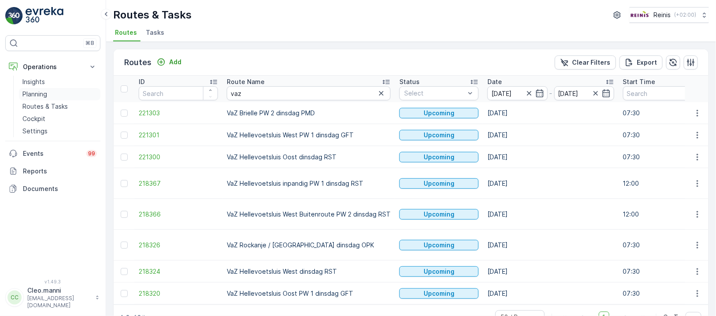
click at [37, 95] on p "Planning" at bounding box center [34, 94] width 25 height 9
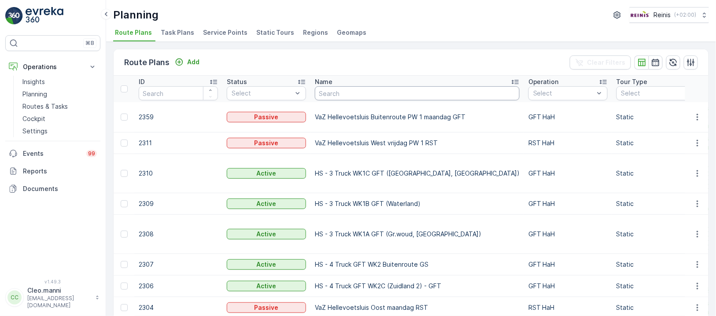
click at [350, 94] on input "text" at bounding box center [417, 93] width 205 height 14
paste input "VaZ Hellevoetsluis West Buitenroute PW 2 dinsdag RST"
type input "VaZ Hellevoetsluis West Buitenroute PW 2 dinsdag RST"
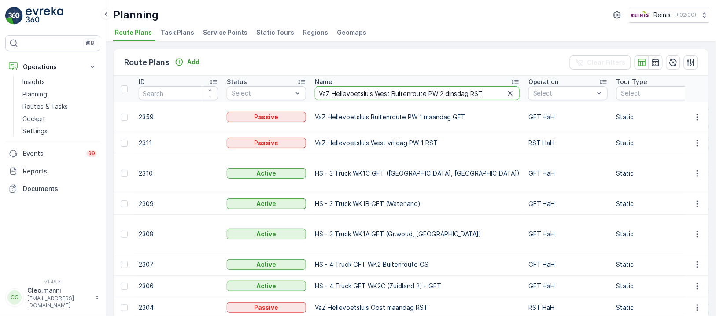
scroll to position [0, 20]
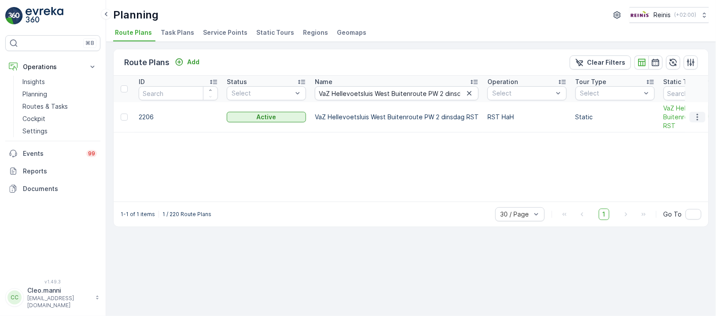
click at [698, 120] on icon "button" at bounding box center [697, 117] width 9 height 9
click at [690, 131] on span "Edit Route Plan" at bounding box center [689, 129] width 45 height 9
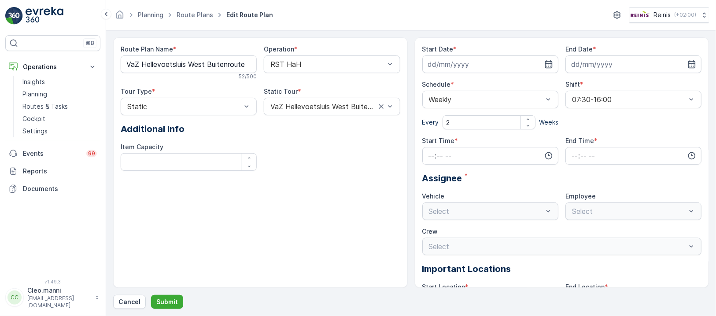
type input "[DATE]"
type input "12:00"
type input "16:00"
click at [549, 62] on icon "button" at bounding box center [548, 64] width 9 height 9
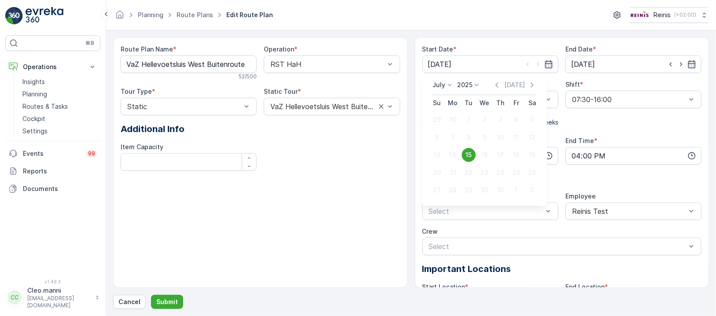
click at [448, 85] on icon at bounding box center [450, 85] width 9 height 9
click at [453, 146] on span "October" at bounding box center [450, 149] width 25 height 9
click at [459, 80] on div "[DATE] [DATE] Su Mo Tu We Th Fr Sa 28 29 30 1 2 3 4 5 6 7 8 9 10 11 12 13 14 15…" at bounding box center [485, 140] width 126 height 133
click at [458, 86] on icon at bounding box center [462, 85] width 9 height 9
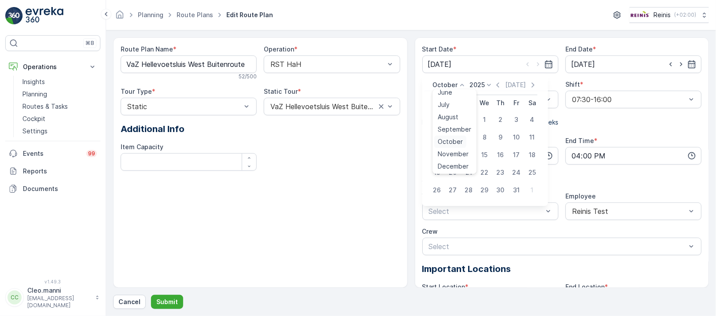
scroll to position [66, 0]
click at [457, 129] on span "September" at bounding box center [454, 129] width 33 height 9
click at [470, 155] on div "16" at bounding box center [469, 155] width 14 height 14
type input "[DATE]"
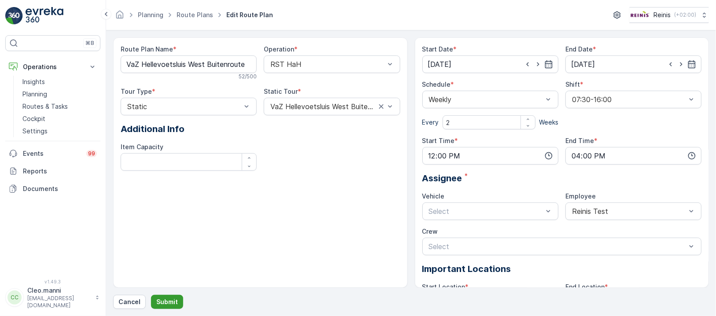
click at [165, 298] on p "Submit" at bounding box center [167, 302] width 22 height 9
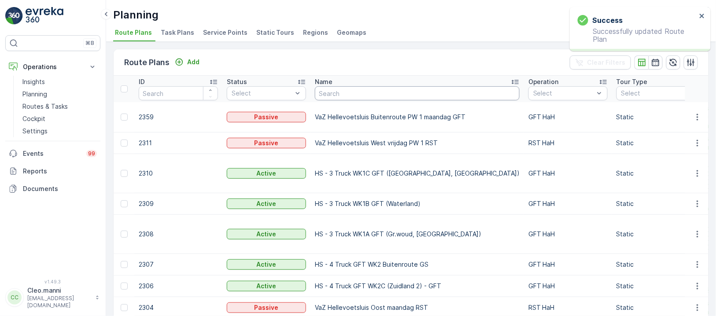
click at [337, 90] on input "text" at bounding box center [417, 93] width 205 height 14
paste input "VaZ Hellevoetsluis West Buitenroute PW 2 dinsdag RST"
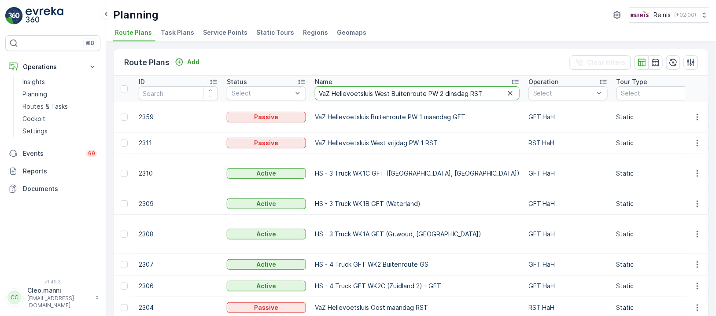
type input "VaZ Hellevoetsluis West Buitenroute PW 2 dinsdag RST"
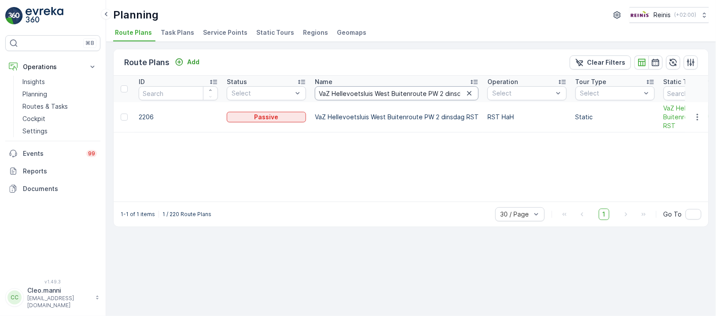
click at [454, 93] on input "VaZ Hellevoetsluis West Buitenroute PW 2 dinsdag RST" at bounding box center [397, 93] width 164 height 14
type input "VaZ Hellevoetsluis West Buitenroute PW 2 dinsdag"
click at [456, 91] on input "VaZ Hellevoetsluis West Buitenroute PW 2 dinsdag" at bounding box center [397, 93] width 164 height 14
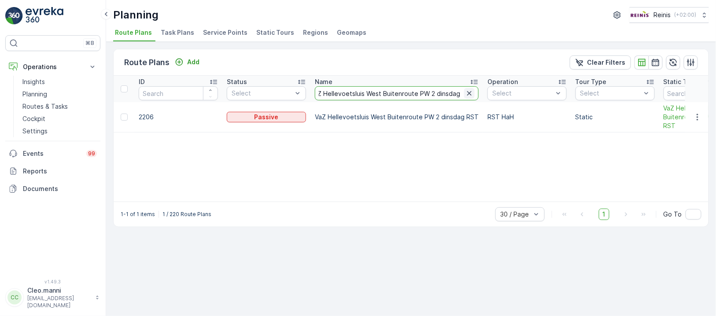
scroll to position [0, 10]
type input "VaZ Hellevoetsluis West Buitenroute PW 2 dinsdag GFT"
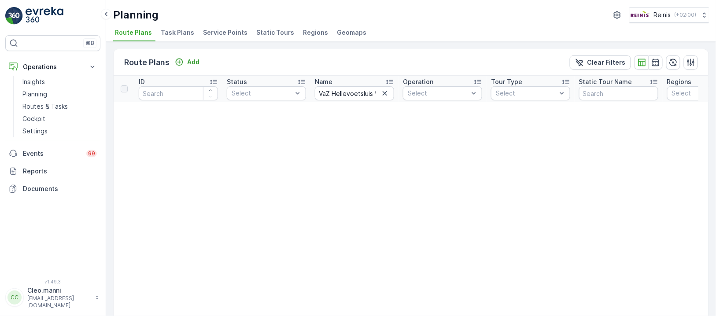
click at [270, 33] on span "Static Tours" at bounding box center [275, 32] width 38 height 9
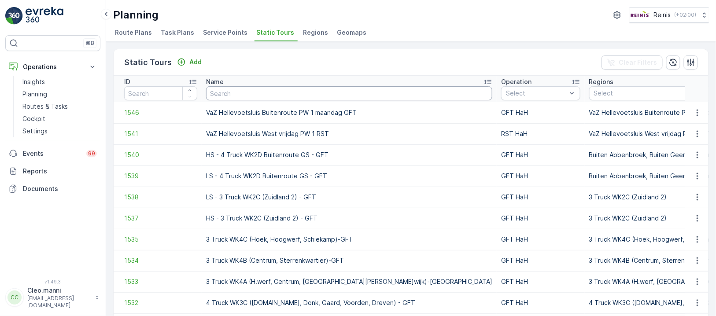
click at [271, 92] on input "text" at bounding box center [349, 93] width 286 height 14
paste input "VaZ Hellevoetsluis West Buitenroute PW 2 dinsdag RST"
type input "VaZ Hellevoetsluis West Buitenroute PW 2 dinsdag RST"
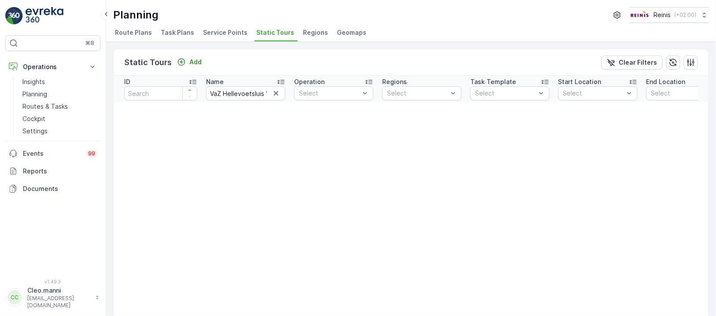
click at [266, 90] on input "VaZ Hellevoetsluis West Buitenroute PW 2 dinsdag RST" at bounding box center [245, 93] width 79 height 14
type input "VaZ Hellevoetsluis West Buitenroute PW 2 dinsdag"
drag, startPoint x: 263, startPoint y: 93, endPoint x: 300, endPoint y: 70, distance: 43.6
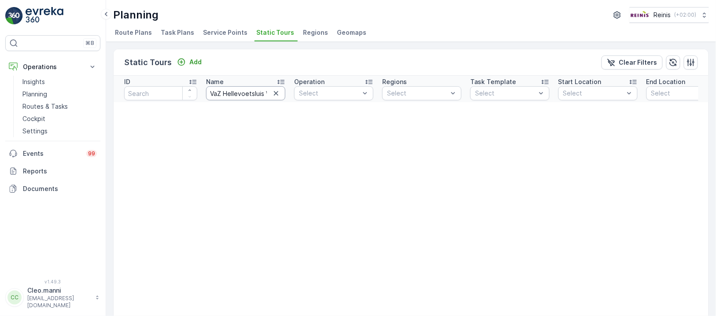
click at [264, 93] on input "VaZ Hellevoetsluis West Buitenroute PW 2 dinsdag" at bounding box center [245, 93] width 79 height 14
type input "VaZ Hellevoetsluis West Buitenroute PW 2 dinsdag GFT"
click at [260, 94] on input "VaZ Hellevoetsluis West Buitenroute PW 2 dinsdag GFT" at bounding box center [245, 93] width 79 height 14
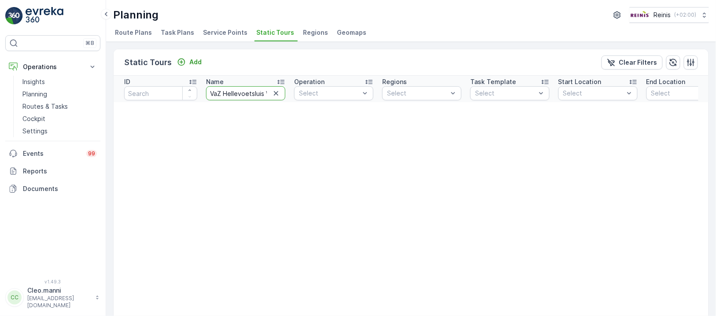
click at [132, 31] on span "Route Plans" at bounding box center [133, 32] width 37 height 9
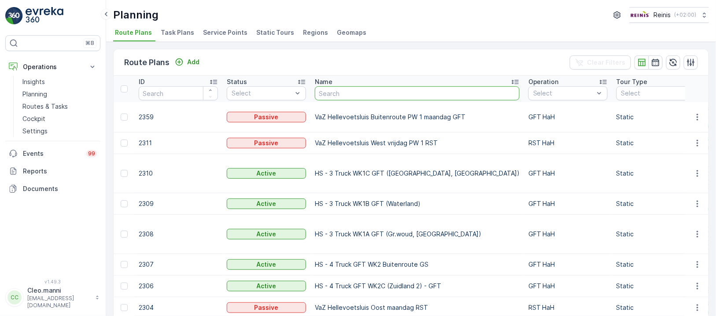
click at [354, 92] on input "text" at bounding box center [417, 93] width 205 height 14
paste input "VaZ Hellevoetsluis West Buitenroute PW 2 dinsdag RST"
type input "VaZ Hellevoetsluis West Buitenroute PW 2 dinsdag RST"
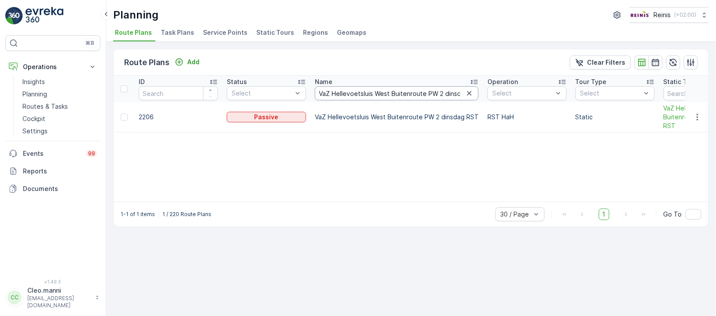
click at [451, 89] on input "VaZ Hellevoetsluis West Buitenroute PW 2 dinsdag RST" at bounding box center [397, 93] width 164 height 14
type input "VaZ Hellevoetsluis West Buitenroute PW 2 dinsdag"
click at [464, 91] on button "button" at bounding box center [469, 93] width 11 height 11
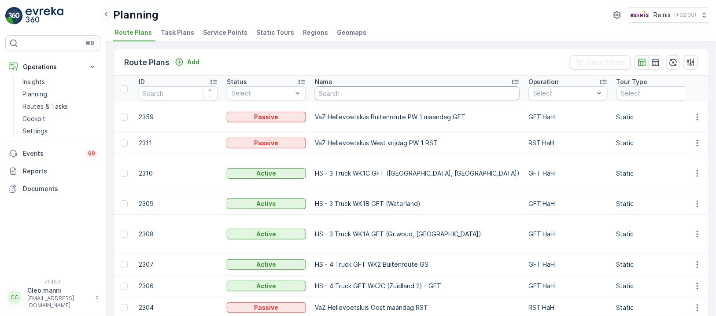
click at [397, 95] on input "text" at bounding box center [417, 93] width 205 height 14
paste input "VaZ Hellevoetsluis West Buitenroute PW 2 dinsdag RST"
type input "VaZ Hellevoetsluis West Buitenroute PW 2 dinsdag RST"
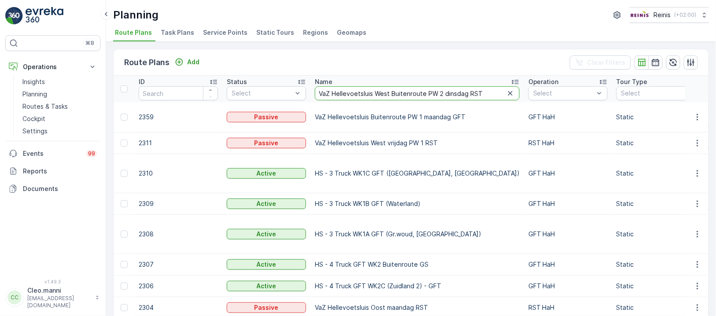
scroll to position [0, 20]
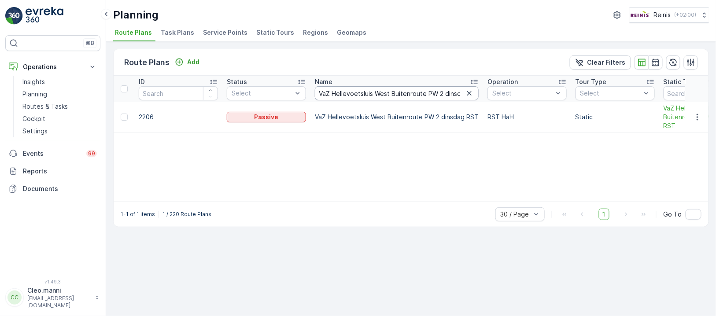
click at [453, 95] on input "VaZ Hellevoetsluis West Buitenroute PW 2 dinsdag RST" at bounding box center [397, 93] width 164 height 14
type input "VaZ Hellevoetsluis West Buitenroute PW 2 dinsdag"
click at [452, 94] on input "VaZ Hellevoetsluis West Buitenroute PW 2 dinsdag" at bounding box center [397, 93] width 164 height 14
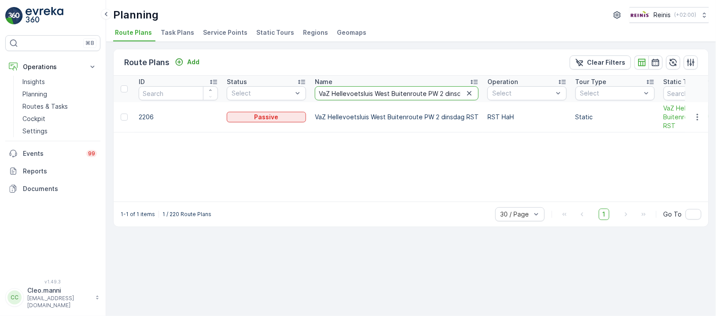
scroll to position [0, 10]
type input "VaZ Hellevoetsluis West Buitenroute PW 2 dinsdag GFT"
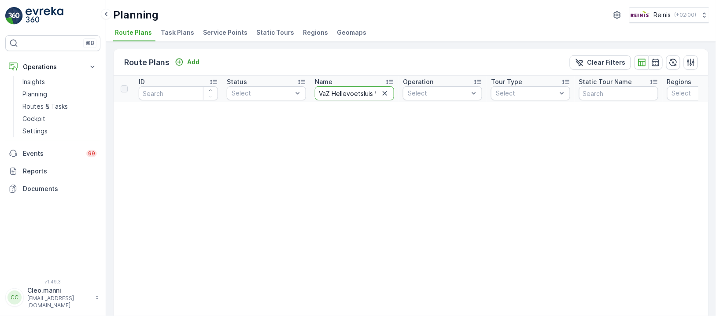
drag, startPoint x: 366, startPoint y: 89, endPoint x: 370, endPoint y: 89, distance: 4.4
click at [369, 89] on input "VaZ Hellevoetsluis West Buitenroute PW 2 dinsdag GFT" at bounding box center [354, 93] width 79 height 14
type input "VaZ Hellevoetsluis West Buitenroute dinsdag GFT"
drag, startPoint x: 364, startPoint y: 91, endPoint x: 383, endPoint y: 82, distance: 21.1
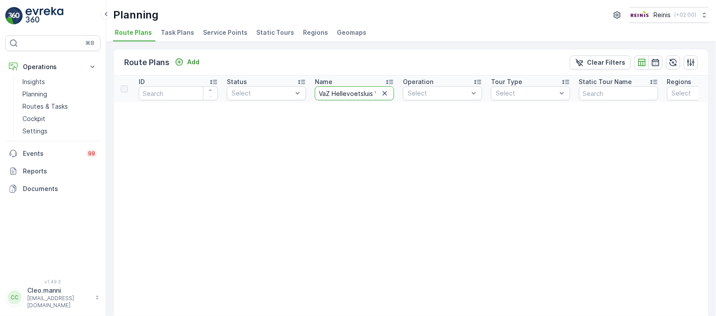
click at [366, 91] on input "VaZ Hellevoetsluis West Buitenroute dinsdag GFT" at bounding box center [354, 93] width 79 height 14
type input "VaZ Hellevoetsluis West Buitenroute dinsdag"
drag, startPoint x: 368, startPoint y: 94, endPoint x: 377, endPoint y: 91, distance: 9.7
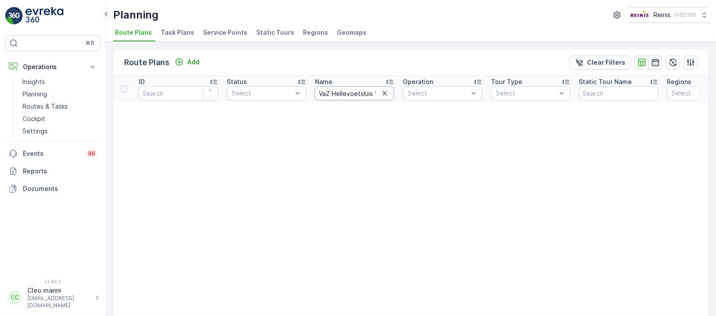
click at [370, 93] on input "VaZ Hellevoetsluis West Buitenroute dinsdag" at bounding box center [354, 93] width 79 height 14
type input "VaZ Hellevoetsluis West"
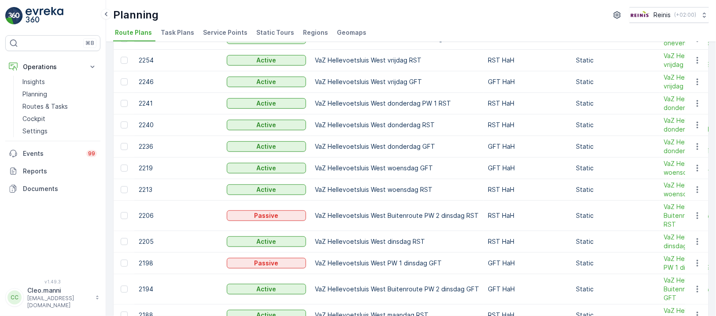
scroll to position [162, 0]
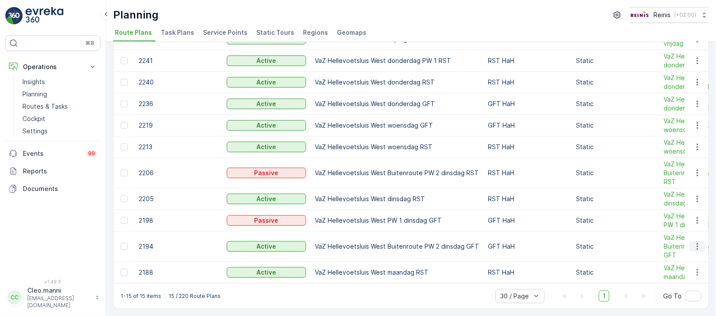
click at [696, 244] on icon "button" at bounding box center [697, 246] width 9 height 9
click at [391, 251] on td "VaZ Hellevoetsluis West Buitenroute PW 2 dinsdag GFT" at bounding box center [396, 247] width 173 height 30
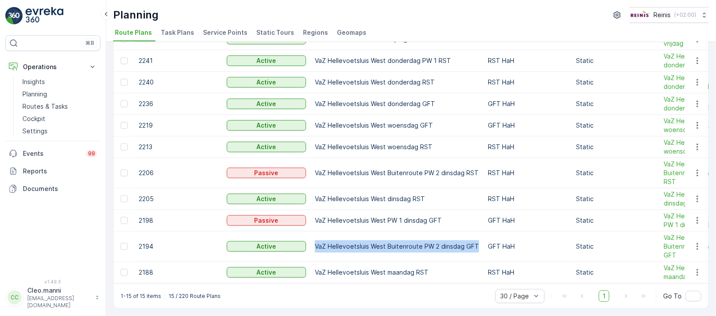
drag, startPoint x: 476, startPoint y: 244, endPoint x: 257, endPoint y: 250, distance: 218.9
copy tr "VaZ Hellevoetsluis West Buitenroute PW 2 dinsdag GFT"
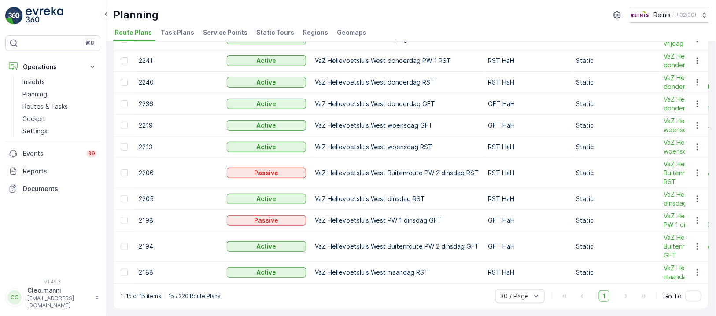
click at [259, 30] on span "Static Tours" at bounding box center [275, 32] width 38 height 9
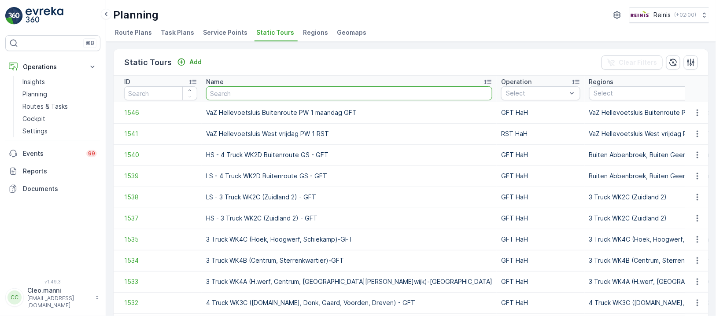
click at [289, 92] on input "text" at bounding box center [349, 93] width 286 height 14
paste input "VaZ Hellevoetsluis West Buitenroute PW 2 dinsdag GFT"
type input "VaZ Hellevoetsluis West Buitenroute PW 2 dinsdag GFT"
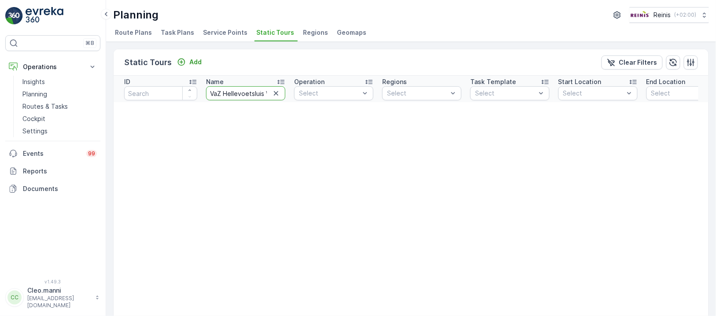
click at [222, 93] on input "VaZ Hellevoetsluis West Buitenroute PW 2 dinsdag GFT" at bounding box center [245, 93] width 79 height 14
type input "VaZ Hellevoetsluis West Buitenroute PW 2 dinsdag GFT"
click at [226, 91] on input "VaZ Hellevoetsluis West Buitenroute PW 2 dinsdag GFT" at bounding box center [245, 93] width 79 height 14
type input "VaZ Hellevoetsluis West Buitenroute"
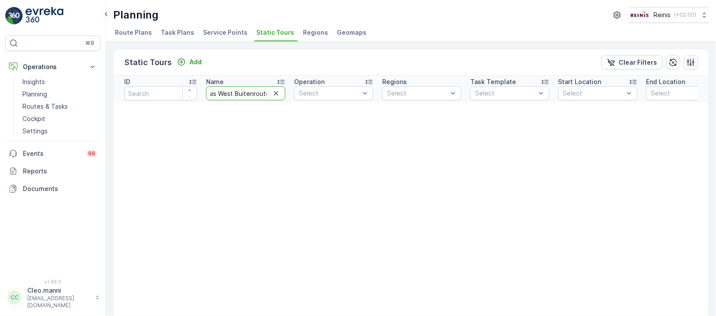
scroll to position [0, 48]
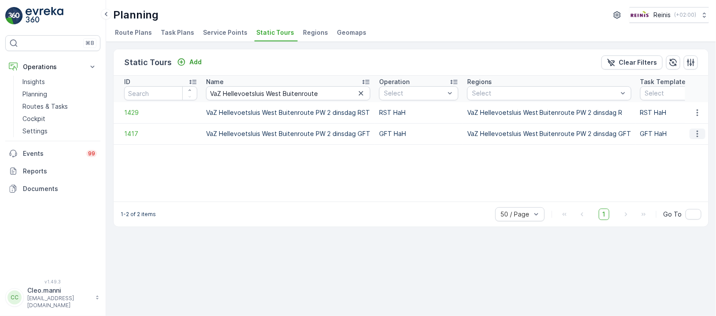
click at [699, 135] on icon "button" at bounding box center [697, 133] width 9 height 9
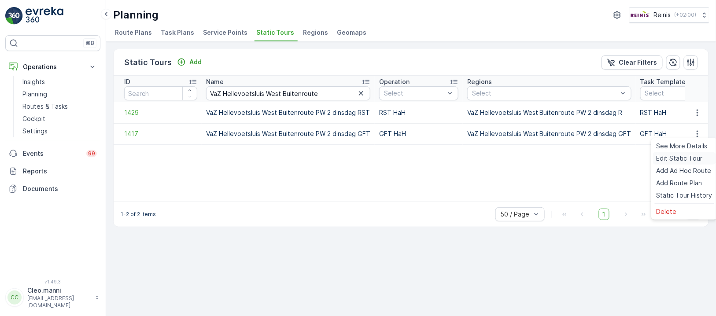
click at [687, 158] on span "Edit Static Tour" at bounding box center [680, 158] width 46 height 9
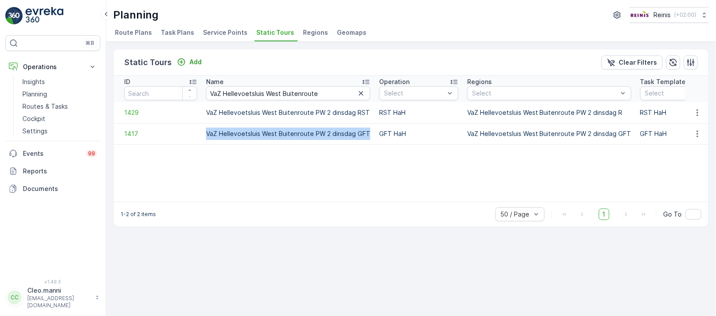
drag, startPoint x: 368, startPoint y: 133, endPoint x: 207, endPoint y: 133, distance: 160.7
click at [207, 133] on td "VaZ Hellevoetsluis West Buitenroute PW 2 dinsdag GFT" at bounding box center [288, 133] width 173 height 21
copy td "VaZ Hellevoetsluis West Buitenroute PW 2 dinsdag GFT"
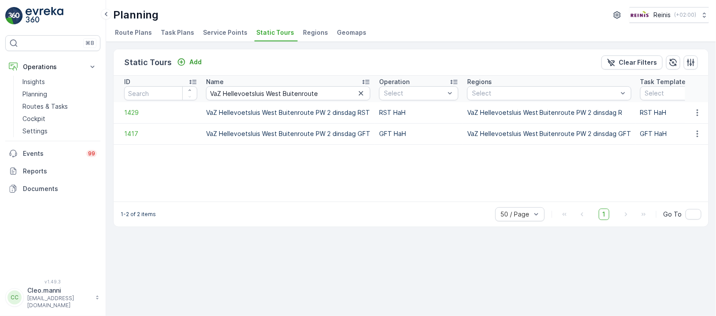
click at [124, 32] on span "Route Plans" at bounding box center [133, 32] width 37 height 9
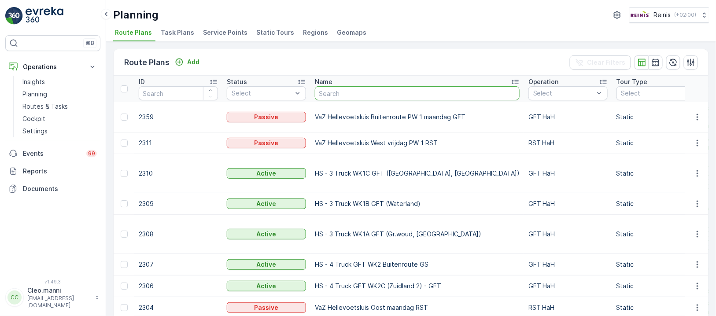
click at [364, 89] on input "text" at bounding box center [417, 93] width 205 height 14
click at [362, 91] on input "text" at bounding box center [417, 93] width 205 height 14
paste input "VaZ Hellevoetsluis West Buitenroute PW 2 dinsdag GFT"
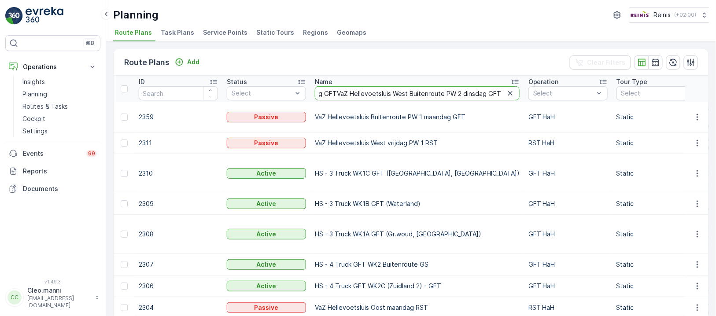
paste input "VaZ Hellevoetsluis West Buitenroute PW 2 dinsdag GFT"
type input "VaZ Hellevoetsluis West Buitenroute PW 2 dinsdag GFTVaZ Hellevoetsluis West Bui…"
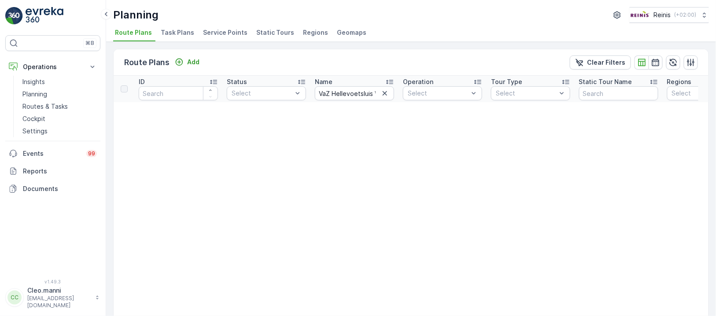
click at [271, 33] on span "Static Tours" at bounding box center [275, 32] width 38 height 9
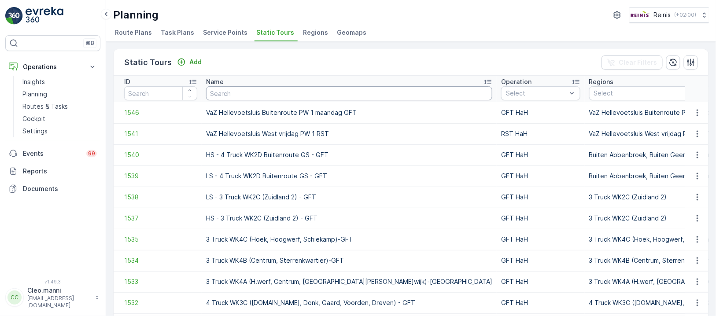
click at [235, 91] on input "text" at bounding box center [349, 93] width 286 height 14
paste input "VaZ Hellevoetsluis West Buitenroute PW 2 dinsdag GFT"
type input "VaZ Hellevoetsluis West Buitenroute PW 2 dinsdag GFT"
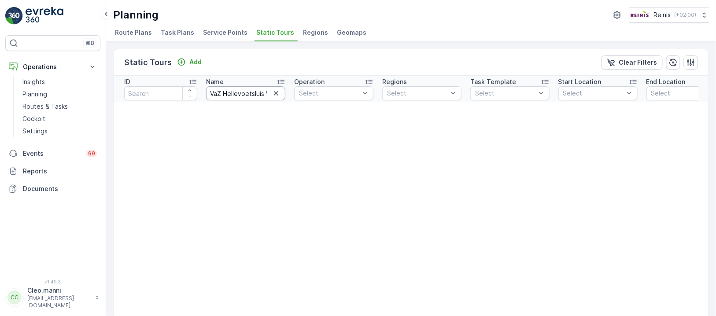
click at [258, 95] on input "VaZ Hellevoetsluis West Buitenroute PW 2 dinsdag GFT" at bounding box center [245, 93] width 79 height 14
type input "VaZ Hellevoetsluis West Buitenroute"
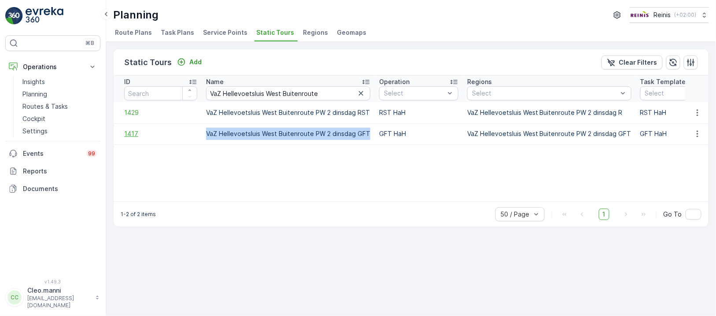
drag, startPoint x: 366, startPoint y: 130, endPoint x: 158, endPoint y: 137, distance: 207.9
click at [158, 137] on tr "1417 VaZ Hellevoetsluis West Buitenroute PW 2 dinsdag GFT GFT HaH VaZ Hellevoet…" at bounding box center [673, 133] width 1118 height 21
click at [698, 132] on icon "button" at bounding box center [697, 133] width 9 height 9
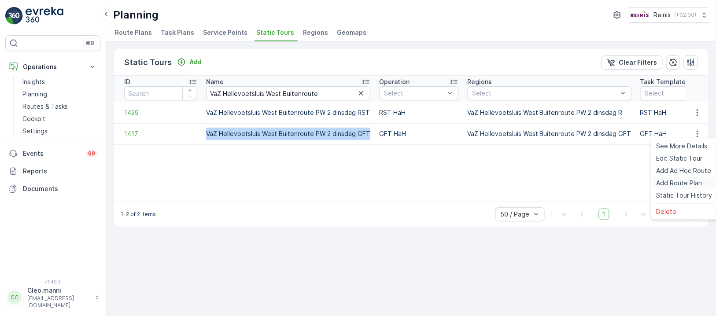
click at [691, 184] on span "Add Route Plan" at bounding box center [680, 183] width 46 height 9
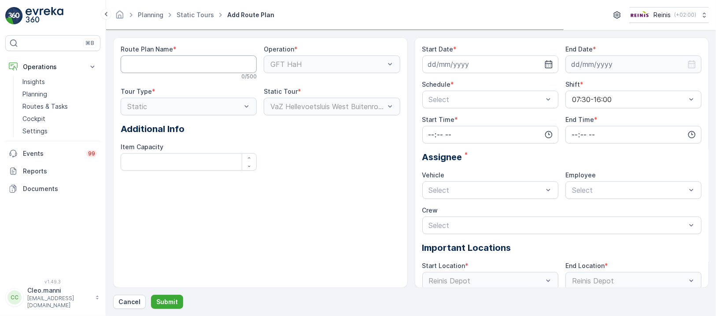
click at [199, 63] on Name "Route Plan Name" at bounding box center [189, 64] width 136 height 18
paste Name "VaZ Hellevoetsluis West Buitenroute PW 2 dinsdag GFT"
type Name "VaZ Hellevoetsluis West Buitenroute PW 2 dinsdag GFT"
click at [546, 63] on icon "button" at bounding box center [548, 64] width 7 height 8
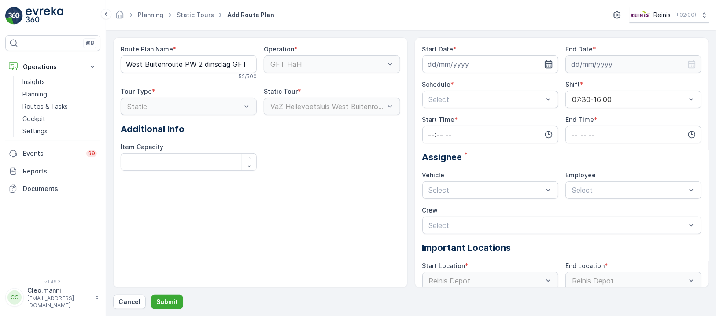
scroll to position [0, 0]
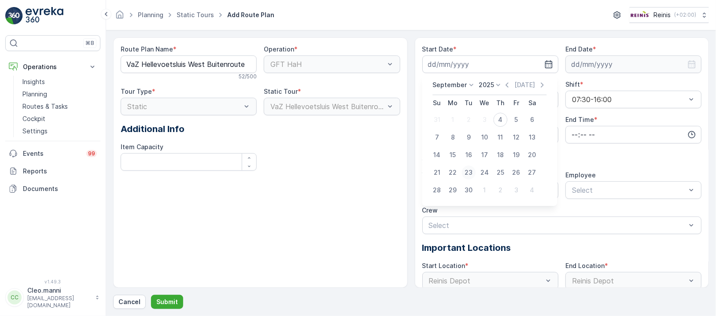
click at [467, 170] on div "23" at bounding box center [469, 173] width 14 height 14
type input "[DATE]"
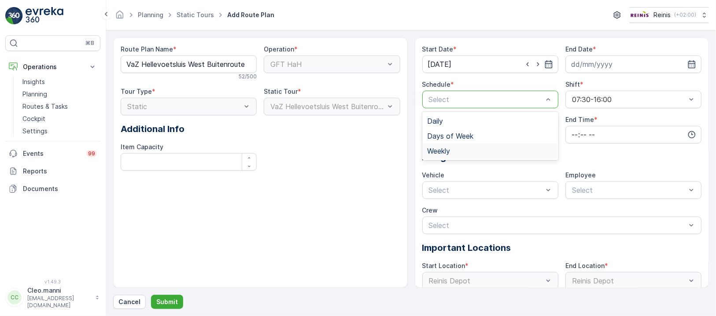
click at [461, 145] on div "Weekly" at bounding box center [490, 151] width 136 height 15
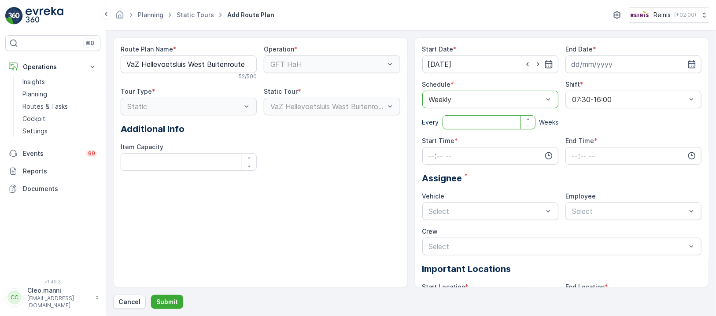
click at [461, 127] on input "number" at bounding box center [489, 122] width 93 height 14
type input "2"
click at [590, 96] on div at bounding box center [629, 100] width 116 height 8
click at [593, 100] on div at bounding box center [629, 100] width 116 height 8
click at [591, 96] on div at bounding box center [629, 100] width 116 height 8
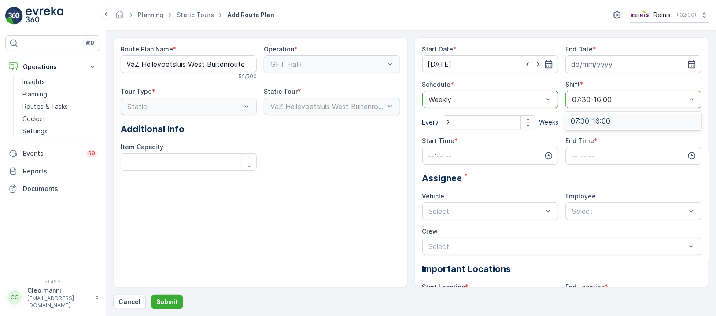
click at [590, 96] on div at bounding box center [629, 100] width 116 height 8
click at [589, 100] on div at bounding box center [629, 100] width 116 height 8
drag, startPoint x: 588, startPoint y: 117, endPoint x: 582, endPoint y: 107, distance: 12.0
click at [563, 117] on div "Start Date * [DATE] End Date * Schedule * option Weekly, selected. Weekly Every…" at bounding box center [562, 195] width 280 height 301
click at [612, 96] on div at bounding box center [629, 100] width 116 height 8
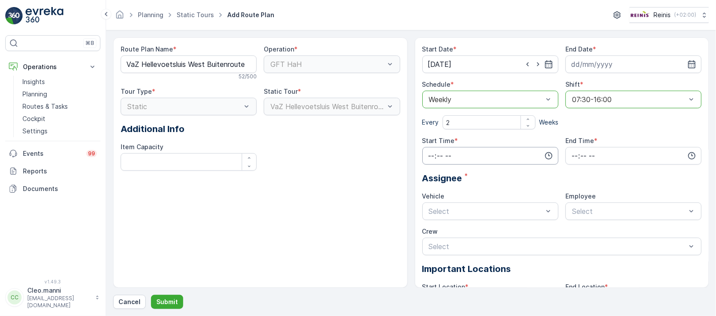
click at [443, 157] on input "time" at bounding box center [490, 156] width 136 height 18
click at [431, 159] on input "time" at bounding box center [490, 156] width 136 height 18
click at [432, 234] on ul "00 01 02 03 04 05 06 07 08 09 10 11 12 13 14 15 16 17 18 19 20 21 22 23" at bounding box center [431, 208] width 18 height 85
click at [434, 241] on div "07" at bounding box center [431, 241] width 15 height 12
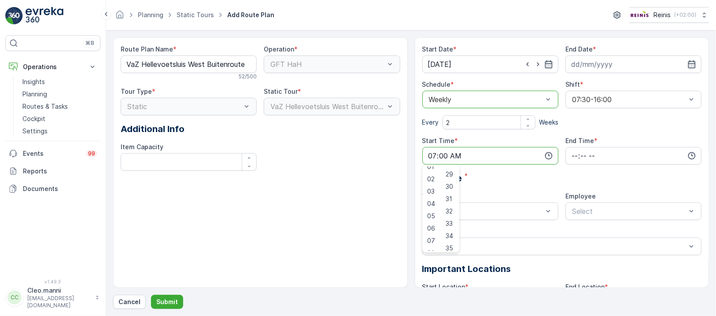
scroll to position [336, 0]
click at [454, 205] on span "30" at bounding box center [449, 206] width 7 height 9
click at [433, 164] on input "07:30" at bounding box center [490, 156] width 136 height 18
click at [432, 218] on span "11" at bounding box center [431, 221] width 6 height 9
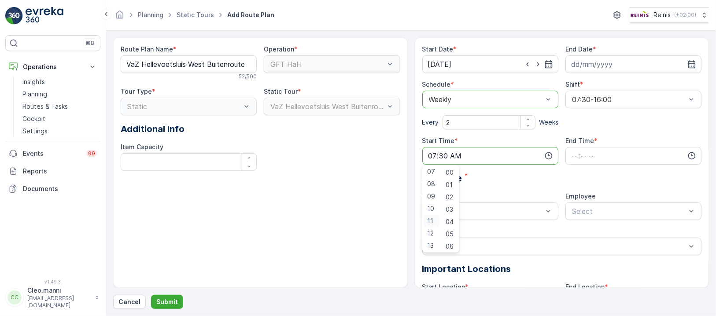
type input "11:30"
drag, startPoint x: 571, startPoint y: 156, endPoint x: 568, endPoint y: 160, distance: 4.8
click at [571, 157] on input "time" at bounding box center [633, 156] width 136 height 18
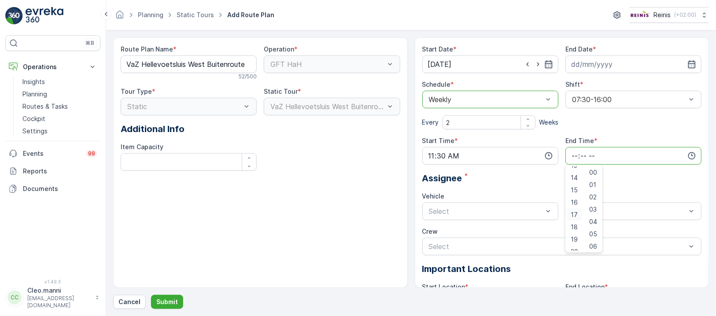
scroll to position [163, 0]
click at [574, 207] on span "16" at bounding box center [574, 206] width 7 height 9
type input "16:00"
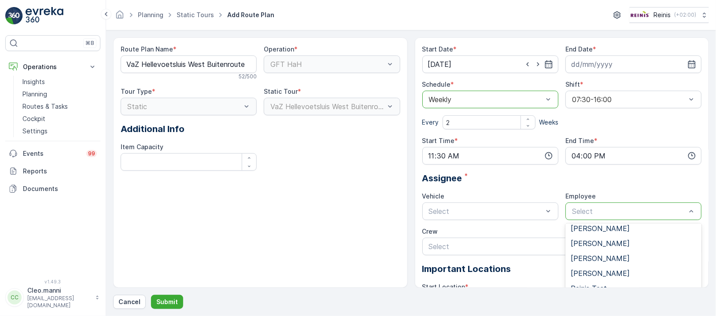
scroll to position [258, 0]
click at [591, 230] on span "Reinis Test" at bounding box center [589, 229] width 36 height 8
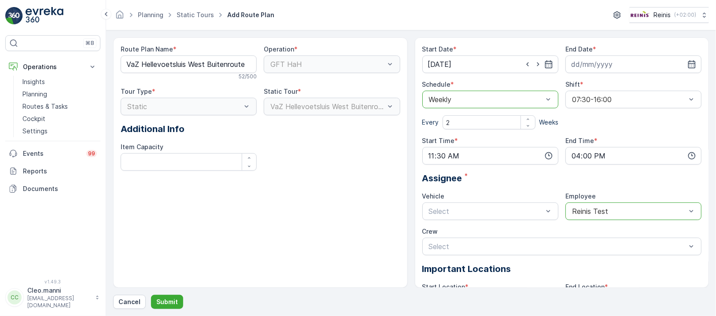
click at [247, 106] on div "Static" at bounding box center [189, 107] width 136 height 18
click at [144, 109] on div "Static" at bounding box center [189, 107] width 136 height 18
click at [246, 104] on div "Static" at bounding box center [189, 107] width 136 height 18
click at [391, 60] on div "GFT HaH" at bounding box center [332, 64] width 136 height 18
click at [193, 106] on div "Static" at bounding box center [189, 107] width 136 height 18
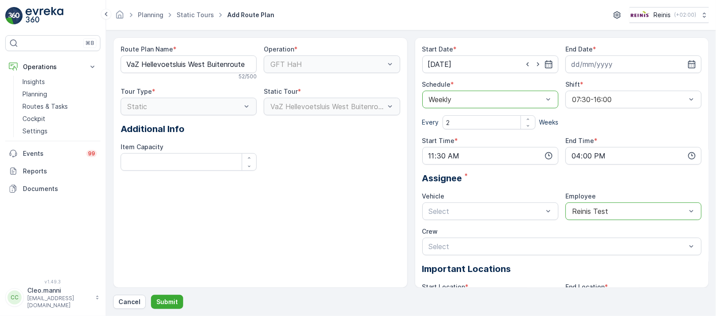
click at [193, 106] on div "Static" at bounding box center [189, 107] width 136 height 18
click at [194, 105] on div "Static" at bounding box center [189, 107] width 136 height 18
click at [174, 159] on Capacity "Item Capacity" at bounding box center [189, 162] width 136 height 18
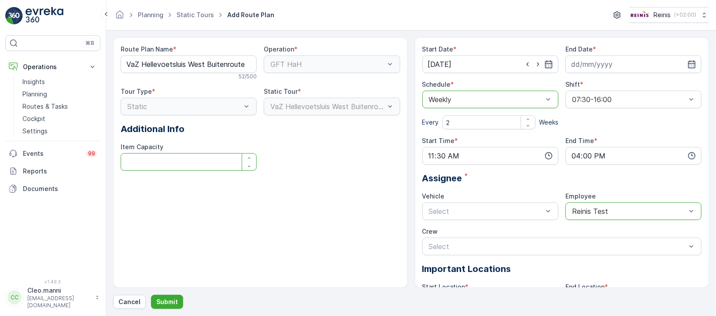
click at [289, 142] on div "Route Plan Name * VaZ Hellevoetsluis West Buitenroute PW 2 dinsdag GFT 52 / 500…" at bounding box center [261, 111] width 280 height 133
